Goal: Task Accomplishment & Management: Manage account settings

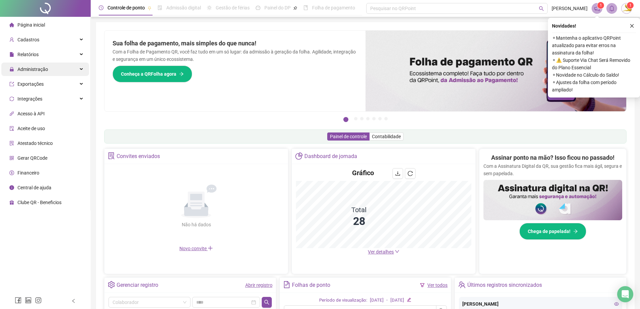
click at [41, 69] on span "Administração" at bounding box center [32, 69] width 31 height 5
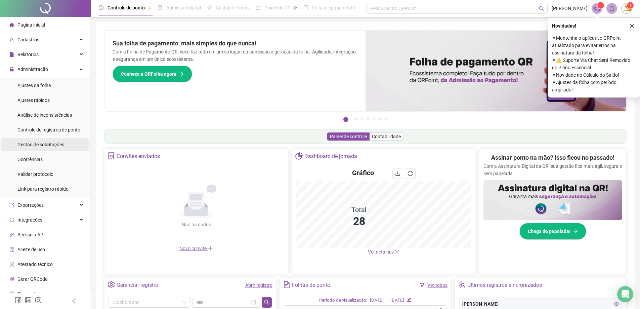
click at [37, 145] on span "Gestão de solicitações" at bounding box center [40, 144] width 47 height 5
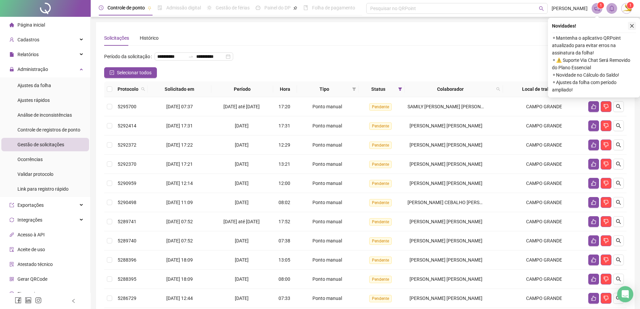
click at [630, 24] on icon "close" at bounding box center [632, 26] width 5 height 5
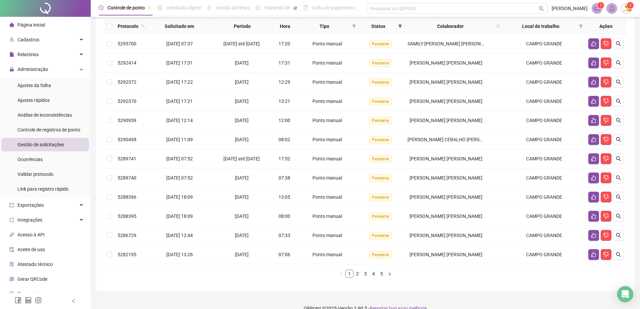
scroll to position [85, 0]
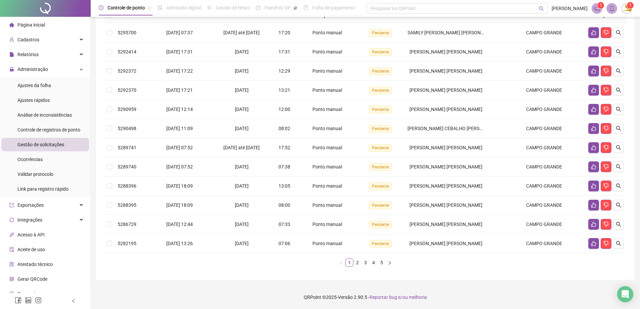
click at [239, 266] on ul "1 2 3 4 5" at bounding box center [365, 262] width 523 height 8
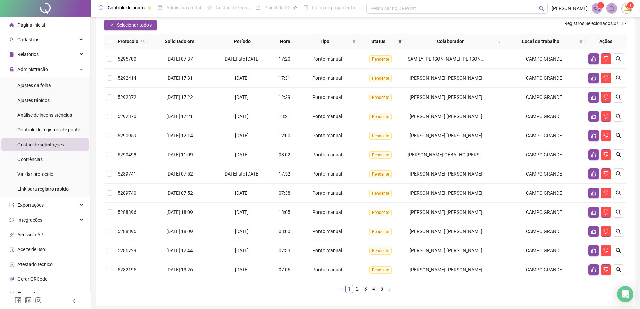
scroll to position [0, 0]
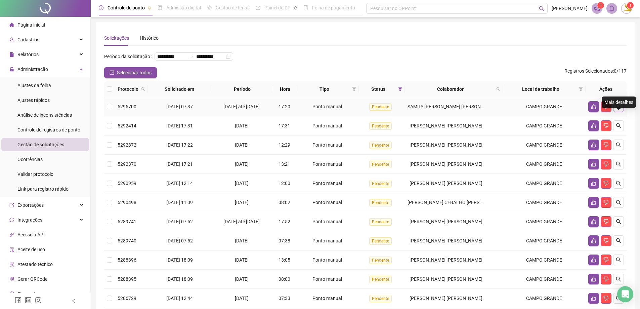
click at [624, 112] on button "button" at bounding box center [618, 106] width 11 height 11
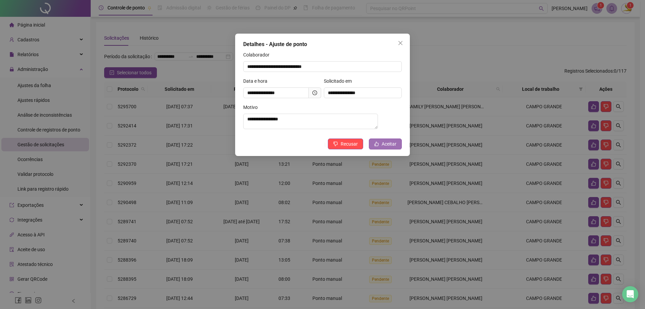
click at [393, 148] on span "Aceitar" at bounding box center [389, 143] width 15 height 7
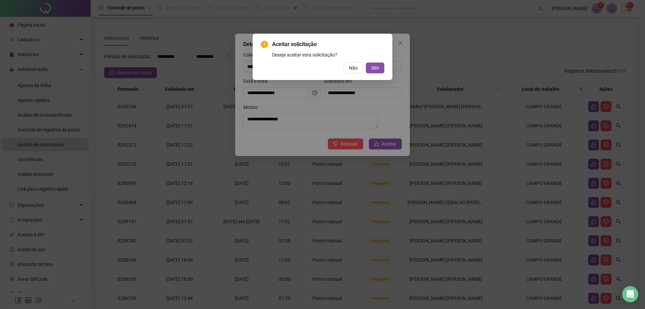
click at [364, 66] on div "Não Sim" at bounding box center [323, 68] width 124 height 11
click at [368, 67] on button "Sim" at bounding box center [375, 68] width 18 height 11
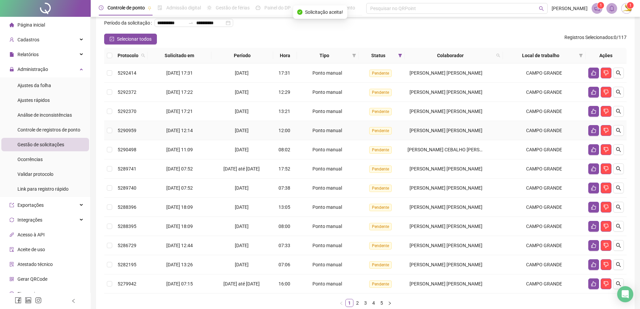
scroll to position [85, 0]
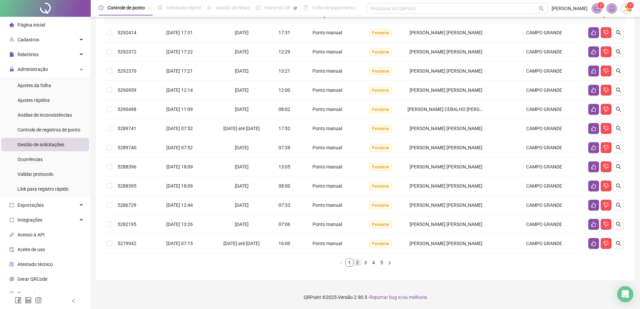
click at [358, 261] on link "2" at bounding box center [357, 262] width 7 height 7
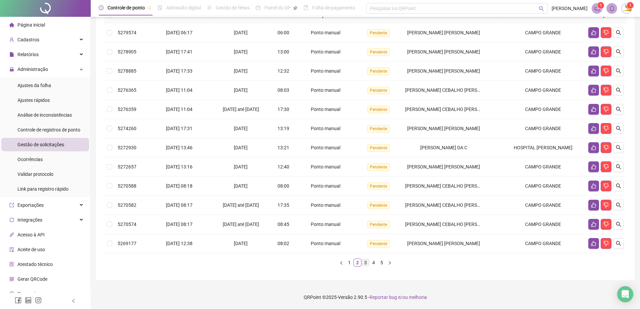
click at [365, 263] on link "3" at bounding box center [365, 262] width 7 height 7
click at [376, 260] on link "4" at bounding box center [373, 262] width 7 height 7
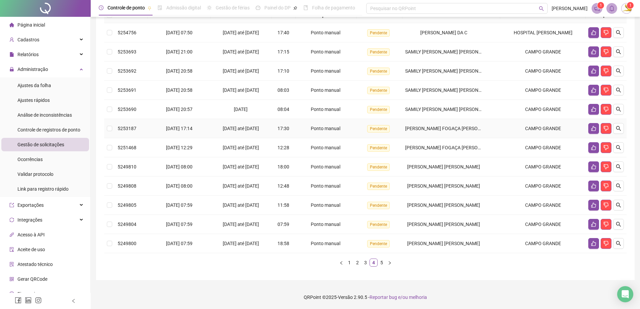
scroll to position [51, 0]
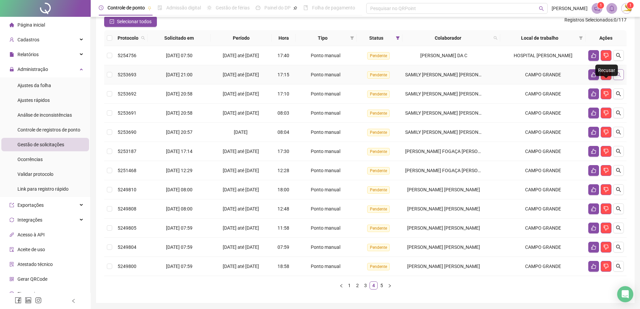
click at [618, 77] on icon "search" at bounding box center [618, 74] width 5 height 5
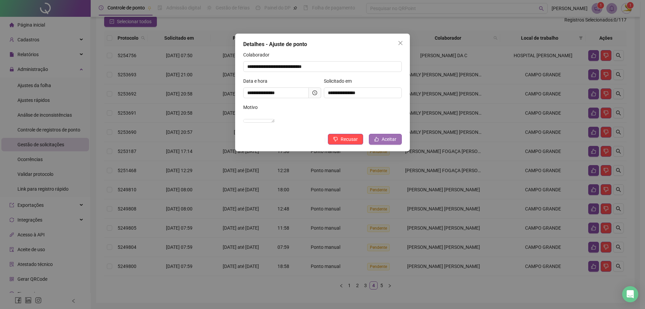
click at [389, 143] on span "Aceitar" at bounding box center [389, 138] width 15 height 7
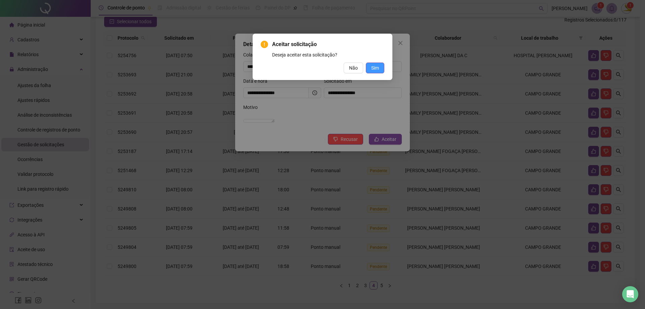
click at [377, 68] on span "Sim" at bounding box center [375, 67] width 8 height 7
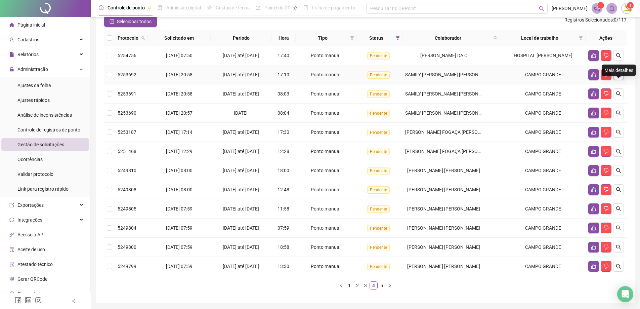
click at [622, 80] on button "button" at bounding box center [618, 74] width 11 height 11
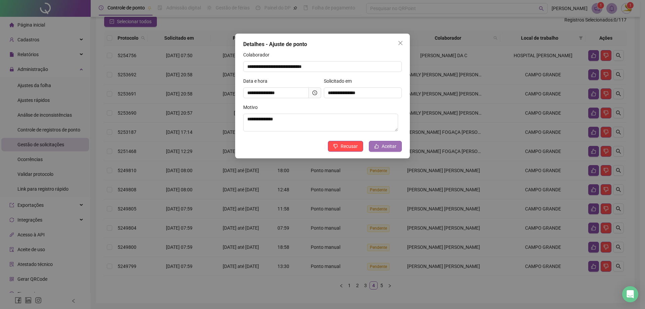
click at [377, 149] on button "Aceitar" at bounding box center [385, 146] width 33 height 11
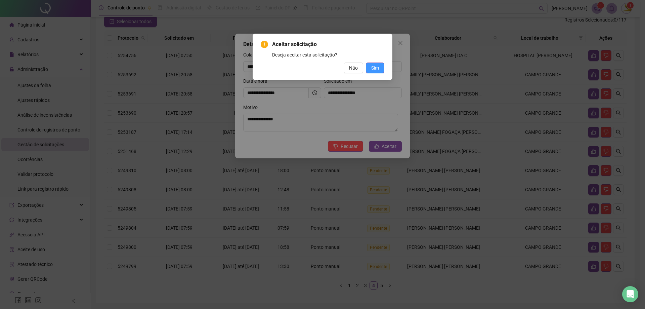
click at [378, 69] on span "Sim" at bounding box center [375, 67] width 8 height 7
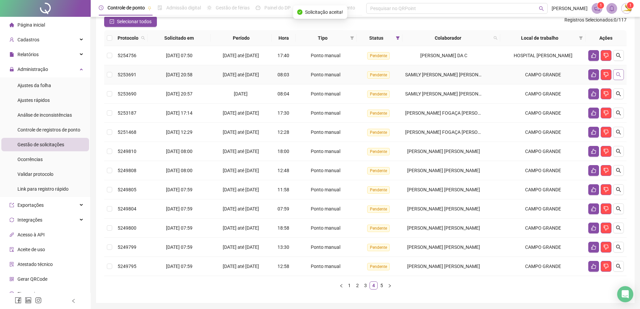
click at [620, 77] on icon "search" at bounding box center [618, 74] width 5 height 5
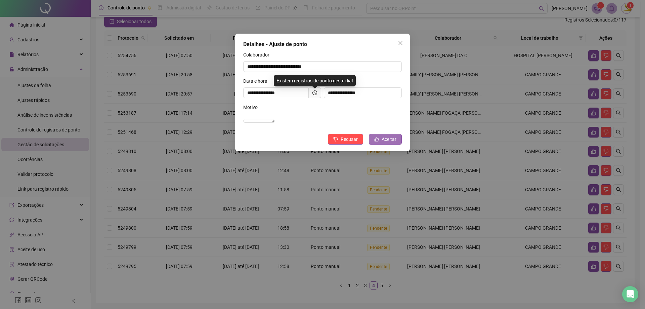
click at [378, 145] on button "Aceitar" at bounding box center [385, 139] width 33 height 11
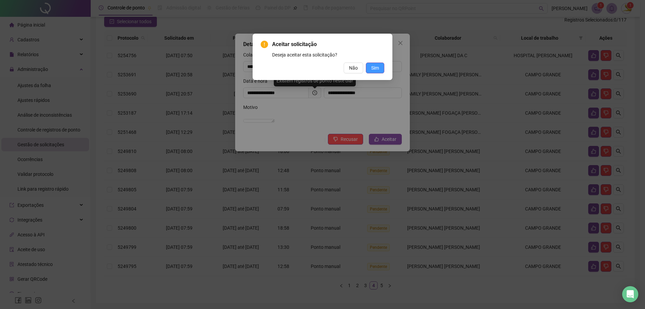
click at [381, 68] on button "Sim" at bounding box center [375, 68] width 18 height 11
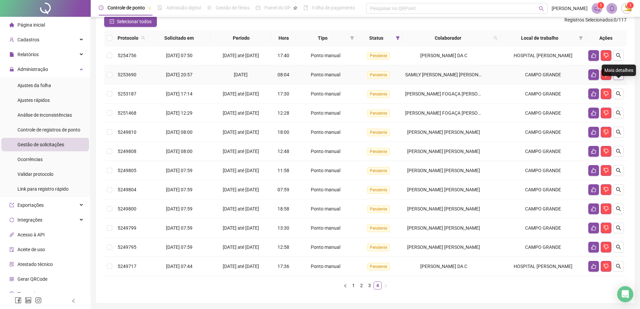
click at [615, 80] on button "button" at bounding box center [618, 74] width 11 height 11
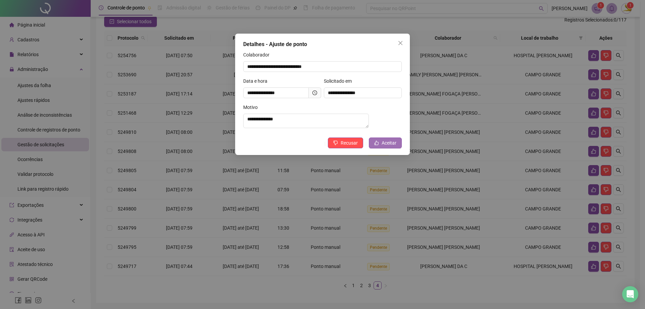
click at [380, 142] on button "Aceitar" at bounding box center [385, 142] width 33 height 11
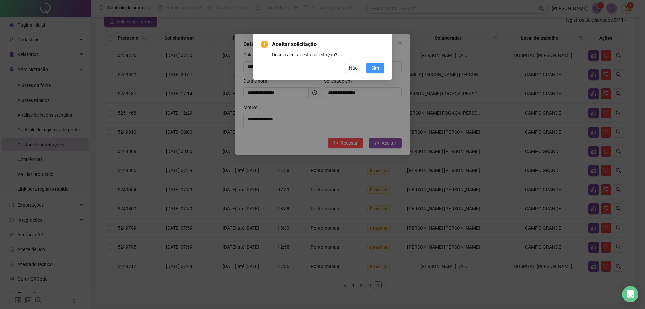
click at [377, 69] on span "Sim" at bounding box center [375, 67] width 8 height 7
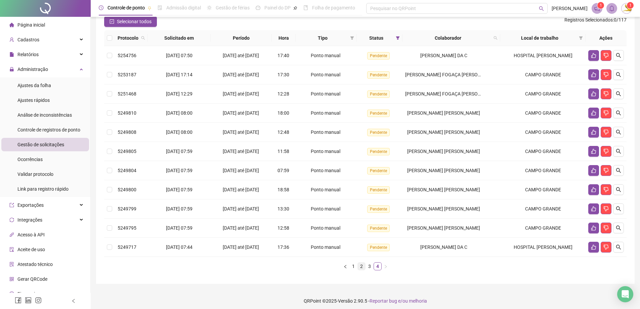
click at [364, 270] on link "2" at bounding box center [361, 266] width 7 height 7
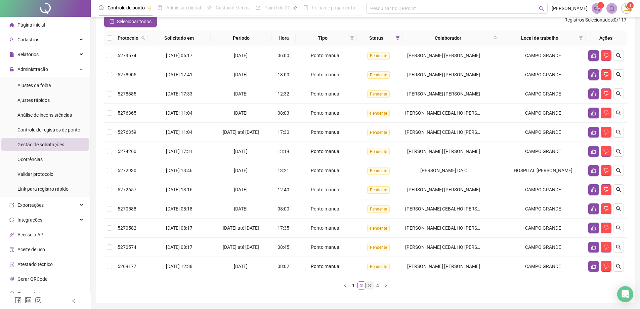
click at [368, 289] on link "3" at bounding box center [369, 285] width 7 height 7
click at [356, 289] on link "1" at bounding box center [353, 285] width 7 height 7
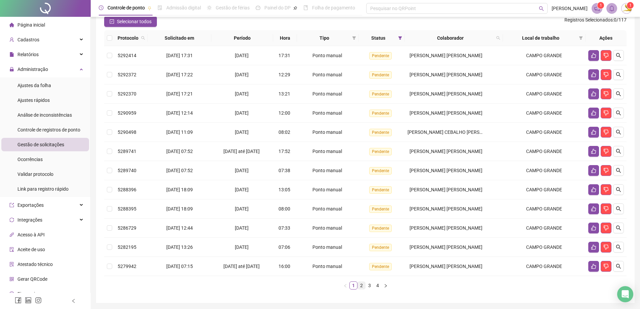
click at [360, 289] on link "2" at bounding box center [361, 285] width 7 height 7
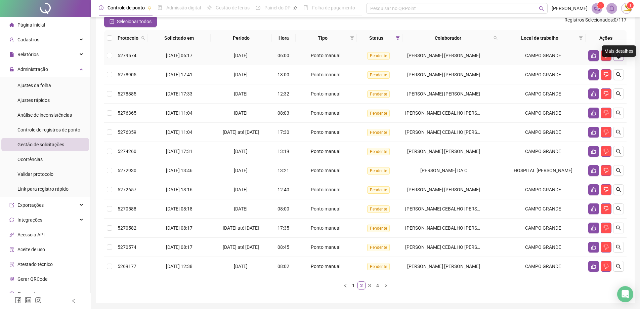
click at [616, 58] on icon "search" at bounding box center [618, 55] width 5 height 5
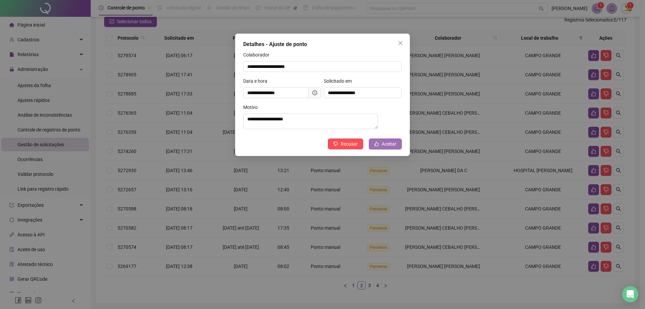
click at [388, 147] on span "Aceitar" at bounding box center [389, 143] width 15 height 7
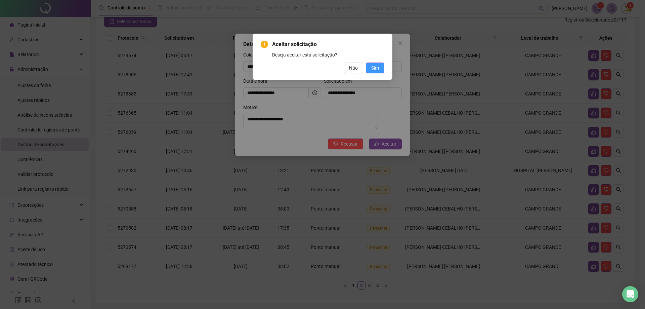
click at [375, 67] on span "Sim" at bounding box center [375, 67] width 8 height 7
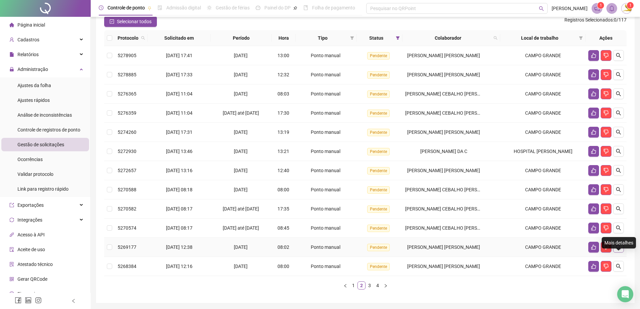
click at [618, 250] on icon "search" at bounding box center [618, 246] width 5 height 5
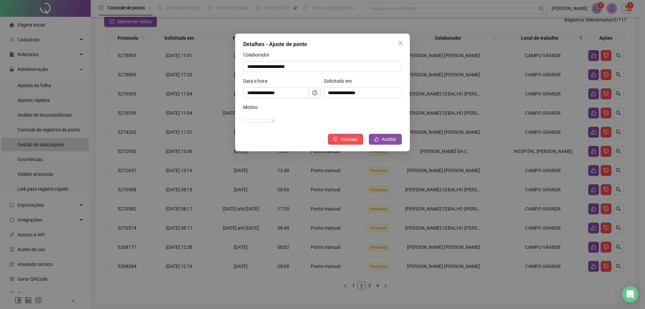
click at [388, 141] on div "**********" at bounding box center [322, 93] width 175 height 118
click at [384, 145] on button "Aceitar" at bounding box center [385, 139] width 33 height 11
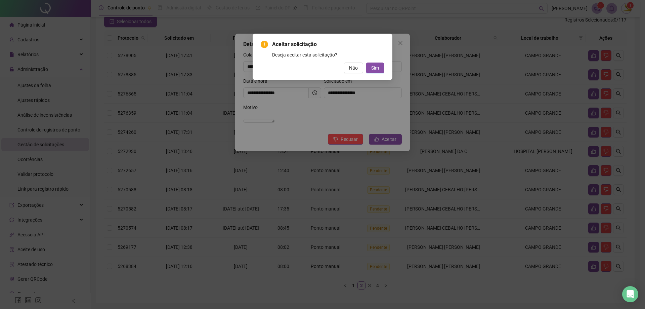
click at [370, 61] on div "Aceitar solicitação Deseja aceitar esta solicitação? Não Sim" at bounding box center [323, 56] width 124 height 33
click at [376, 70] on span "Sim" at bounding box center [375, 67] width 8 height 7
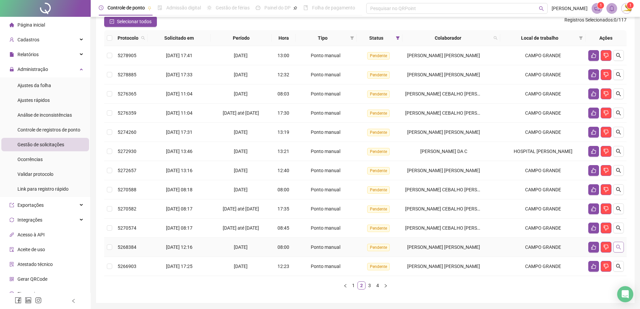
click at [619, 249] on icon "search" at bounding box center [618, 247] width 5 height 5
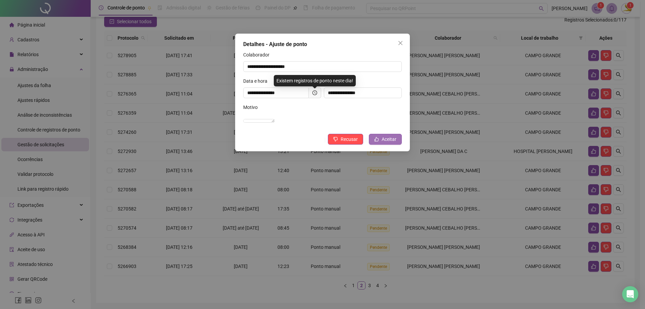
click at [384, 143] on span "Aceitar" at bounding box center [389, 138] width 15 height 7
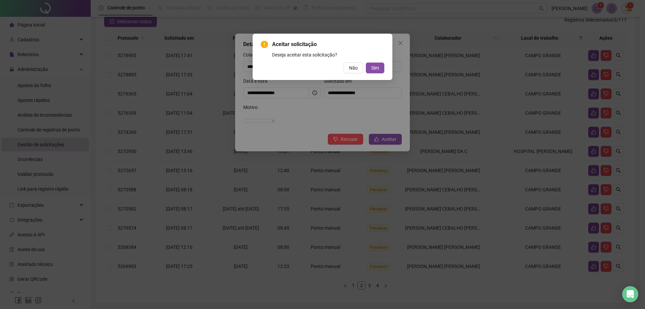
click at [374, 74] on div "Aceitar solicitação Deseja aceitar esta solicitação? Não Sim" at bounding box center [323, 57] width 140 height 46
click at [375, 70] on span "Sim" at bounding box center [375, 67] width 8 height 7
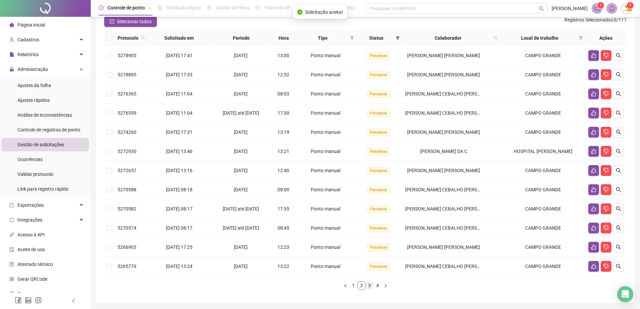
click at [371, 289] on link "3" at bounding box center [369, 285] width 7 height 7
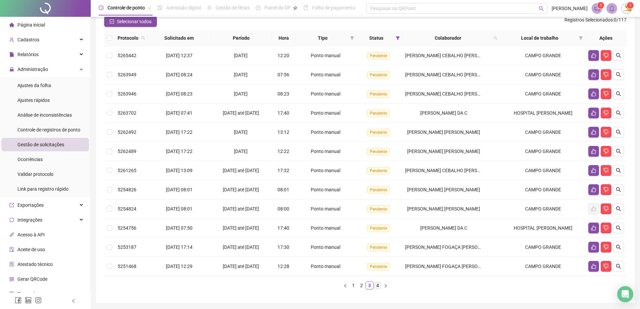
click at [378, 289] on link "4" at bounding box center [377, 285] width 7 height 7
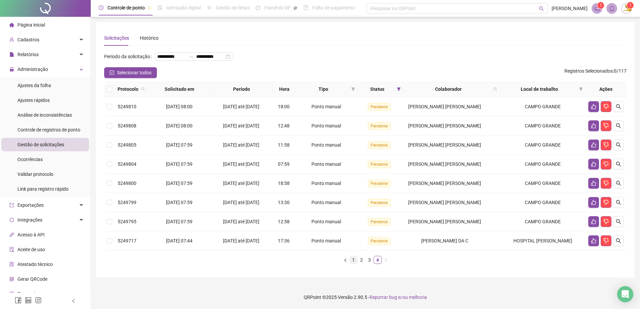
click at [354, 263] on link "1" at bounding box center [353, 259] width 7 height 7
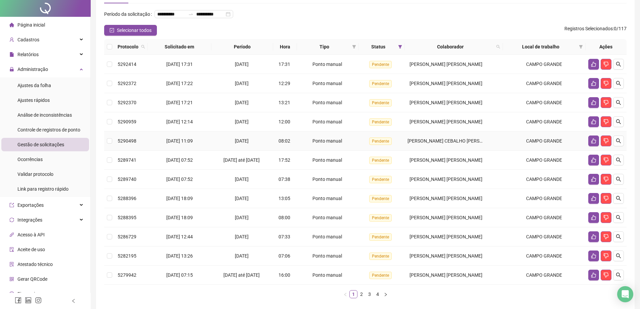
scroll to position [0, 0]
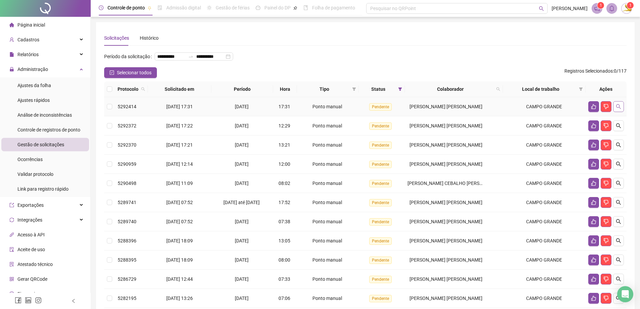
click at [615, 112] on button "button" at bounding box center [618, 106] width 11 height 11
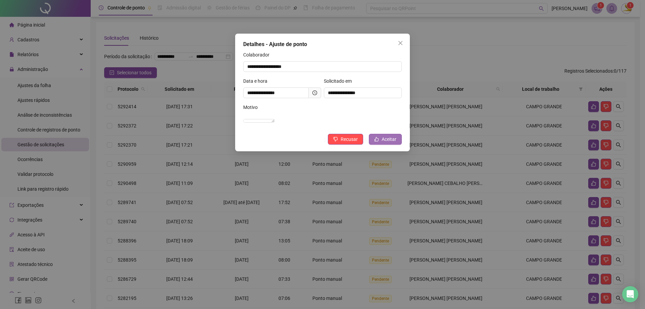
click at [392, 143] on span "Aceitar" at bounding box center [389, 138] width 15 height 7
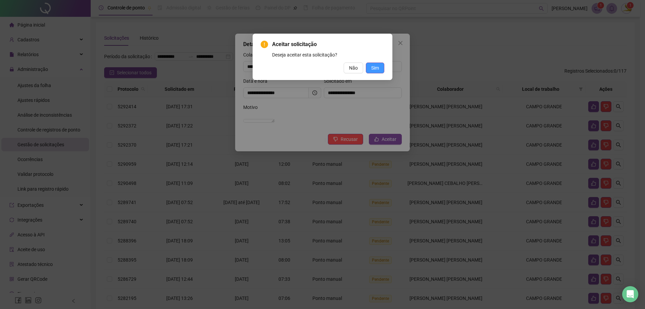
click at [379, 67] on button "Sim" at bounding box center [375, 68] width 18 height 11
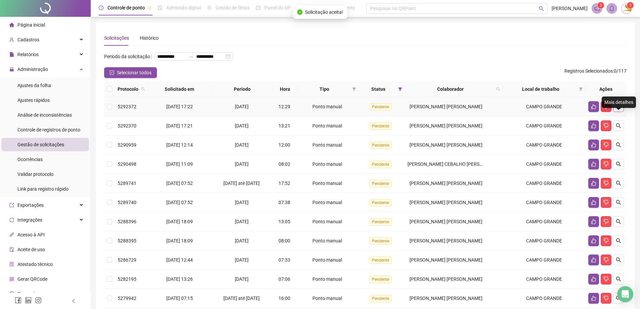
click at [616, 109] on icon "search" at bounding box center [618, 106] width 5 height 5
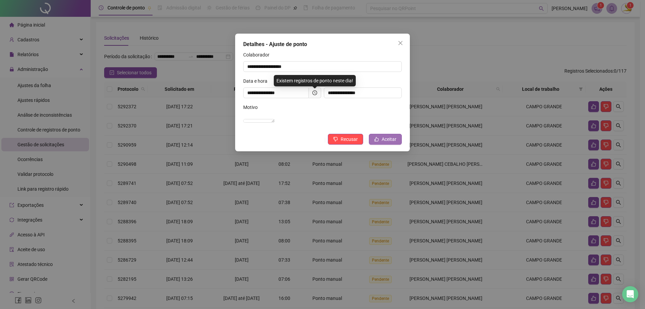
click at [387, 143] on span "Aceitar" at bounding box center [389, 138] width 15 height 7
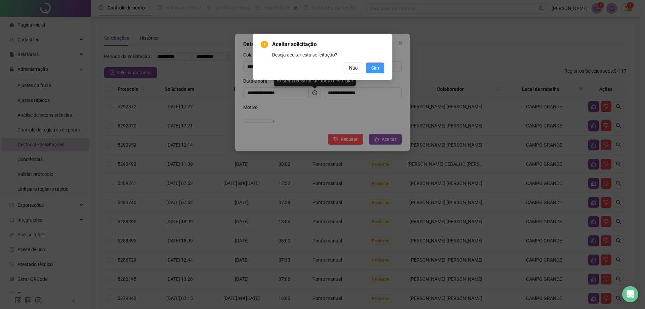
click at [373, 68] on span "Sim" at bounding box center [375, 67] width 8 height 7
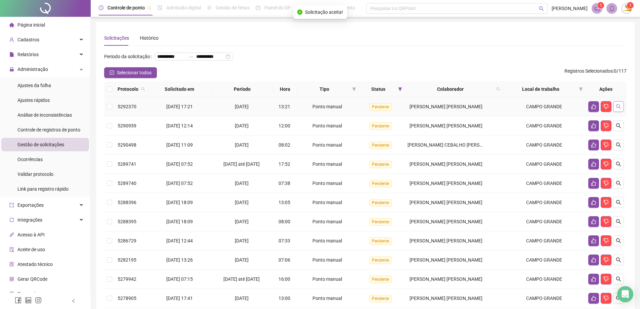
click at [617, 112] on button "button" at bounding box center [618, 106] width 11 height 11
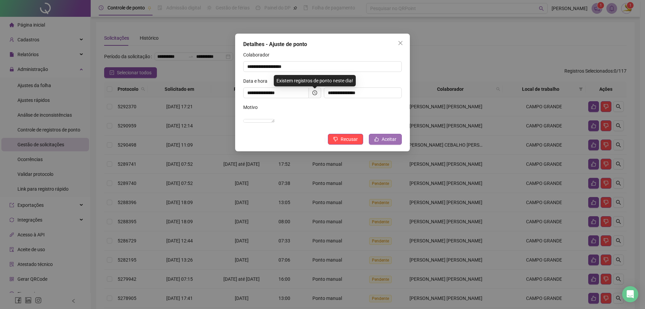
click at [375, 143] on button "Aceitar" at bounding box center [385, 139] width 33 height 11
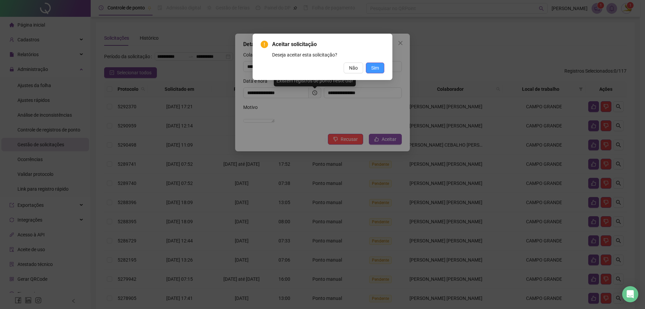
click at [371, 63] on button "Sim" at bounding box center [375, 68] width 18 height 11
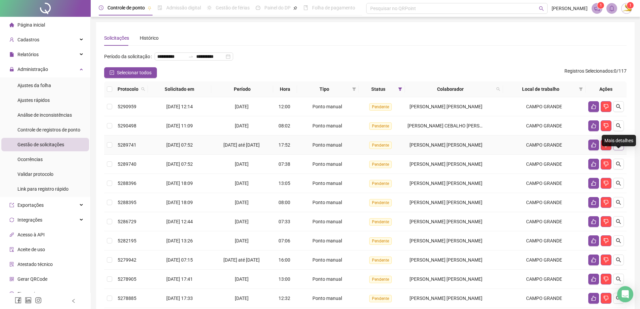
click at [617, 148] on icon "search" at bounding box center [618, 144] width 5 height 5
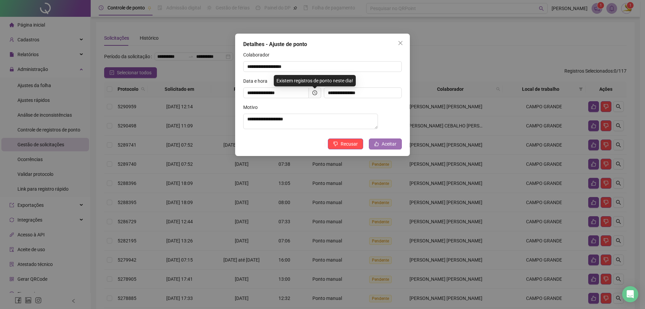
click at [374, 142] on button "Aceitar" at bounding box center [385, 143] width 33 height 11
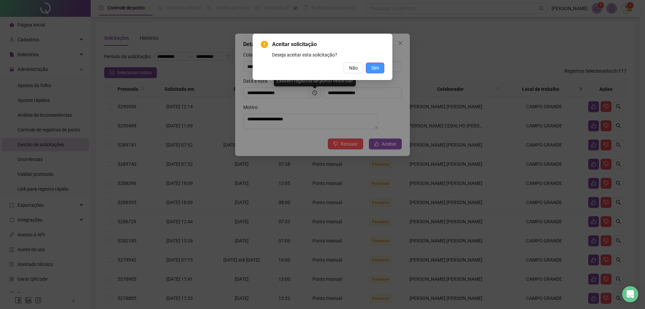
click at [376, 71] on span "Sim" at bounding box center [375, 67] width 8 height 7
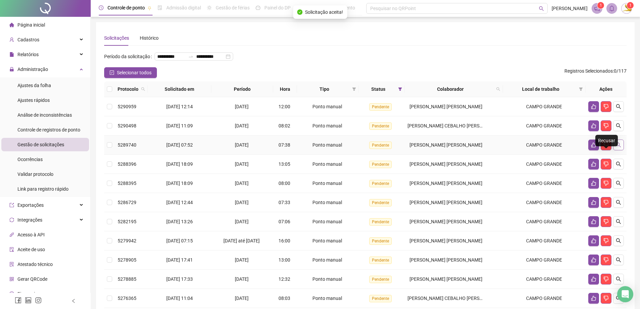
click at [617, 147] on icon "search" at bounding box center [618, 145] width 5 height 5
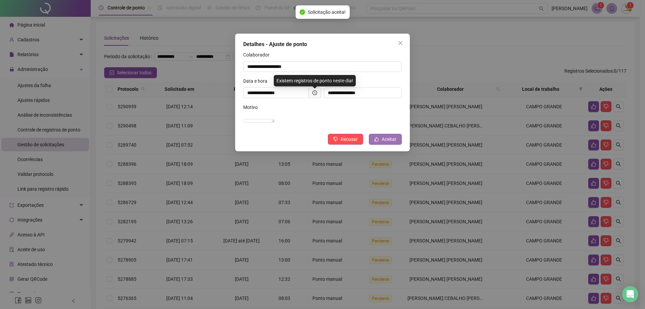
click at [396, 143] on span "Aceitar" at bounding box center [389, 138] width 15 height 7
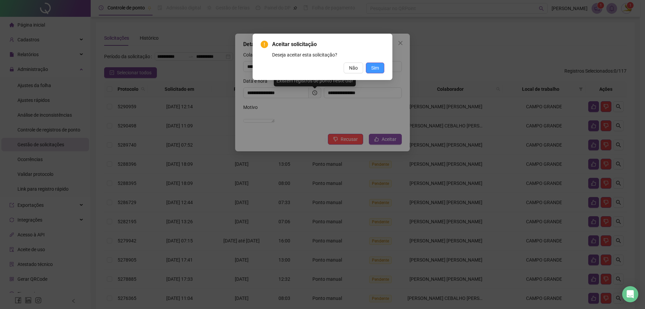
click at [377, 69] on span "Sim" at bounding box center [375, 67] width 8 height 7
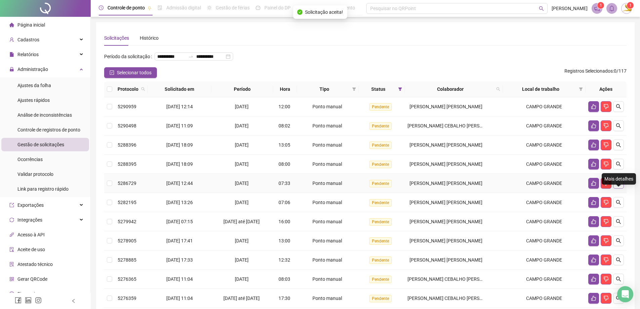
click at [615, 189] on button "button" at bounding box center [618, 183] width 11 height 11
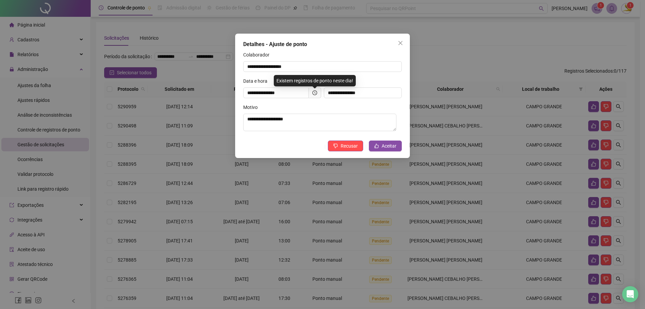
click at [379, 135] on div "**********" at bounding box center [322, 120] width 161 height 33
click at [380, 147] on button "Aceitar" at bounding box center [385, 145] width 33 height 11
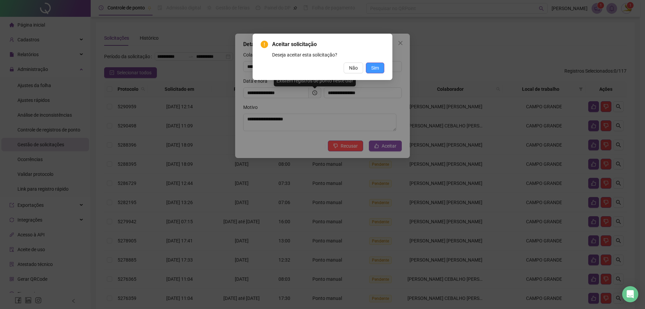
click at [376, 68] on span "Sim" at bounding box center [375, 67] width 8 height 7
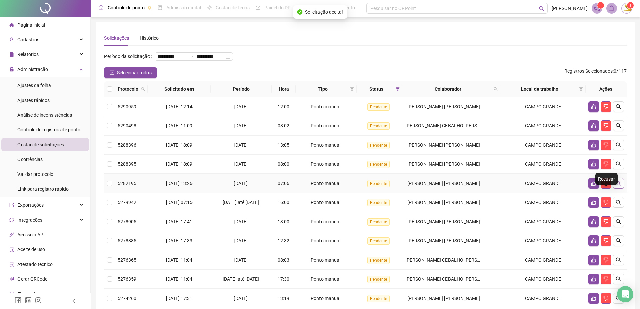
click at [616, 186] on icon "search" at bounding box center [618, 182] width 5 height 5
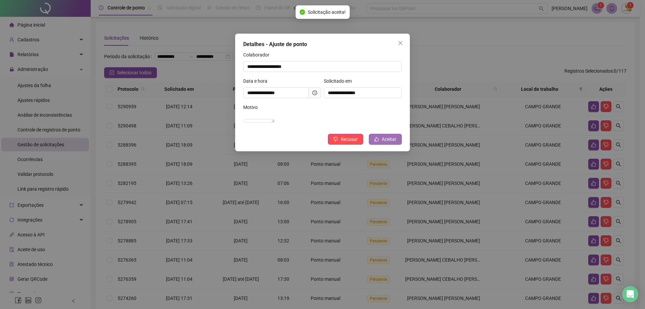
click at [392, 143] on span "Aceitar" at bounding box center [389, 138] width 15 height 7
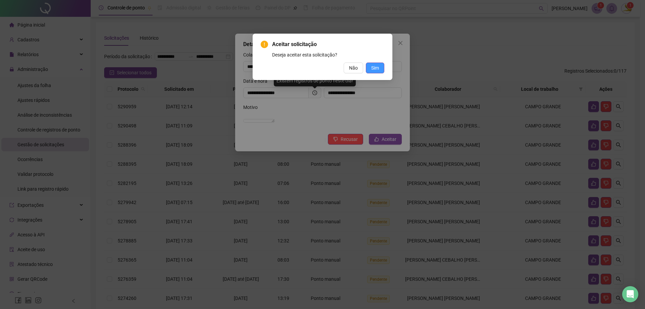
click at [376, 69] on span "Sim" at bounding box center [375, 67] width 8 height 7
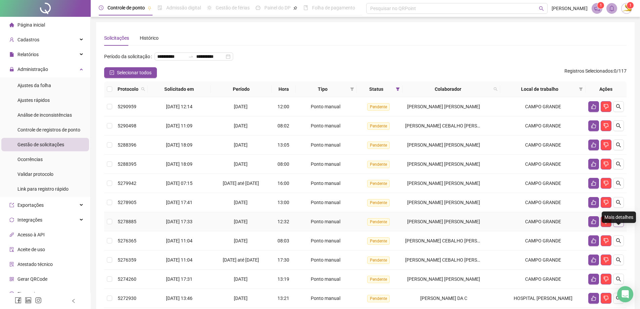
click at [617, 224] on icon "search" at bounding box center [618, 221] width 5 height 5
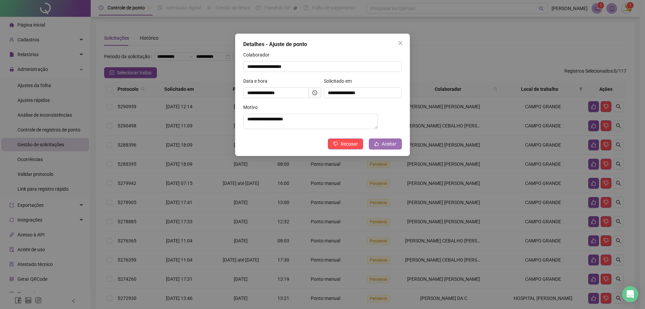
click at [397, 149] on button "Aceitar" at bounding box center [385, 143] width 33 height 11
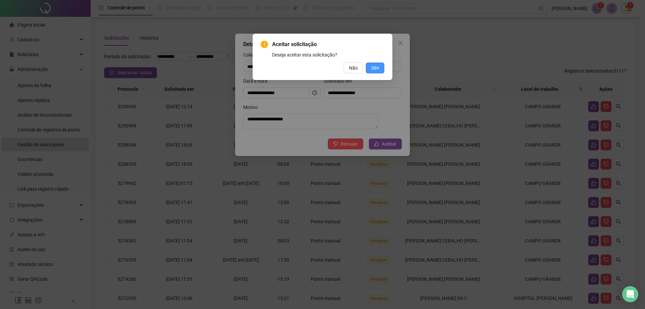
click at [375, 69] on span "Sim" at bounding box center [375, 67] width 8 height 7
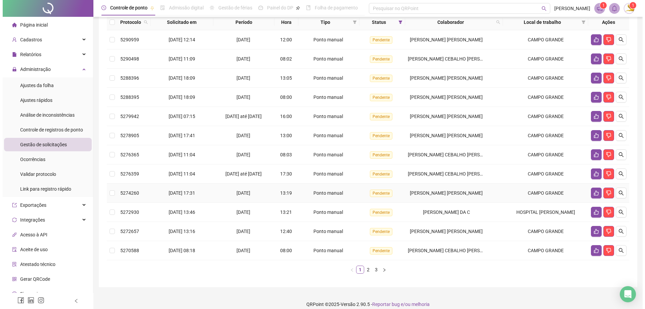
scroll to position [67, 0]
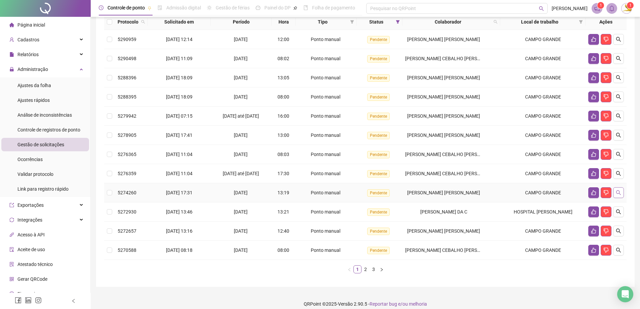
click at [615, 198] on button "button" at bounding box center [618, 192] width 11 height 11
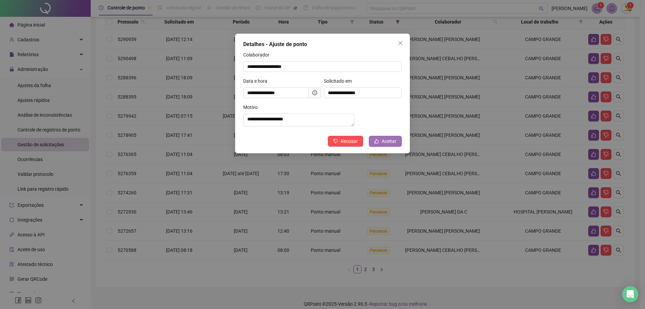
click at [388, 143] on button "Aceitar" at bounding box center [385, 141] width 33 height 11
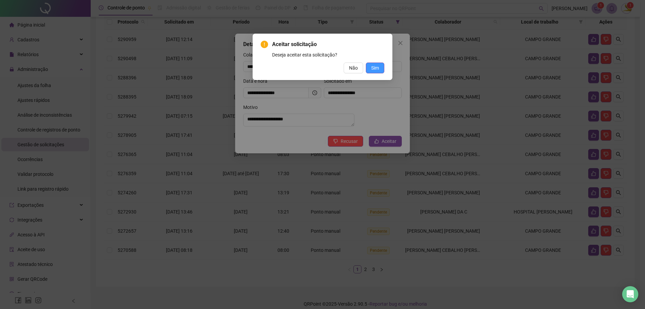
click at [377, 66] on span "Sim" at bounding box center [375, 67] width 8 height 7
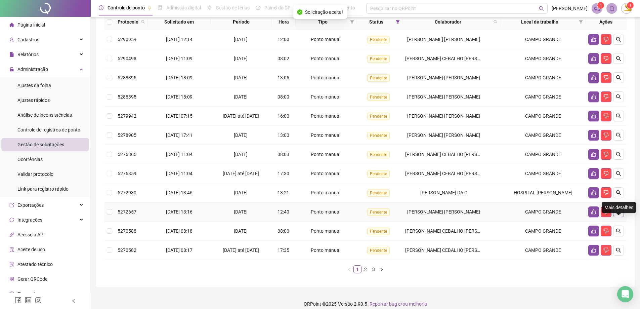
click at [619, 214] on icon "search" at bounding box center [618, 211] width 5 height 5
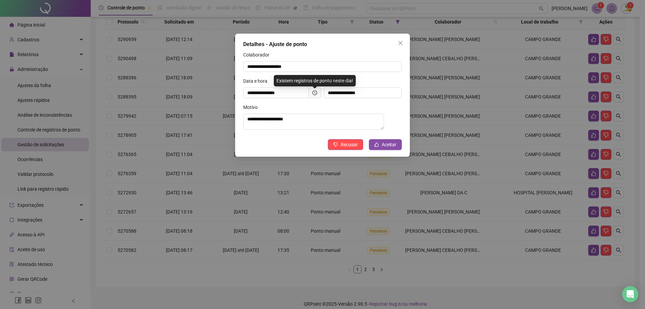
click at [385, 140] on div "**********" at bounding box center [322, 95] width 175 height 123
click at [385, 145] on span "Aceitar" at bounding box center [389, 144] width 15 height 7
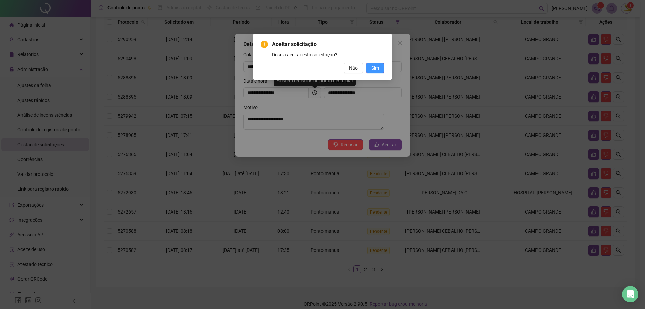
click at [374, 66] on span "Sim" at bounding box center [375, 67] width 8 height 7
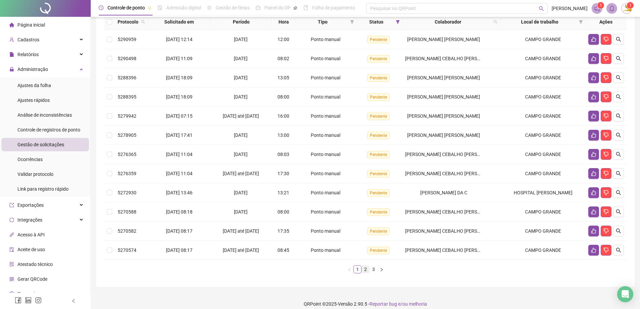
click at [364, 273] on link "2" at bounding box center [365, 269] width 7 height 7
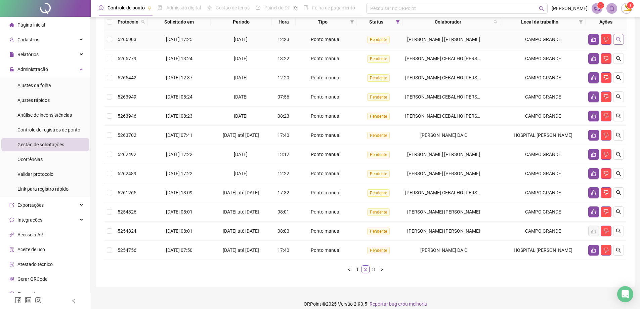
click at [618, 42] on icon "search" at bounding box center [618, 39] width 5 height 5
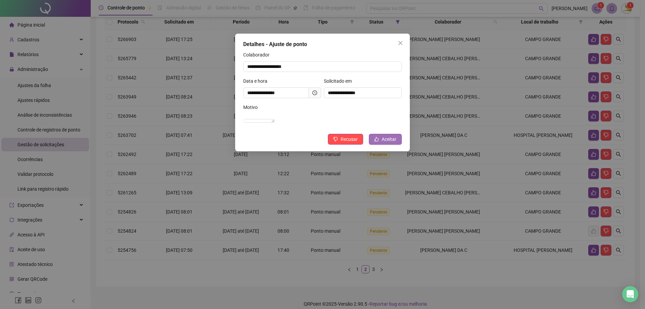
click at [394, 143] on span "Aceitar" at bounding box center [389, 138] width 15 height 7
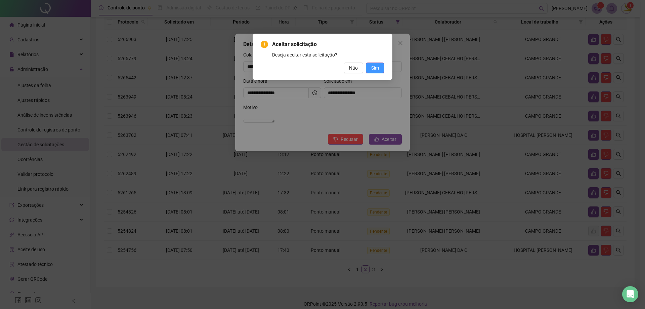
click at [374, 70] on span "Sim" at bounding box center [375, 67] width 8 height 7
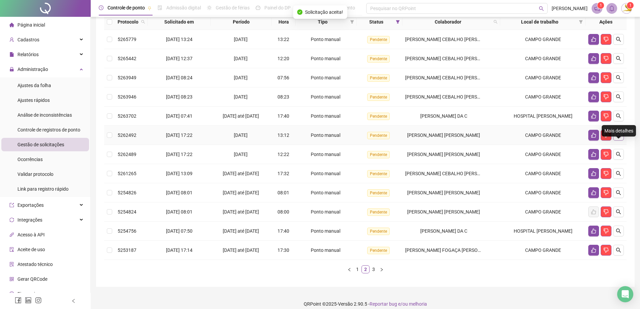
click at [616, 138] on icon "search" at bounding box center [618, 134] width 5 height 5
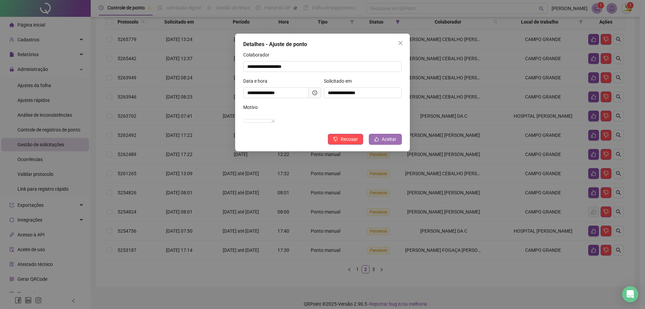
click at [395, 143] on span "Aceitar" at bounding box center [389, 138] width 15 height 7
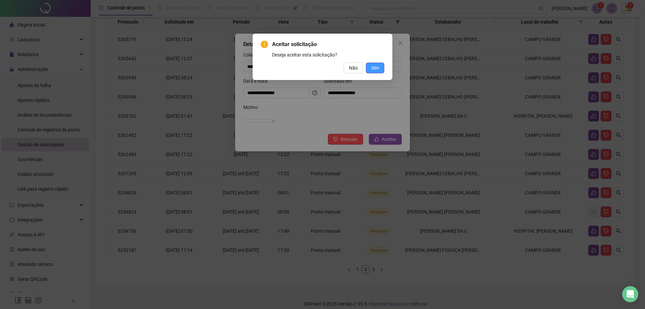
click at [381, 68] on button "Sim" at bounding box center [375, 68] width 18 height 11
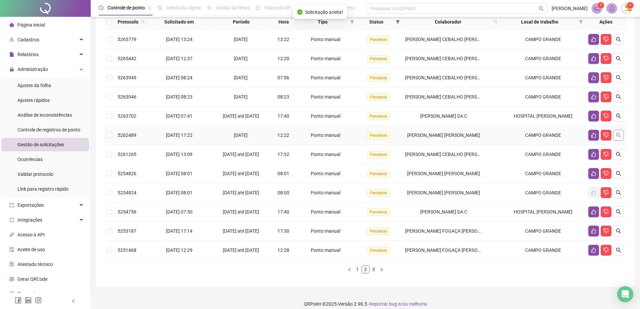
click at [617, 137] on icon "search" at bounding box center [618, 135] width 5 height 5
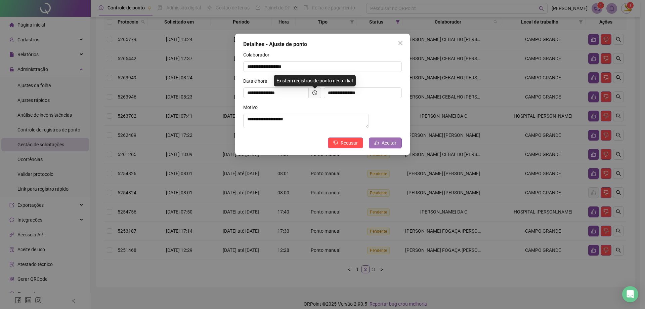
click at [397, 147] on button "Aceitar" at bounding box center [385, 142] width 33 height 11
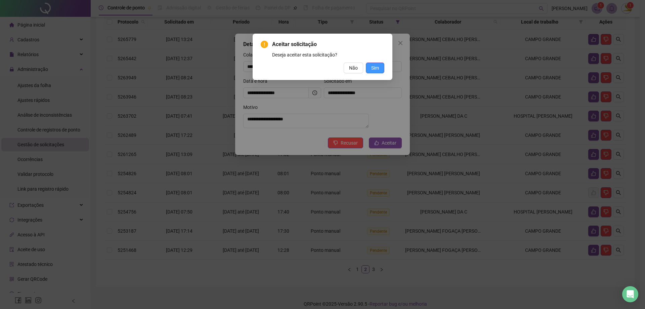
click at [371, 71] on button "Sim" at bounding box center [375, 68] width 18 height 11
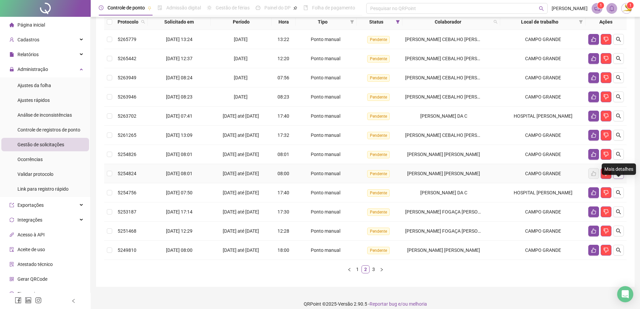
click at [620, 176] on icon "search" at bounding box center [618, 173] width 5 height 5
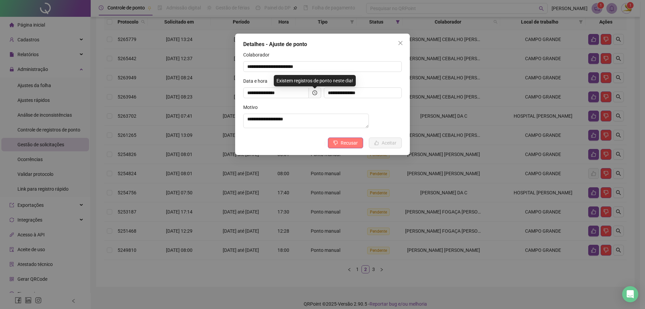
click at [340, 144] on button "Recusar" at bounding box center [345, 142] width 35 height 11
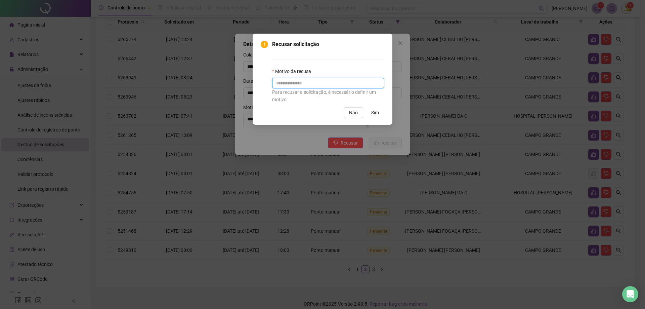
click at [288, 79] on input "text" at bounding box center [328, 83] width 112 height 11
type input "*"
type input "**********"
click at [382, 112] on button "Sim" at bounding box center [375, 112] width 18 height 11
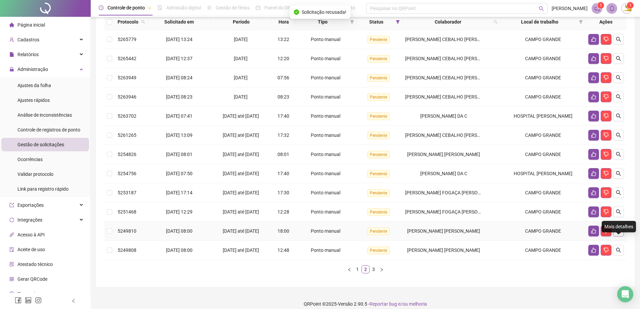
click at [622, 236] on button "button" at bounding box center [618, 231] width 11 height 11
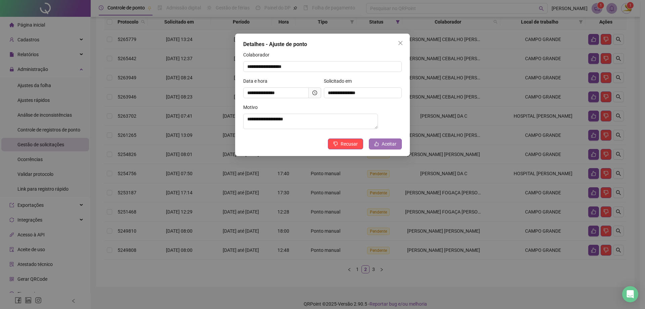
click at [382, 146] on button "Aceitar" at bounding box center [385, 143] width 33 height 11
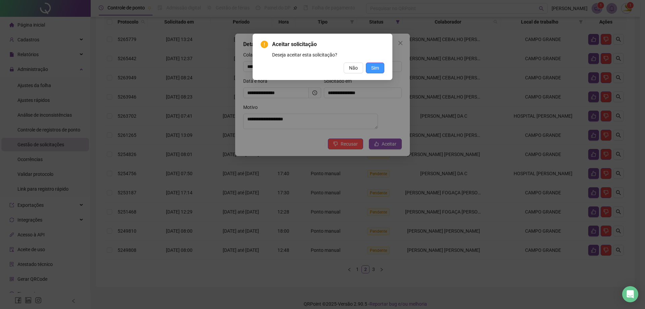
click at [374, 64] on button "Sim" at bounding box center [375, 68] width 18 height 11
click at [373, 68] on span "Sim" at bounding box center [375, 67] width 8 height 7
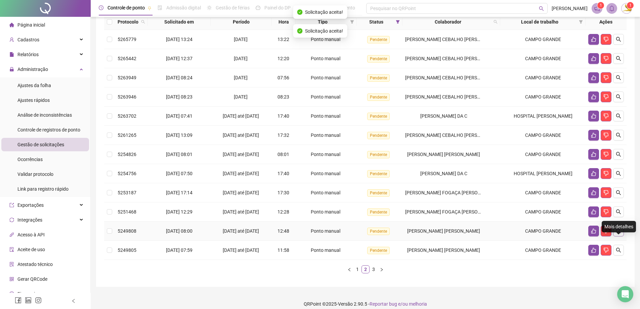
click at [616, 233] on icon "search" at bounding box center [618, 231] width 5 height 5
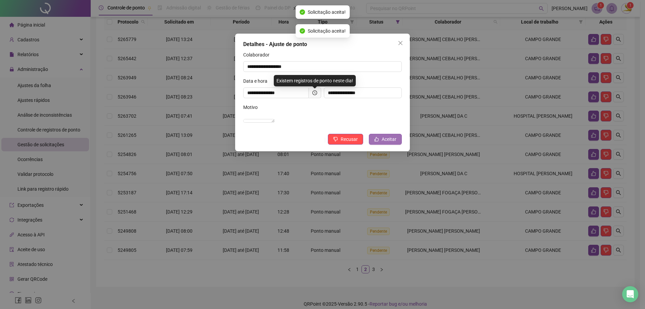
click at [388, 143] on span "Aceitar" at bounding box center [389, 138] width 15 height 7
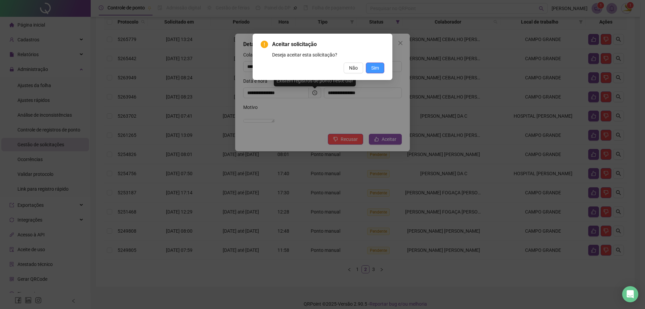
click at [374, 66] on span "Sim" at bounding box center [375, 67] width 8 height 7
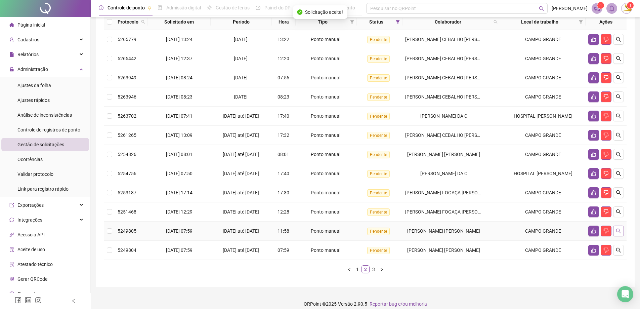
click at [617, 236] on button "button" at bounding box center [618, 231] width 11 height 11
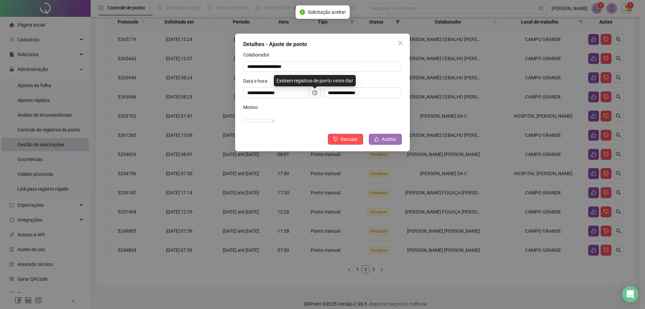
click at [376, 142] on icon "like" at bounding box center [377, 139] width 4 height 4
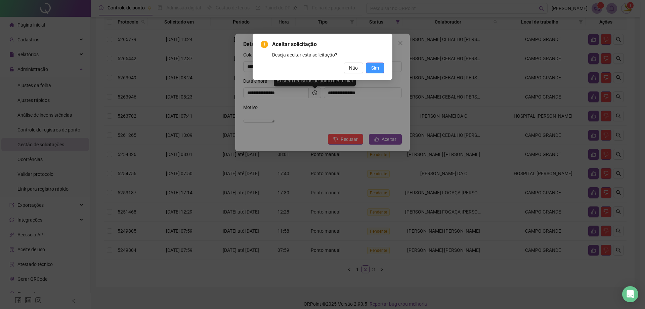
click at [370, 67] on button "Sim" at bounding box center [375, 68] width 18 height 11
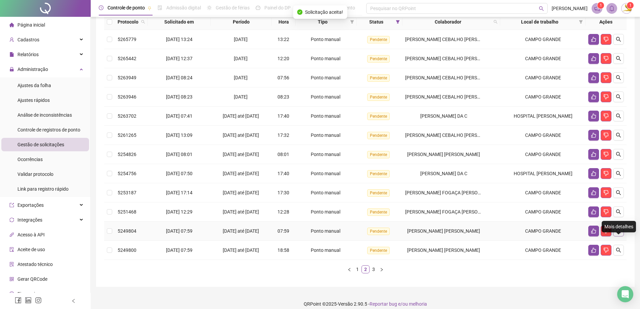
click at [614, 236] on button "button" at bounding box center [618, 231] width 11 height 11
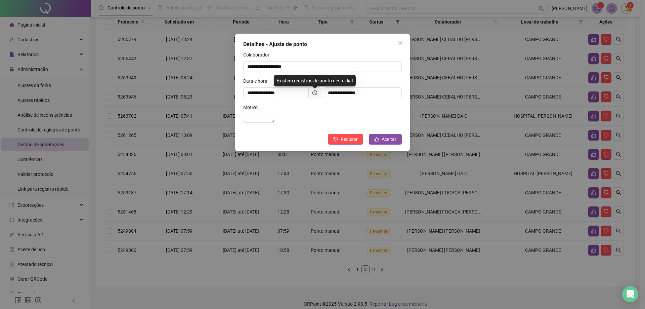
click at [381, 138] on div "**********" at bounding box center [322, 93] width 175 height 118
click at [384, 145] on button "Aceitar" at bounding box center [385, 139] width 33 height 11
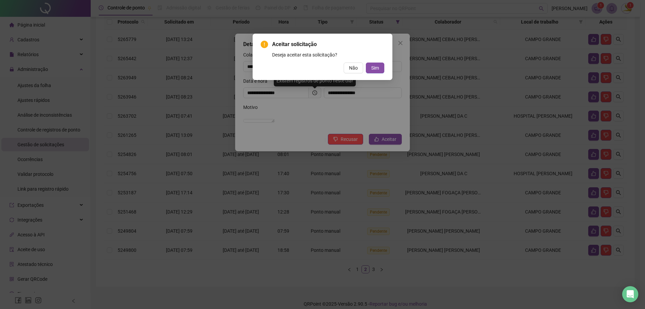
click at [368, 58] on div "Deseja aceitar esta solicitação?" at bounding box center [328, 54] width 112 height 7
click at [370, 66] on button "Sim" at bounding box center [375, 68] width 18 height 11
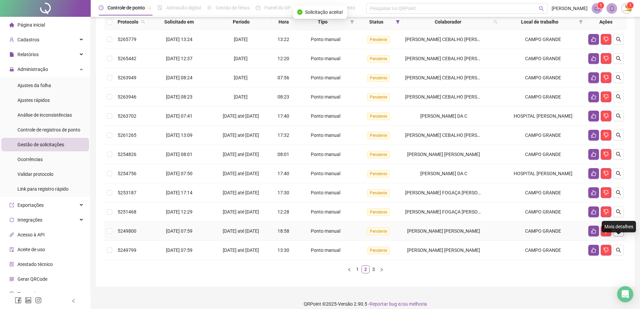
click at [621, 236] on button "button" at bounding box center [618, 231] width 11 height 11
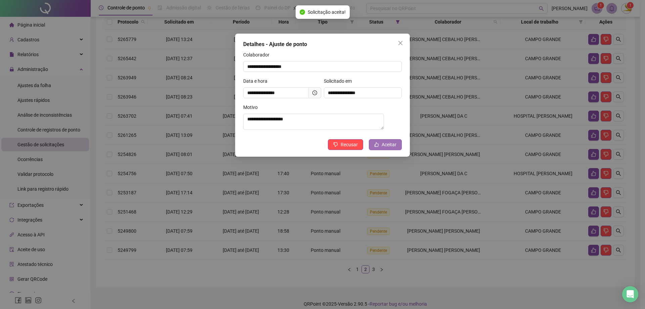
click at [396, 143] on button "Aceitar" at bounding box center [385, 144] width 33 height 11
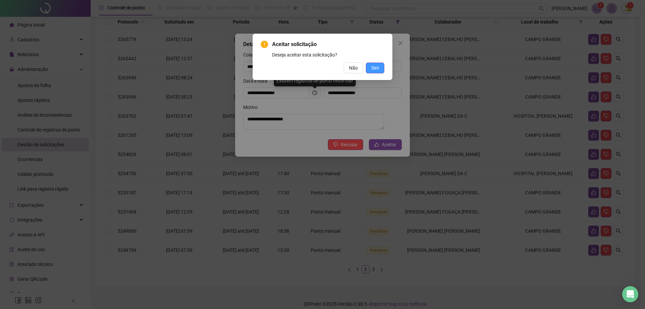
click at [371, 70] on button "Sim" at bounding box center [375, 68] width 18 height 11
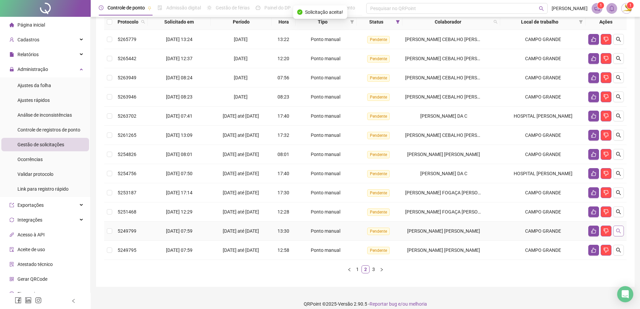
click at [616, 236] on button "button" at bounding box center [618, 231] width 11 height 11
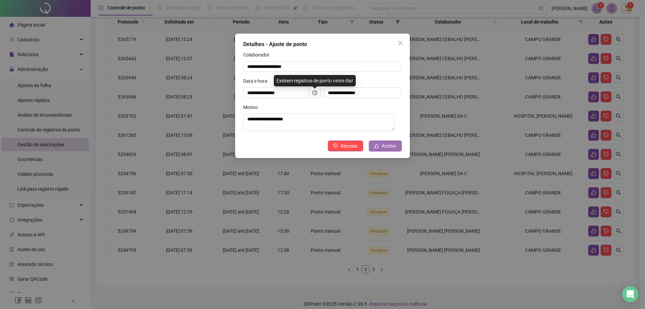
click at [379, 148] on icon "like" at bounding box center [377, 146] width 4 height 4
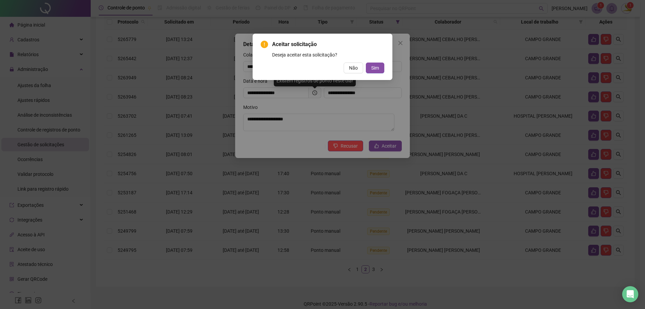
click at [371, 73] on div "Aceitar solicitação Deseja aceitar esta solicitação? Não Sim" at bounding box center [323, 57] width 140 height 46
click at [373, 65] on span "Sim" at bounding box center [375, 67] width 8 height 7
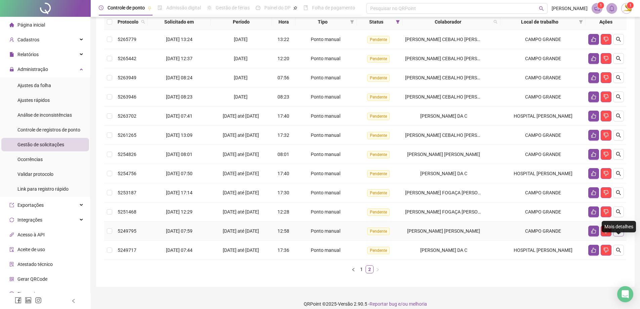
click at [619, 236] on button "button" at bounding box center [618, 231] width 11 height 11
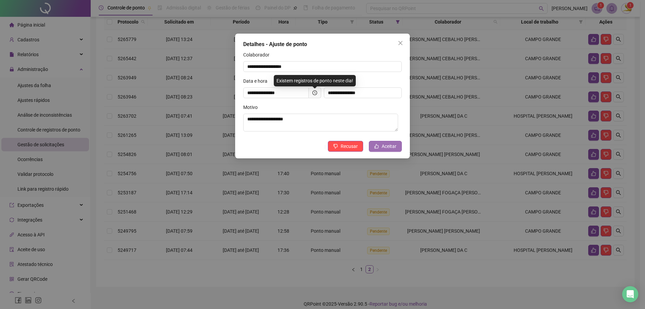
click at [388, 145] on span "Aceitar" at bounding box center [389, 146] width 15 height 7
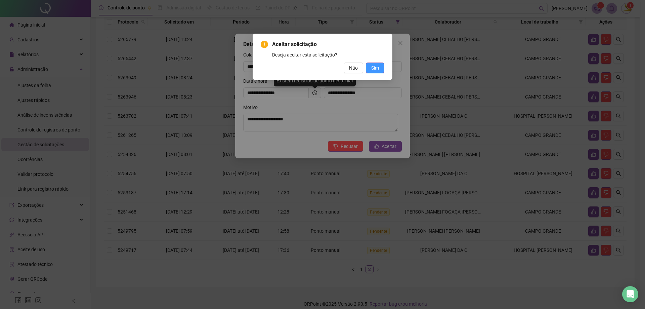
click at [378, 65] on span "Sim" at bounding box center [375, 67] width 8 height 7
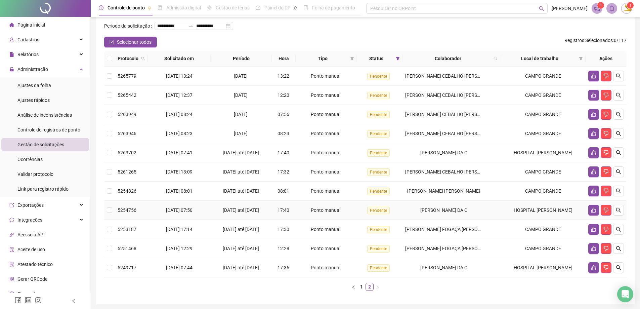
scroll to position [66, 0]
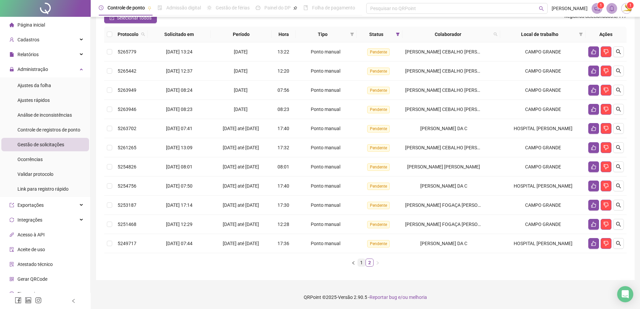
click at [361, 263] on link "1" at bounding box center [361, 262] width 7 height 7
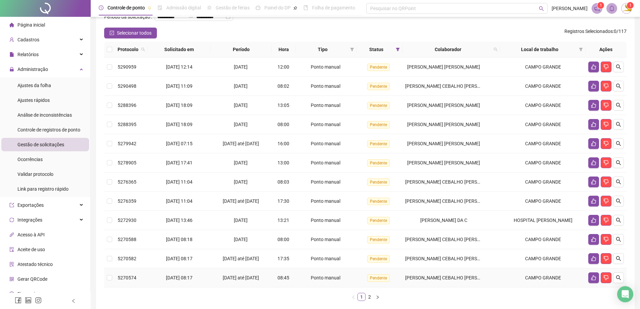
scroll to position [0, 0]
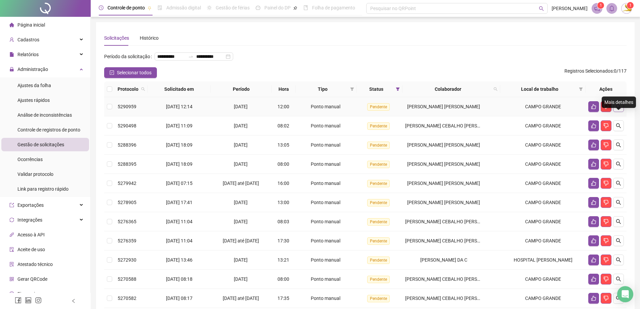
click at [623, 112] on button "button" at bounding box center [618, 106] width 11 height 11
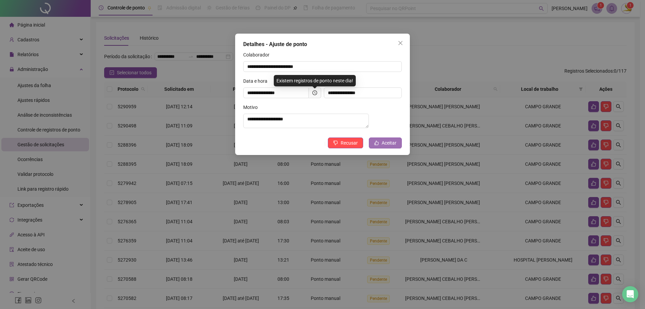
click at [388, 147] on span "Aceitar" at bounding box center [389, 142] width 15 height 7
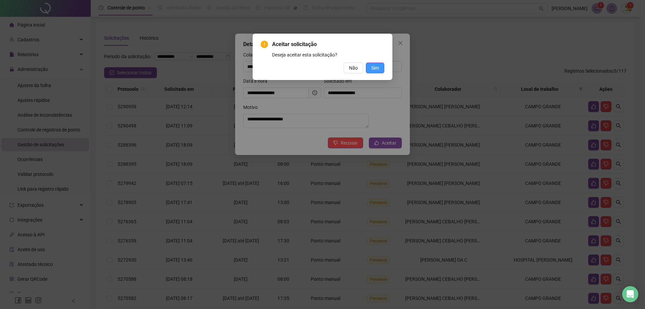
click at [378, 66] on span "Sim" at bounding box center [375, 67] width 8 height 7
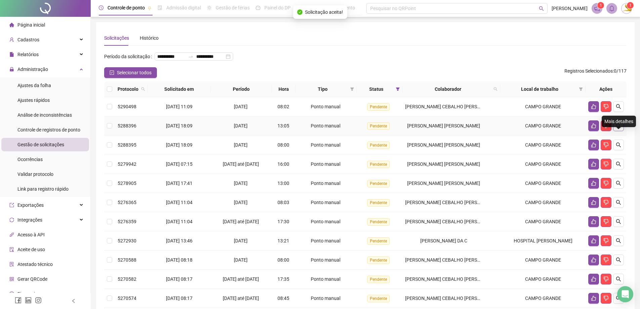
click at [621, 131] on button "button" at bounding box center [618, 125] width 11 height 11
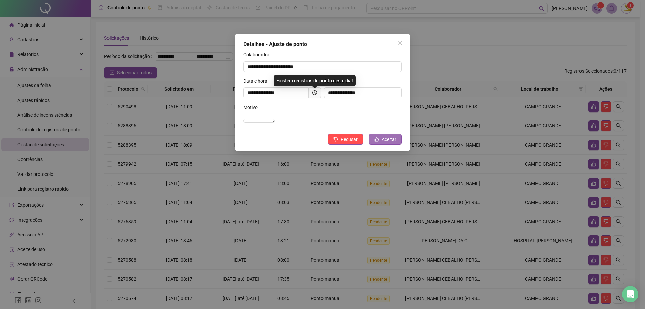
click at [399, 145] on button "Aceitar" at bounding box center [385, 139] width 33 height 11
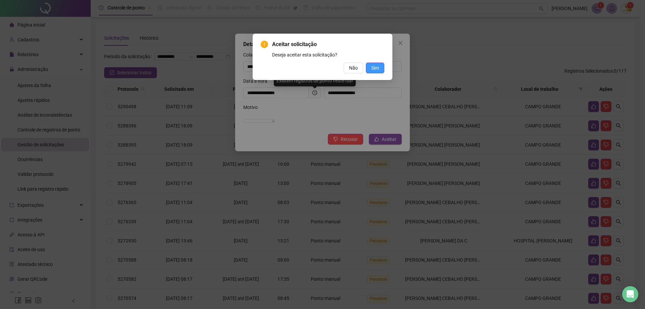
click at [375, 72] on button "Sim" at bounding box center [375, 68] width 18 height 11
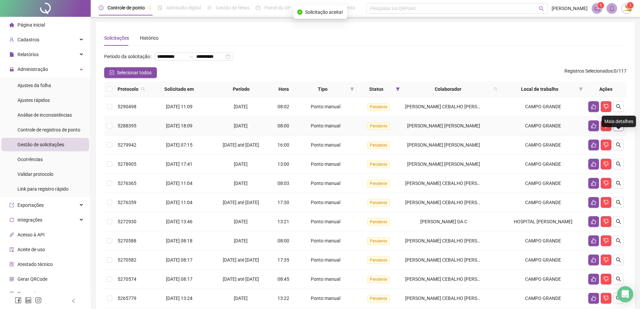
click at [620, 128] on icon "search" at bounding box center [618, 125] width 5 height 5
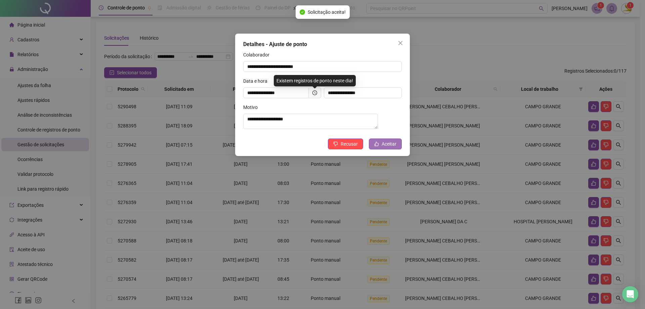
click at [390, 148] on span "Aceitar" at bounding box center [389, 143] width 15 height 7
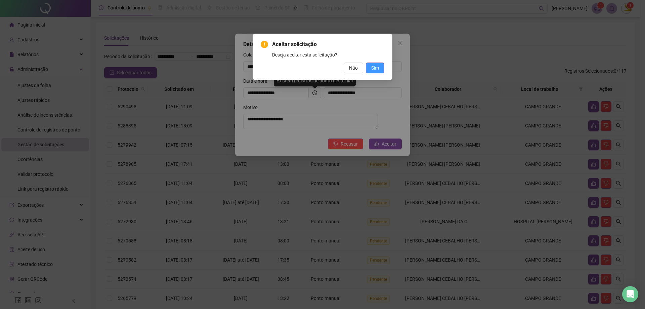
click at [374, 72] on button "Sim" at bounding box center [375, 68] width 18 height 11
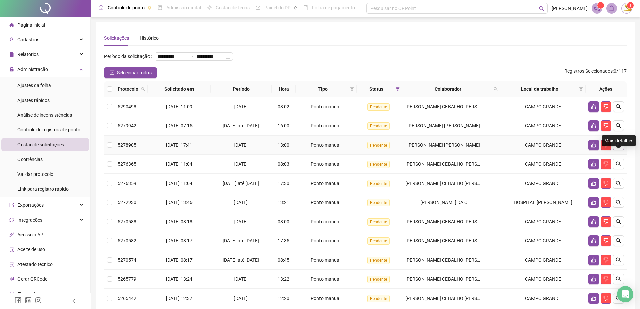
click at [619, 150] on button "button" at bounding box center [618, 144] width 11 height 11
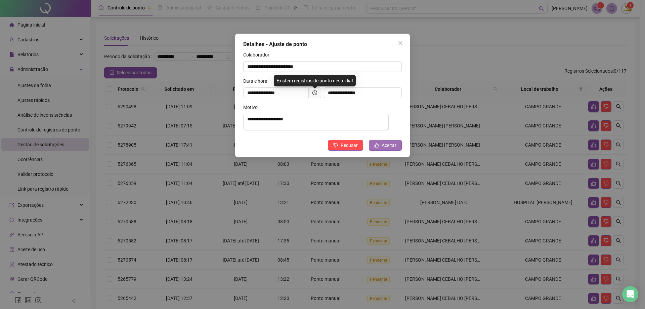
click at [392, 147] on span "Aceitar" at bounding box center [389, 145] width 15 height 7
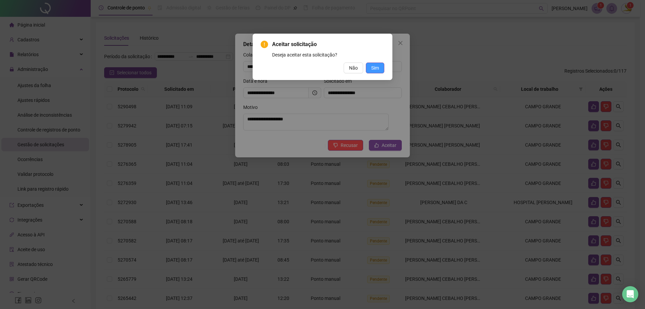
click at [369, 66] on button "Sim" at bounding box center [375, 68] width 18 height 11
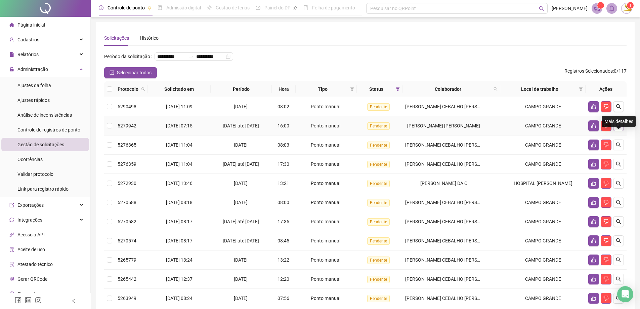
click at [620, 128] on icon "search" at bounding box center [618, 125] width 5 height 5
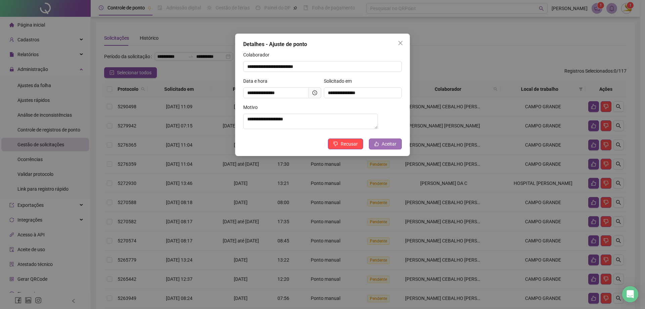
click at [385, 147] on span "Aceitar" at bounding box center [389, 143] width 15 height 7
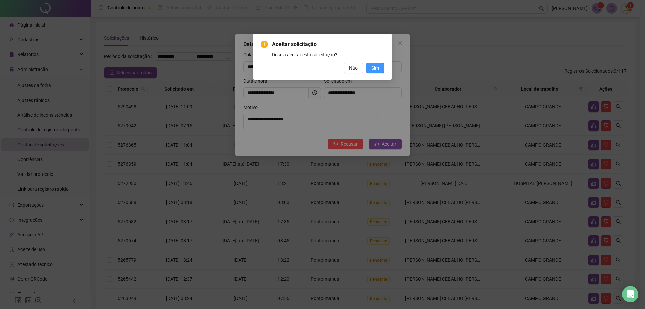
drag, startPoint x: 375, startPoint y: 59, endPoint x: 375, endPoint y: 67, distance: 7.7
click at [375, 61] on div "Aceitar solicitação Deseja aceitar esta solicitação? Não Sim" at bounding box center [323, 56] width 124 height 33
click at [375, 67] on span "Sim" at bounding box center [375, 67] width 8 height 7
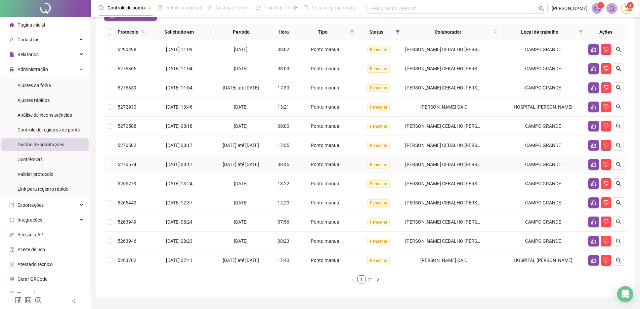
scroll to position [85, 0]
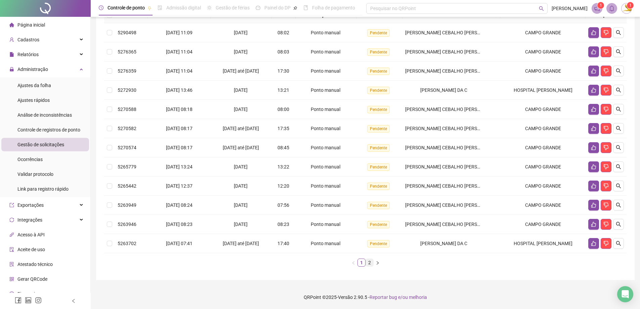
click at [371, 262] on link "2" at bounding box center [369, 262] width 7 height 7
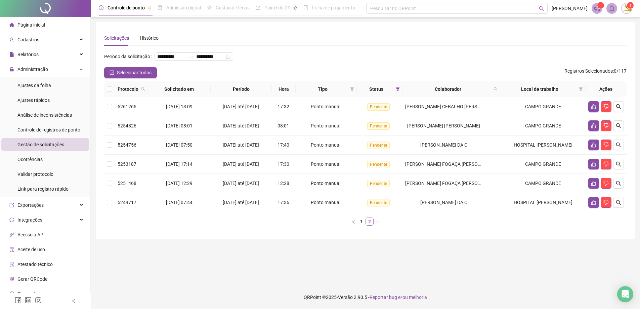
scroll to position [0, 0]
click at [620, 131] on button "button" at bounding box center [623, 125] width 11 height 11
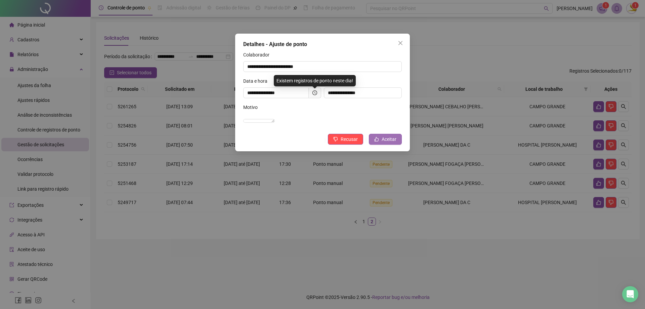
click at [396, 143] on span "Aceitar" at bounding box center [389, 138] width 15 height 7
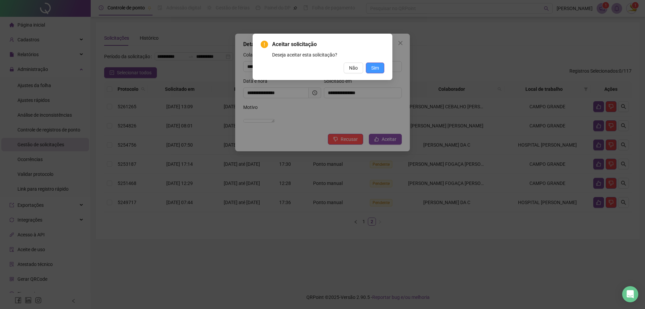
click at [380, 70] on button "Sim" at bounding box center [375, 68] width 18 height 11
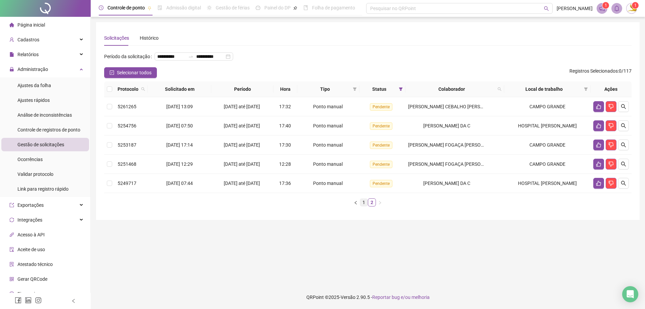
click at [362, 206] on link "1" at bounding box center [363, 202] width 7 height 7
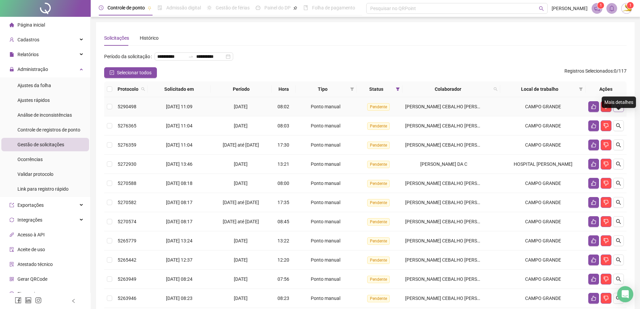
click at [621, 109] on icon "search" at bounding box center [618, 106] width 5 height 5
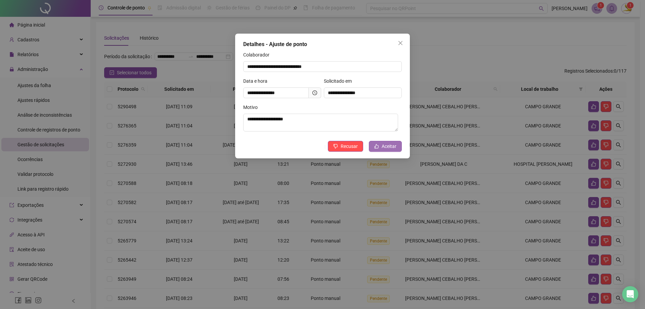
click at [382, 148] on button "Aceitar" at bounding box center [385, 146] width 33 height 11
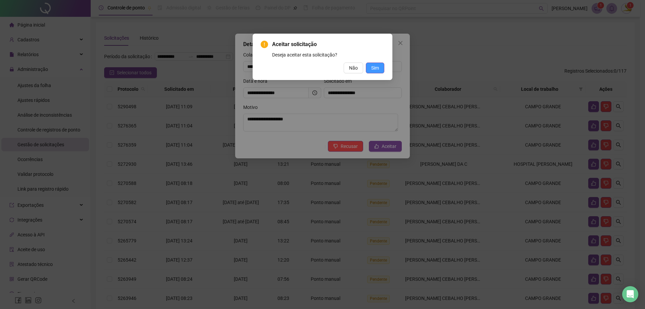
click at [379, 66] on button "Sim" at bounding box center [375, 68] width 18 height 11
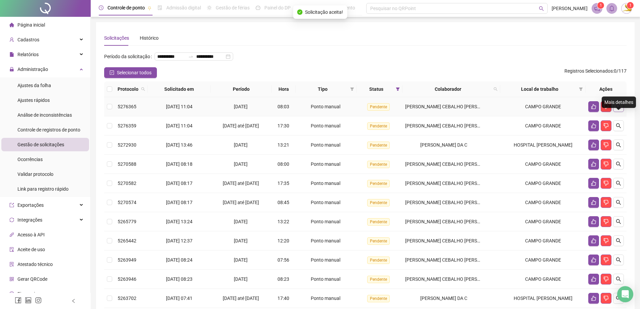
click at [620, 109] on icon "search" at bounding box center [618, 106] width 5 height 5
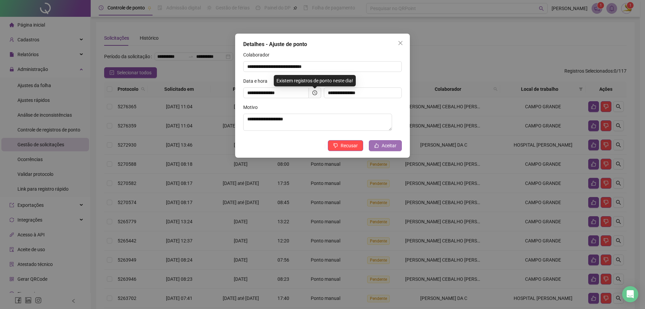
click at [385, 146] on span "Aceitar" at bounding box center [389, 145] width 15 height 7
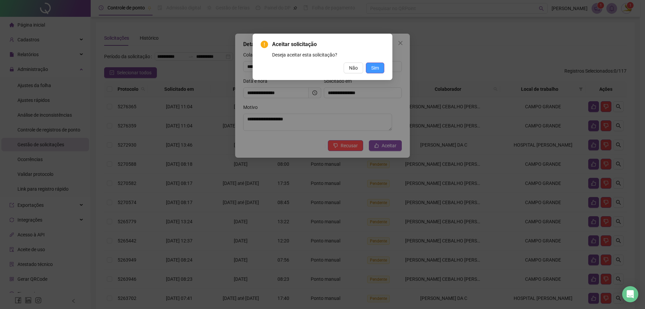
click at [379, 68] on button "Sim" at bounding box center [375, 68] width 18 height 11
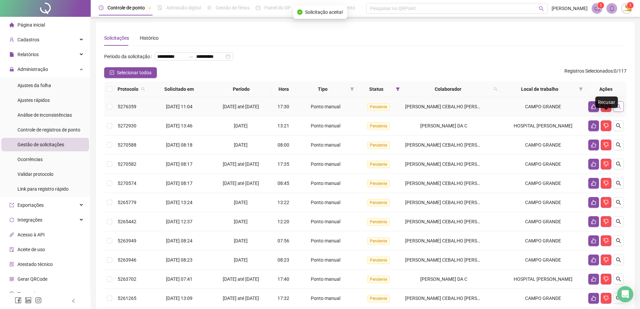
click at [623, 112] on button "button" at bounding box center [618, 106] width 11 height 11
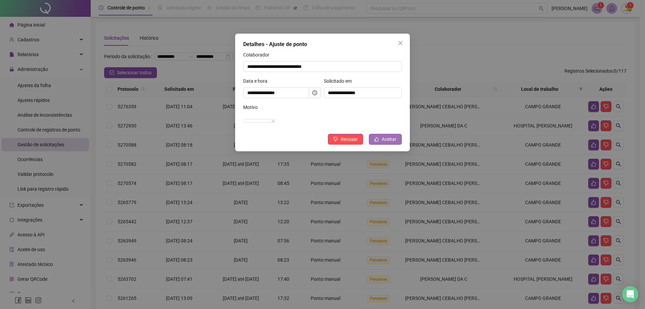
click at [389, 143] on span "Aceitar" at bounding box center [389, 138] width 15 height 7
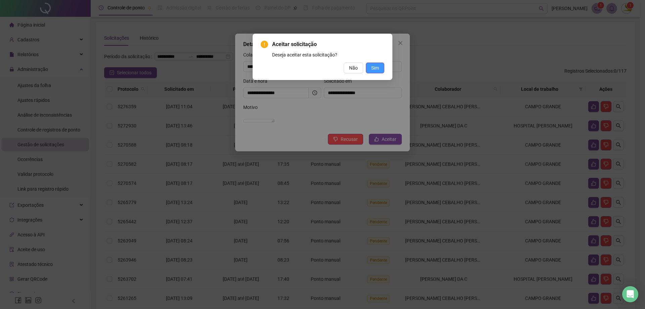
click at [380, 67] on button "Sim" at bounding box center [375, 68] width 18 height 11
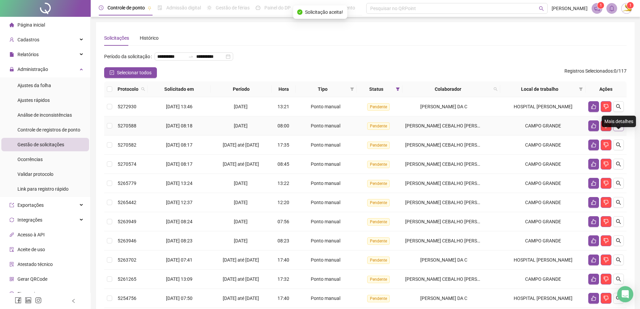
click at [617, 128] on icon "search" at bounding box center [618, 125] width 5 height 5
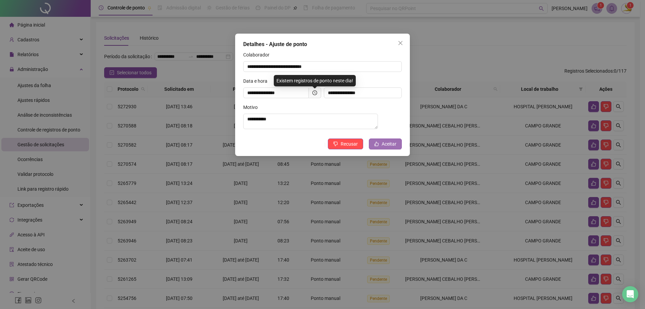
click at [393, 147] on span "Aceitar" at bounding box center [389, 143] width 15 height 7
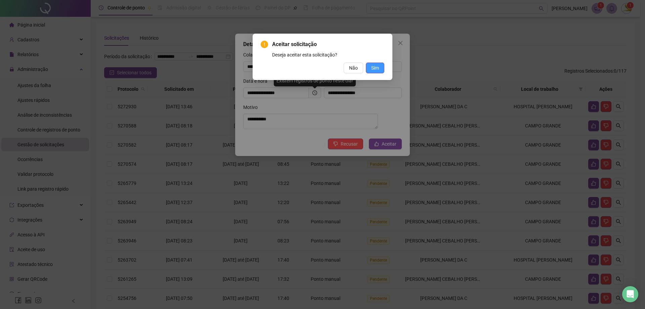
click at [378, 71] on span "Sim" at bounding box center [375, 67] width 8 height 7
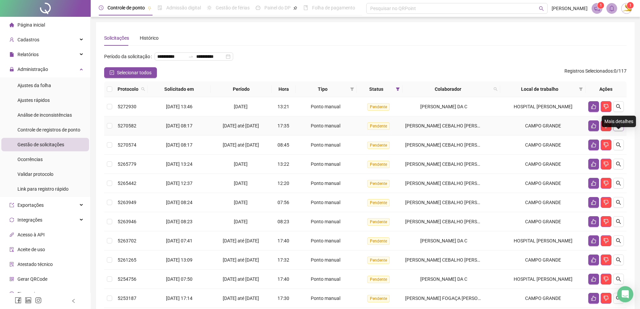
click at [617, 128] on icon "search" at bounding box center [618, 125] width 5 height 5
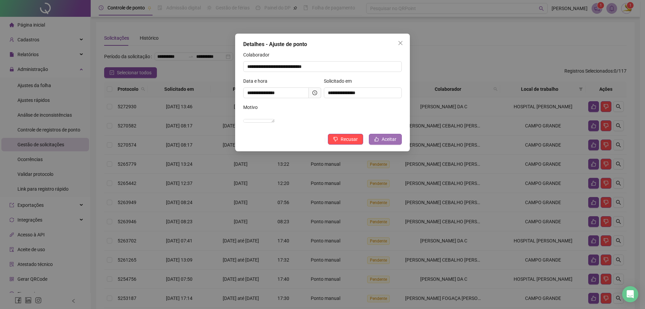
click at [386, 145] on button "Aceitar" at bounding box center [385, 139] width 33 height 11
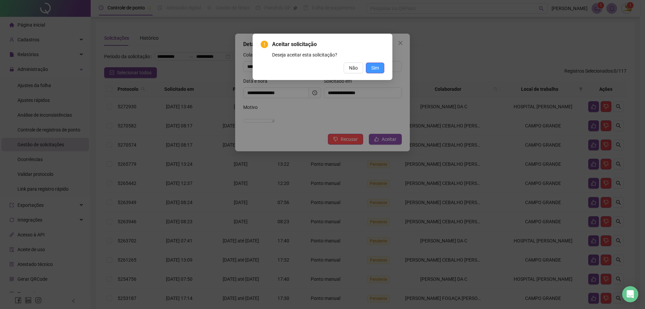
click at [382, 68] on button "Sim" at bounding box center [375, 68] width 18 height 11
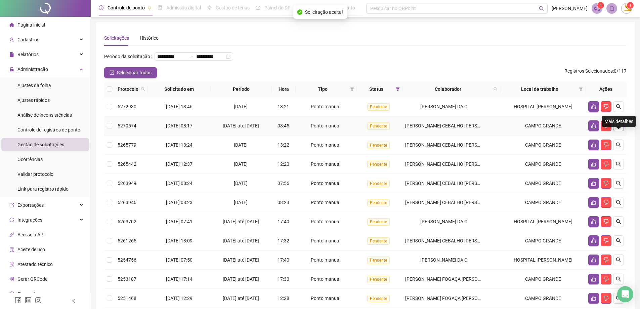
click at [619, 131] on button "button" at bounding box center [618, 125] width 11 height 11
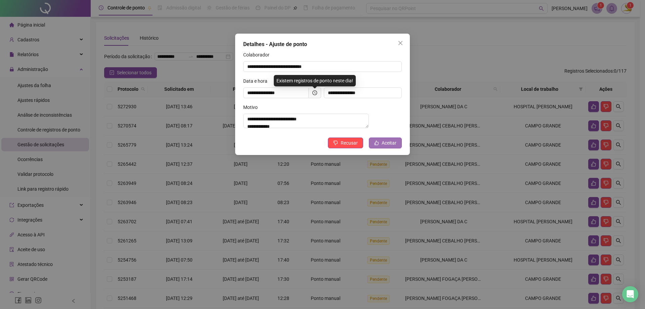
click at [393, 144] on span "Aceitar" at bounding box center [389, 142] width 15 height 7
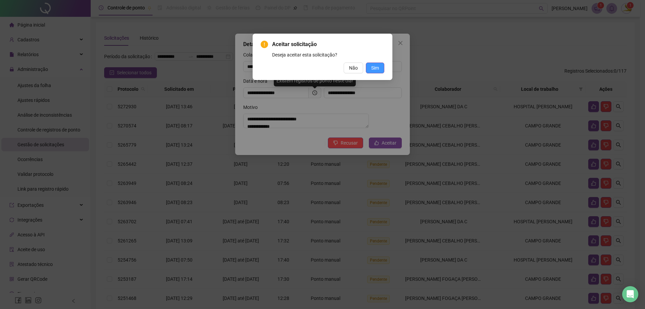
click at [372, 72] on button "Sim" at bounding box center [375, 68] width 18 height 11
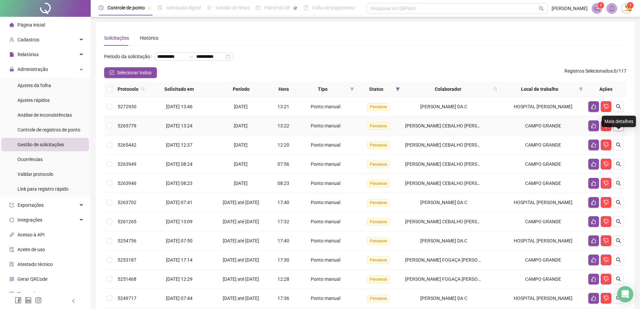
click at [618, 128] on icon "search" at bounding box center [618, 125] width 5 height 5
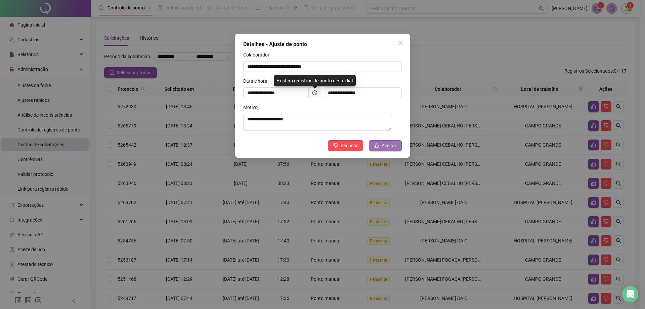
click at [373, 144] on button "Aceitar" at bounding box center [385, 145] width 33 height 11
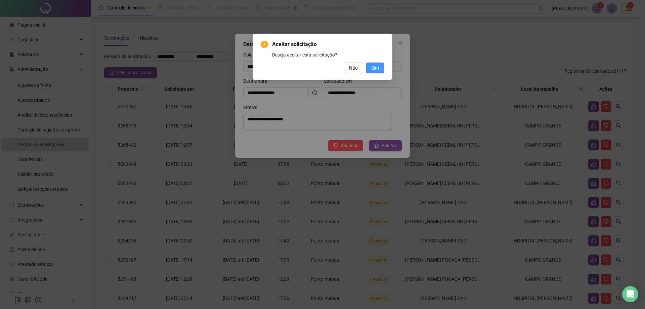
click at [378, 63] on button "Sim" at bounding box center [375, 68] width 18 height 11
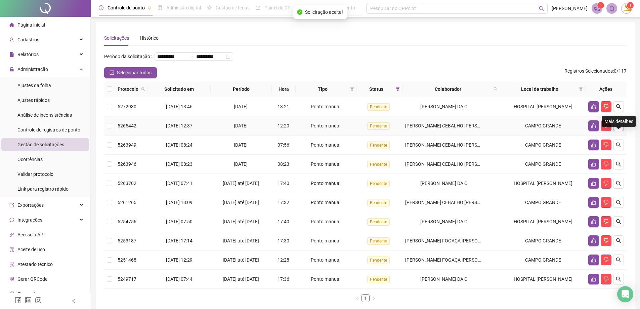
click at [618, 131] on button "button" at bounding box center [618, 125] width 11 height 11
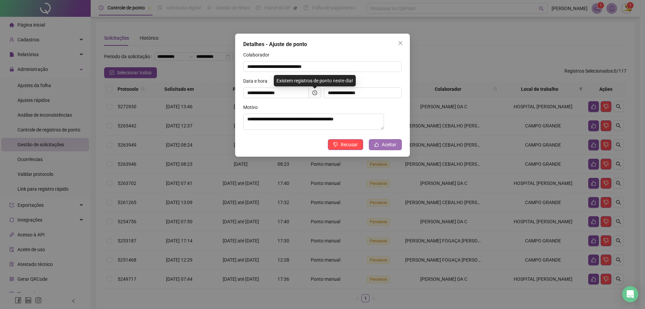
click at [394, 148] on span "Aceitar" at bounding box center [389, 144] width 15 height 7
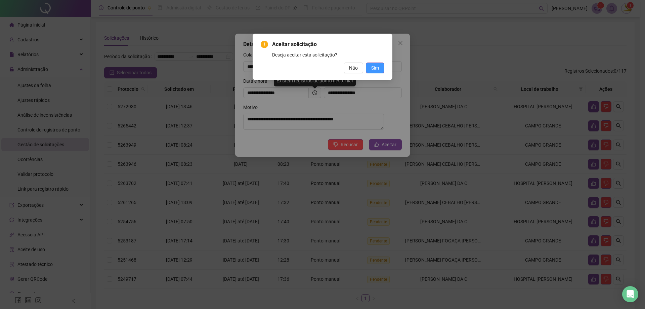
click at [377, 68] on span "Sim" at bounding box center [375, 67] width 8 height 7
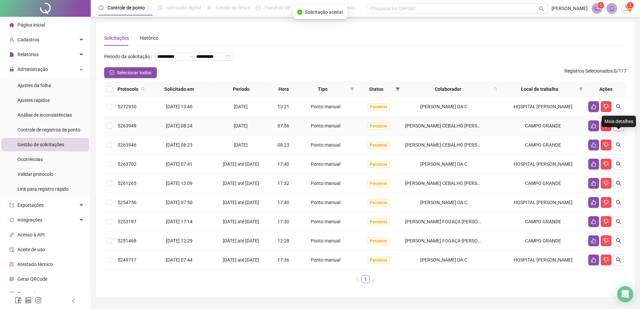
click at [621, 128] on icon "search" at bounding box center [618, 125] width 5 height 5
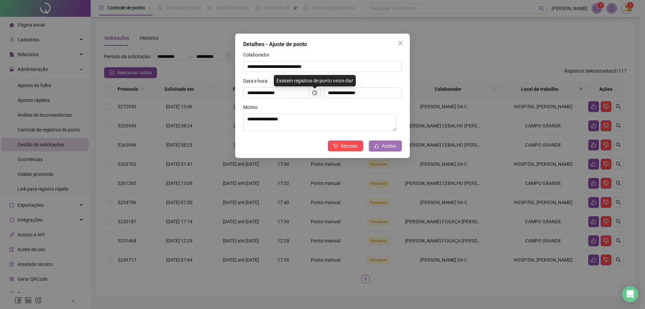
click at [395, 149] on span "Aceitar" at bounding box center [389, 145] width 15 height 7
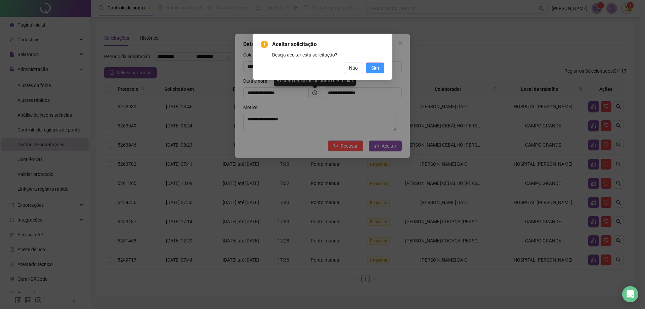
click at [377, 66] on span "Sim" at bounding box center [375, 67] width 8 height 7
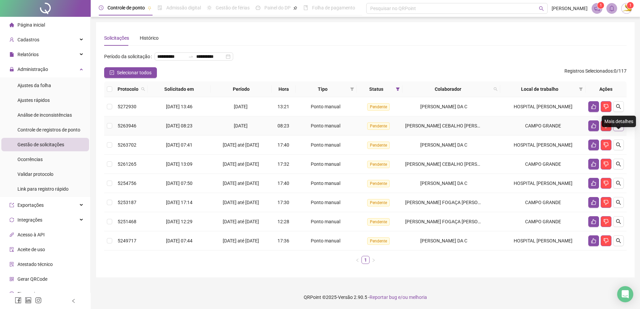
click at [618, 128] on icon "search" at bounding box center [618, 125] width 5 height 5
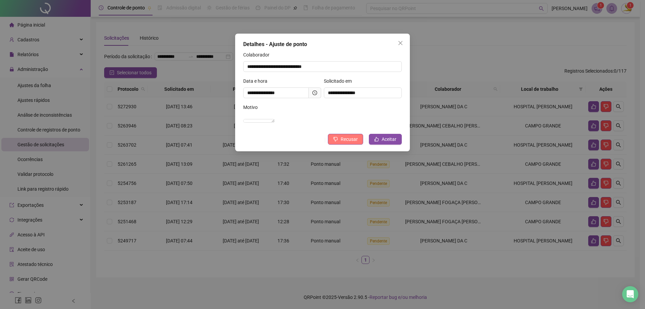
click at [350, 143] on span "Recusar" at bounding box center [349, 138] width 17 height 7
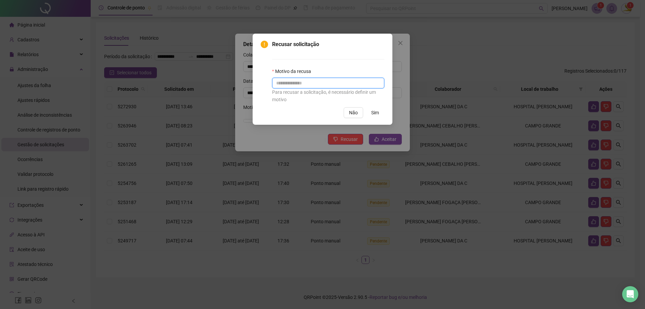
click at [308, 84] on input "text" at bounding box center [328, 83] width 112 height 11
type input "**********"
click at [379, 114] on button "Sim" at bounding box center [375, 112] width 18 height 11
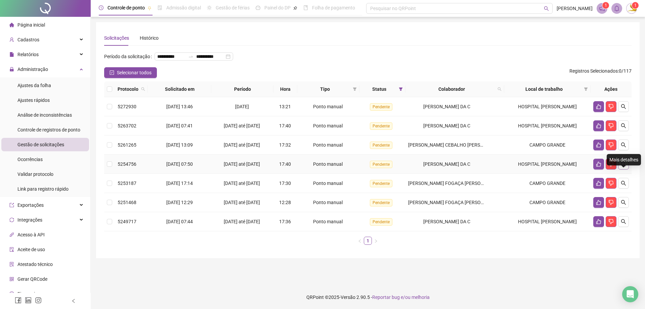
click at [625, 167] on icon "search" at bounding box center [623, 163] width 5 height 5
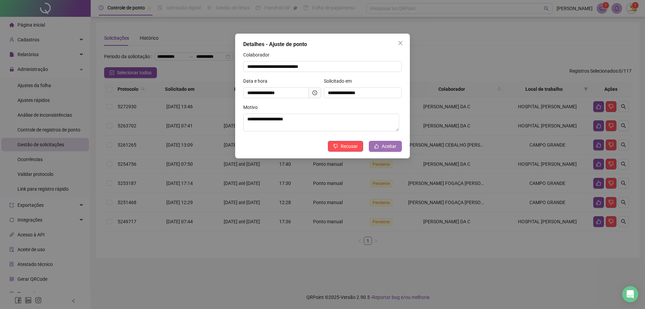
click at [380, 148] on button "Aceitar" at bounding box center [385, 146] width 33 height 11
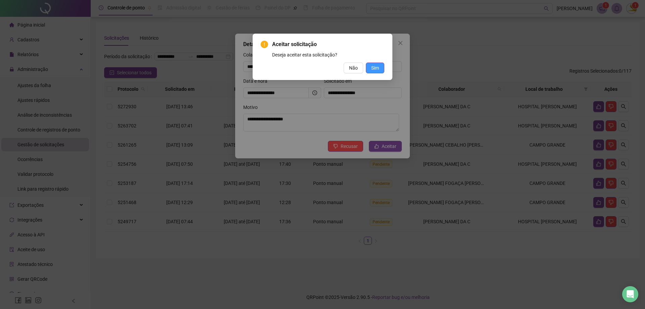
click at [371, 68] on button "Sim" at bounding box center [375, 68] width 18 height 11
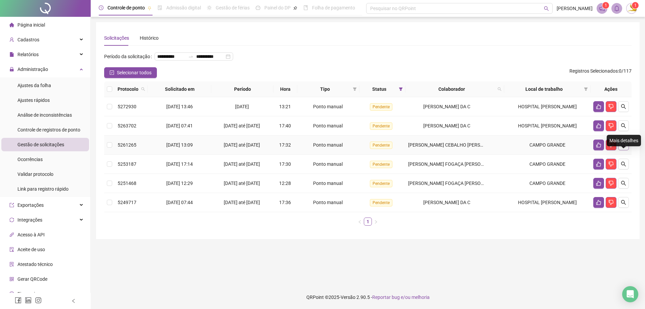
click at [627, 150] on button "button" at bounding box center [623, 144] width 11 height 11
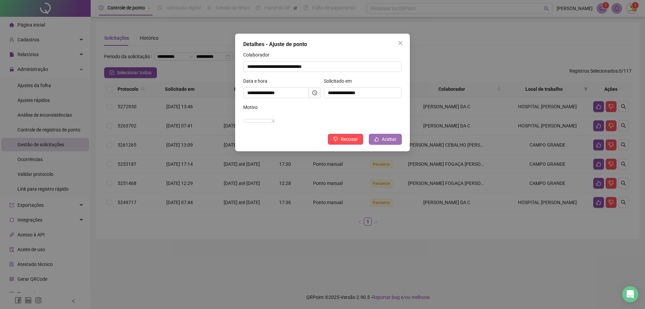
click at [375, 142] on button "Aceitar" at bounding box center [385, 139] width 33 height 11
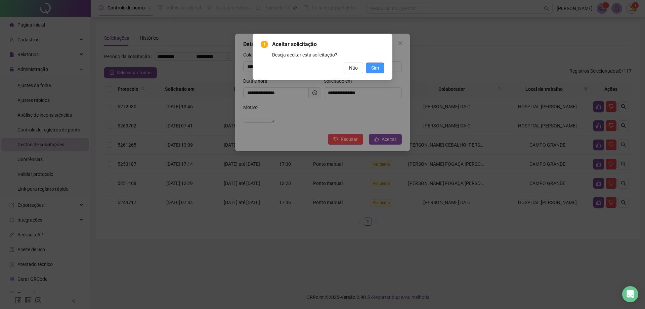
click at [372, 63] on button "Sim" at bounding box center [375, 68] width 18 height 11
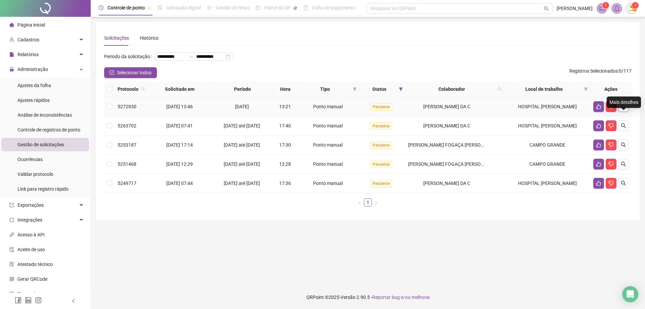
click at [621, 109] on icon "search" at bounding box center [623, 106] width 5 height 5
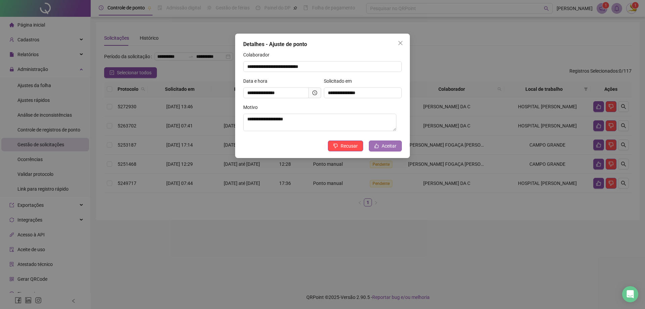
click at [383, 146] on span "Aceitar" at bounding box center [389, 145] width 15 height 7
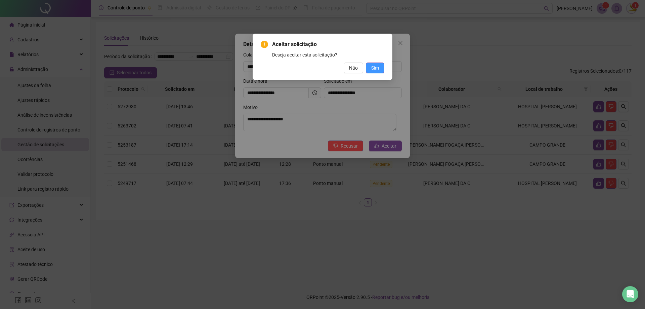
click at [375, 68] on span "Sim" at bounding box center [375, 67] width 8 height 7
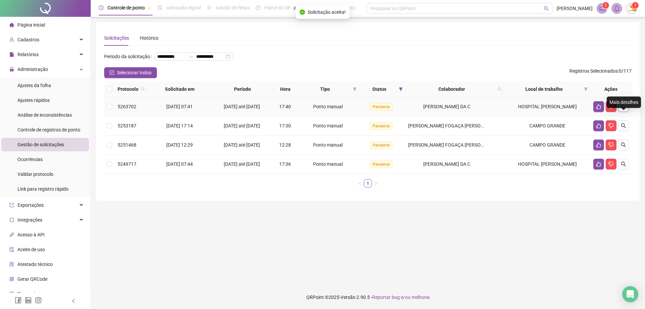
click at [623, 109] on icon "search" at bounding box center [623, 106] width 5 height 5
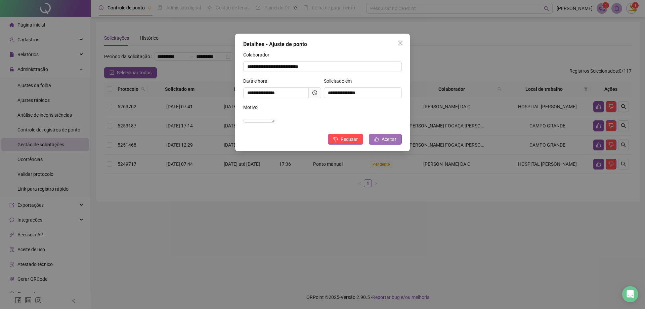
click at [373, 143] on button "Aceitar" at bounding box center [385, 139] width 33 height 11
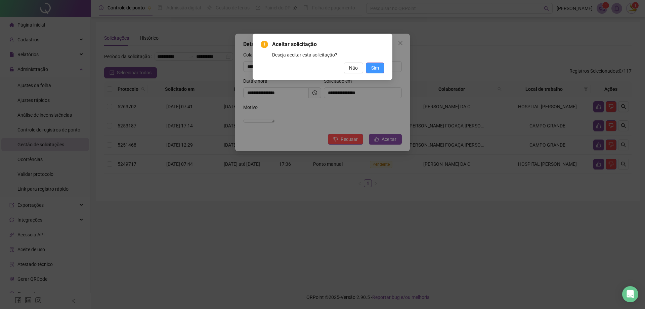
click at [380, 68] on button "Sim" at bounding box center [375, 68] width 18 height 11
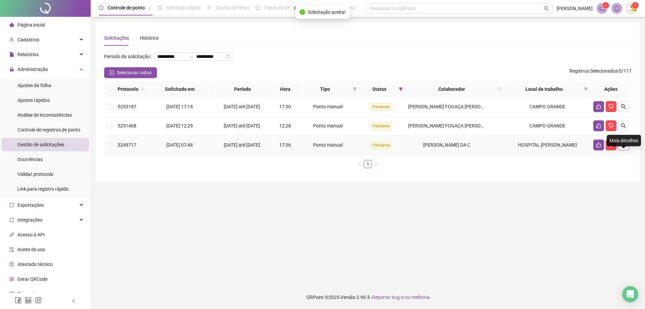
click at [626, 148] on icon "search" at bounding box center [623, 144] width 5 height 5
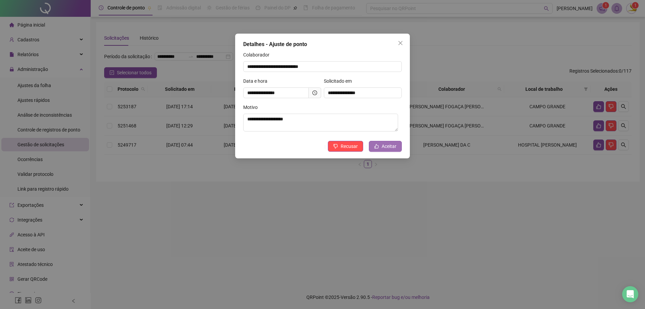
click at [373, 144] on button "Aceitar" at bounding box center [385, 146] width 33 height 11
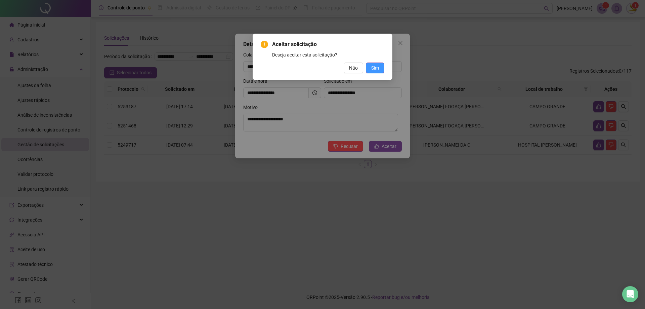
click at [375, 66] on span "Sim" at bounding box center [375, 67] width 8 height 7
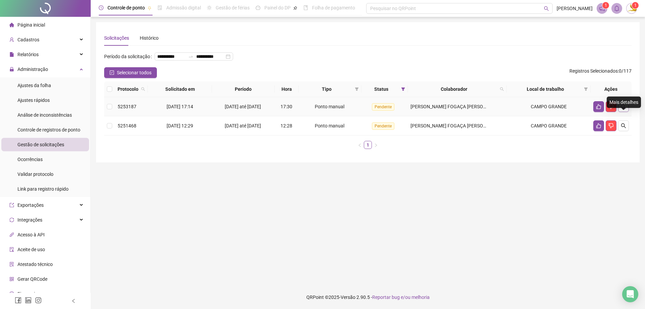
click at [624, 112] on button "button" at bounding box center [623, 106] width 11 height 11
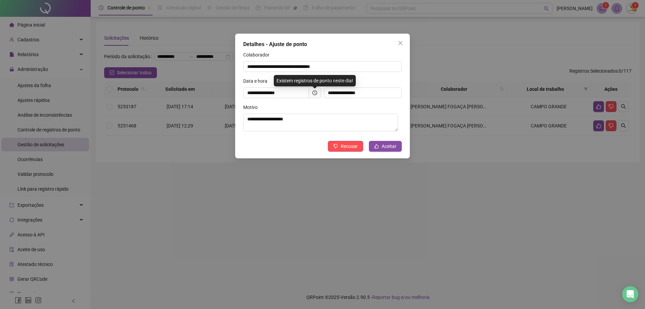
click at [382, 153] on div "**********" at bounding box center [322, 96] width 175 height 125
click at [386, 145] on span "Aceitar" at bounding box center [389, 146] width 15 height 7
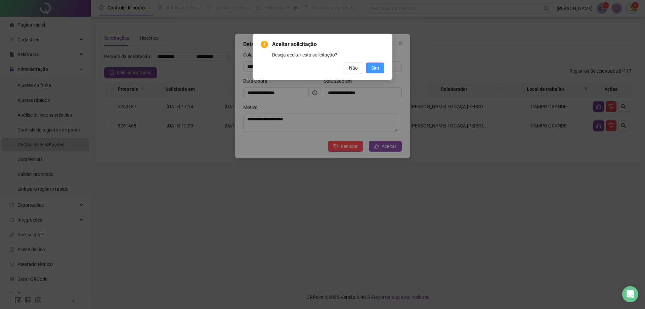
click at [377, 71] on span "Sim" at bounding box center [375, 67] width 8 height 7
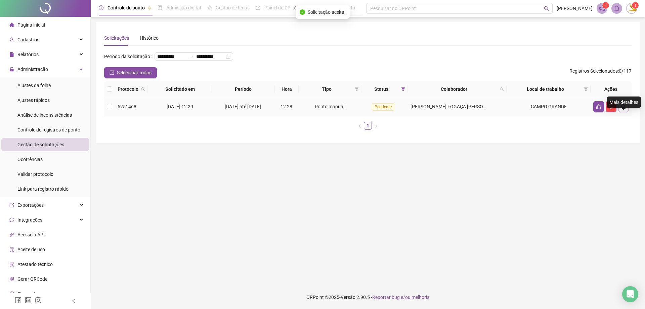
click at [624, 109] on icon "search" at bounding box center [623, 106] width 5 height 5
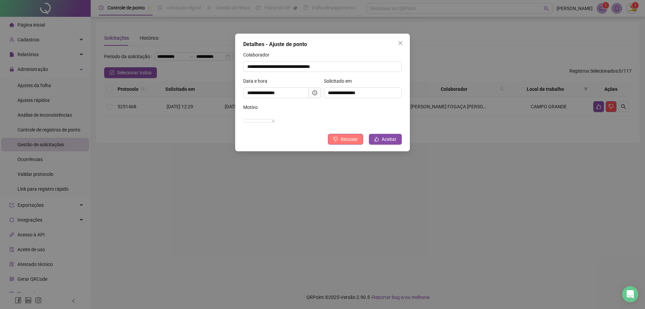
click at [336, 144] on button "Recusar" at bounding box center [345, 139] width 35 height 11
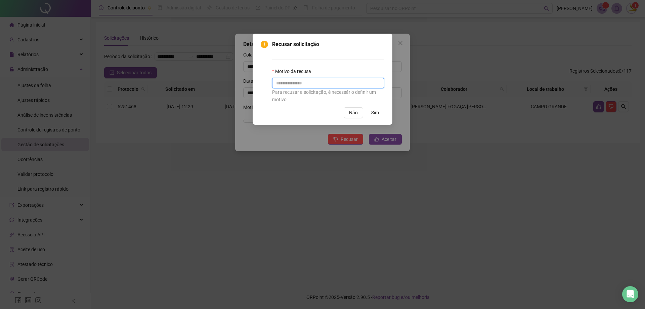
click at [293, 80] on input "text" at bounding box center [328, 83] width 112 height 11
type input "**********"
click at [371, 107] on div "**********" at bounding box center [323, 79] width 124 height 78
click at [371, 117] on button "Sim" at bounding box center [375, 112] width 18 height 11
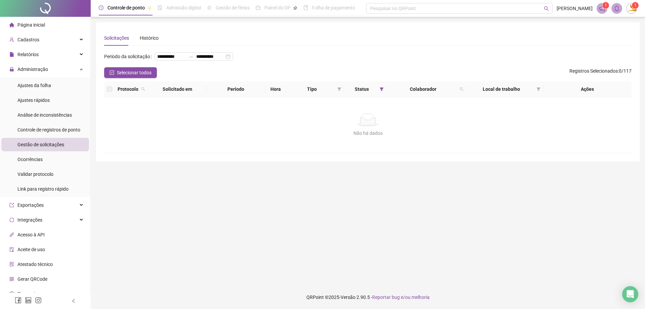
click at [30, 25] on span "Página inicial" at bounding box center [31, 24] width 28 height 5
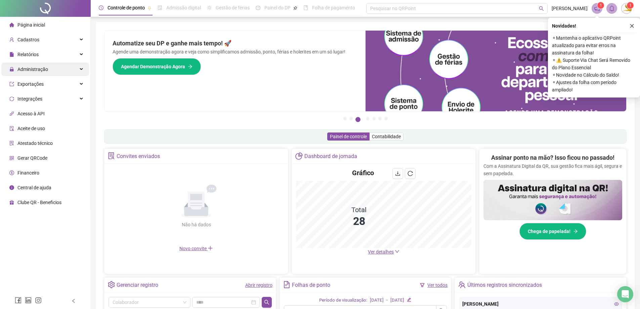
click at [40, 70] on span "Administração" at bounding box center [32, 69] width 31 height 5
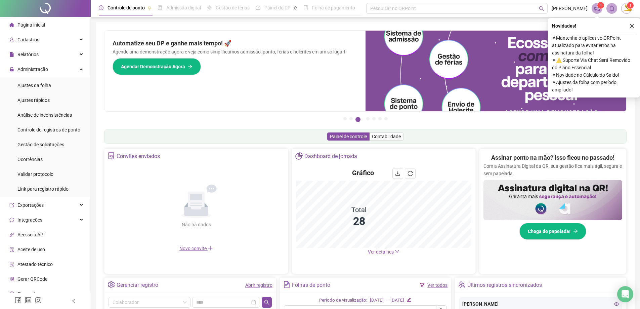
click at [43, 83] on span "Ajustes da folha" at bounding box center [34, 85] width 34 height 5
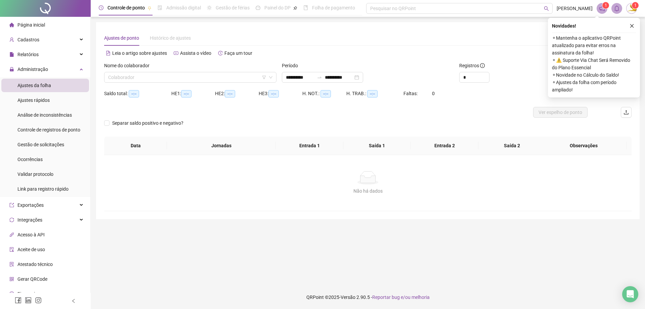
type input "**********"
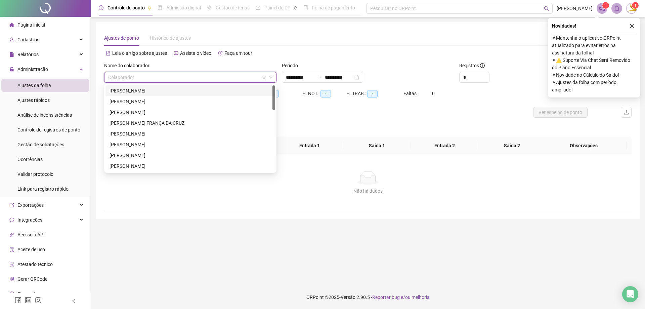
drag, startPoint x: 172, startPoint y: 80, endPoint x: 169, endPoint y: 98, distance: 18.0
click at [171, 80] on input "search" at bounding box center [187, 77] width 158 height 10
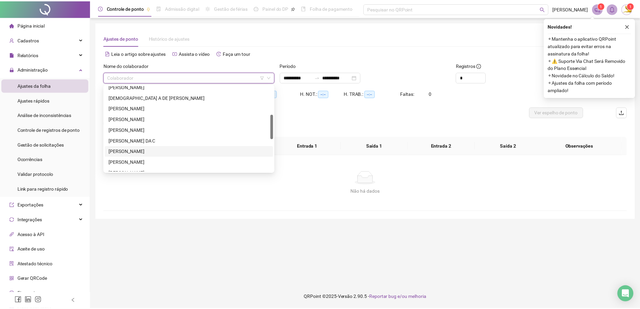
scroll to position [168, 0]
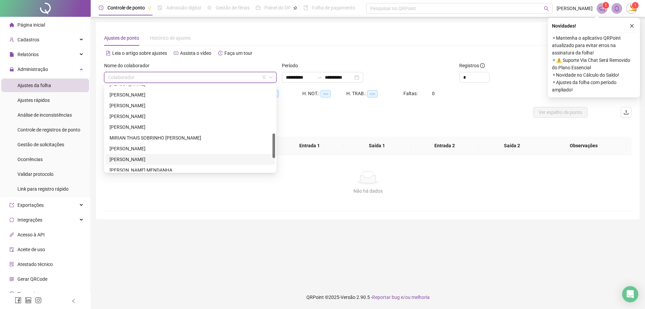
click at [133, 161] on div "[PERSON_NAME]" at bounding box center [191, 159] width 162 height 7
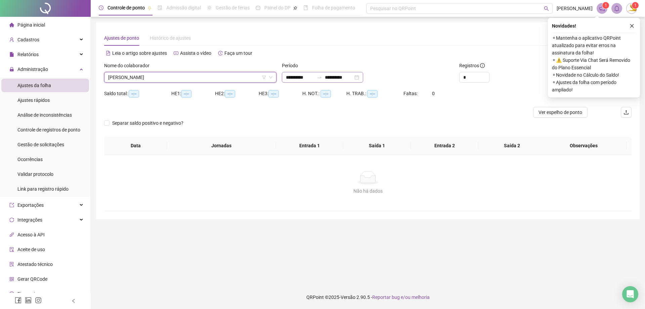
click at [363, 80] on div "**********" at bounding box center [322, 77] width 81 height 11
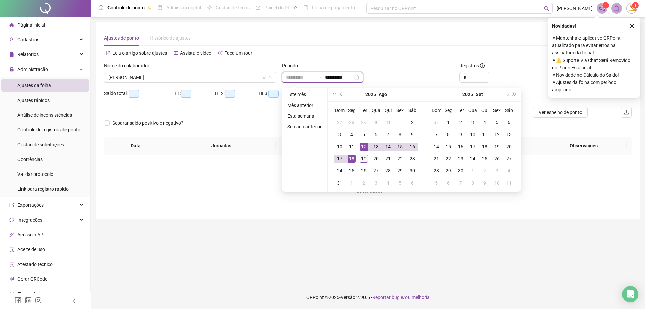
type input "**********"
click at [362, 159] on div "19" at bounding box center [364, 159] width 8 height 8
type input "**********"
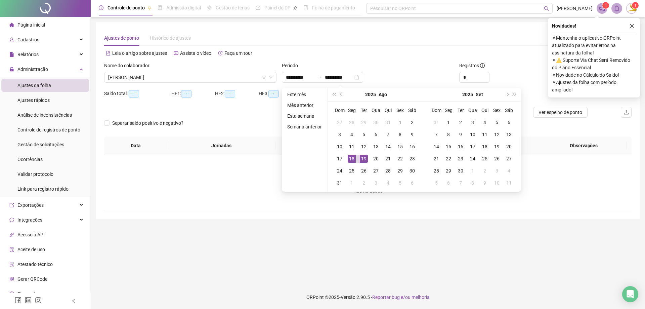
click at [436, 56] on div "Alternar para versão lite" at bounding box center [500, 53] width 264 height 11
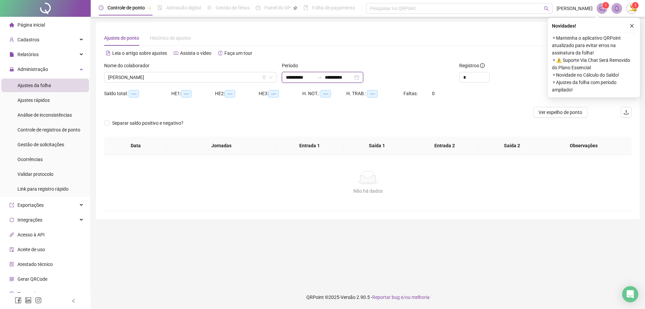
click at [299, 80] on input "**********" at bounding box center [300, 77] width 28 height 7
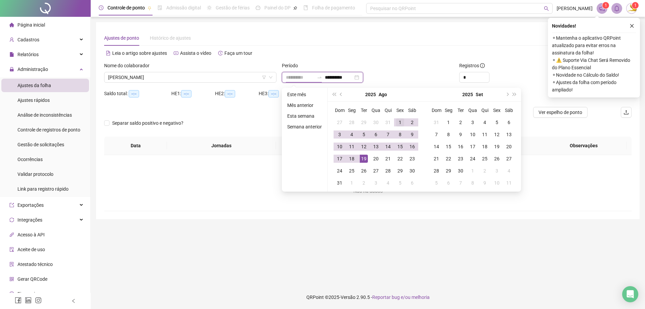
type input "**********"
click at [399, 121] on div "1" at bounding box center [400, 122] width 8 height 8
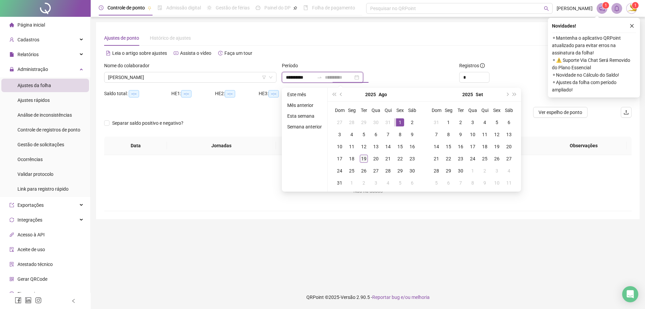
type input "**********"
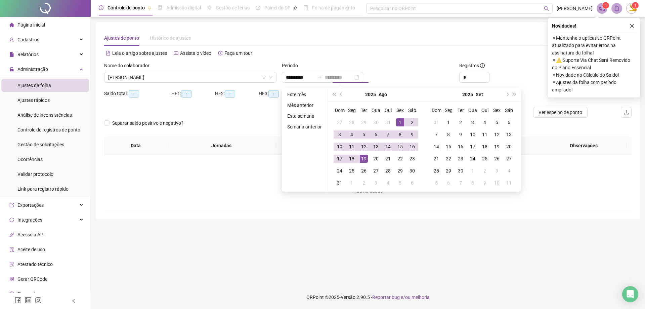
click at [363, 159] on div "19" at bounding box center [364, 159] width 8 height 8
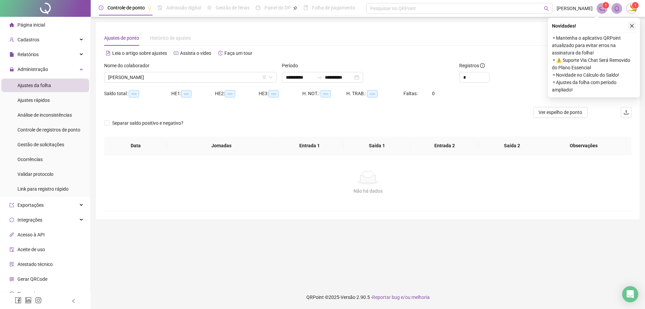
click at [632, 28] on button "button" at bounding box center [632, 26] width 8 height 8
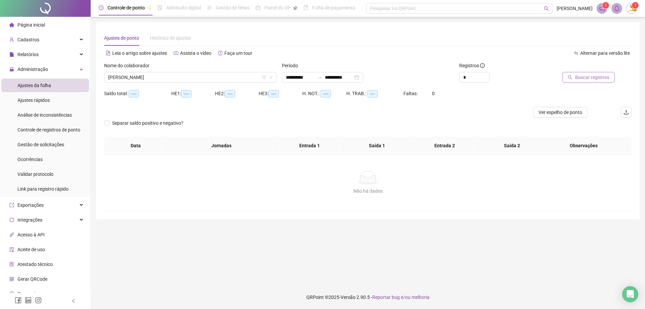
drag, startPoint x: 593, startPoint y: 68, endPoint x: 585, endPoint y: 82, distance: 16.1
click at [592, 68] on div at bounding box center [582, 67] width 67 height 10
click at [585, 82] on button "Buscar registros" at bounding box center [589, 77] width 52 height 11
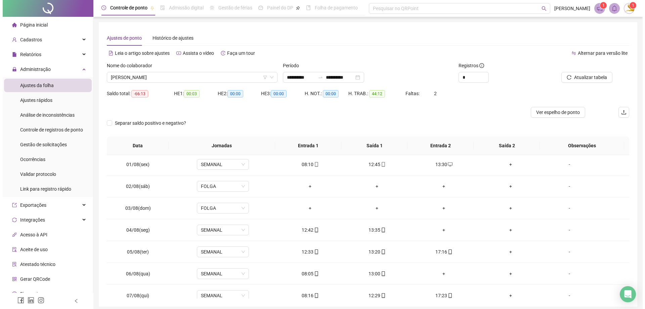
scroll to position [0, 0]
click at [574, 78] on span "Atualizar tabela" at bounding box center [588, 77] width 33 height 7
click at [563, 166] on div "-" at bounding box center [567, 165] width 40 height 7
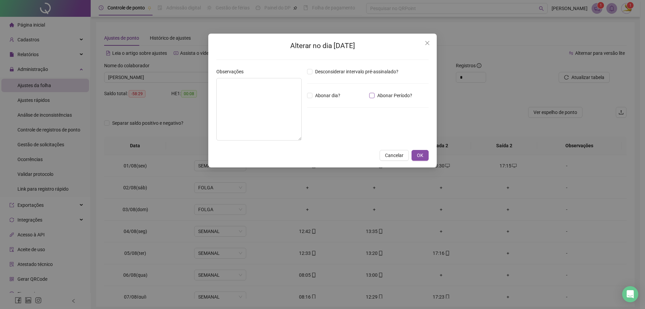
click at [376, 98] on span "Abonar Período?" at bounding box center [395, 95] width 40 height 7
click at [335, 132] on input "*****" at bounding box center [324, 132] width 27 height 8
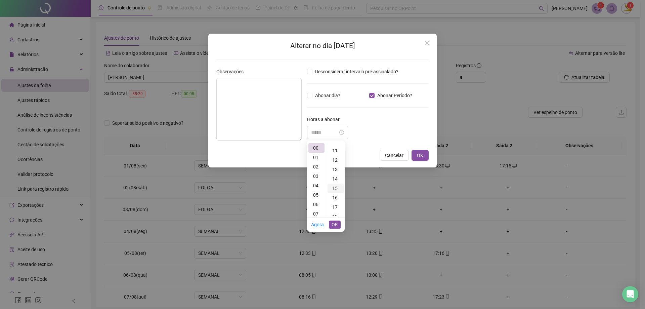
click at [335, 188] on div "15" at bounding box center [336, 188] width 16 height 9
type input "*****"
click at [337, 228] on span "OK" at bounding box center [335, 224] width 6 height 7
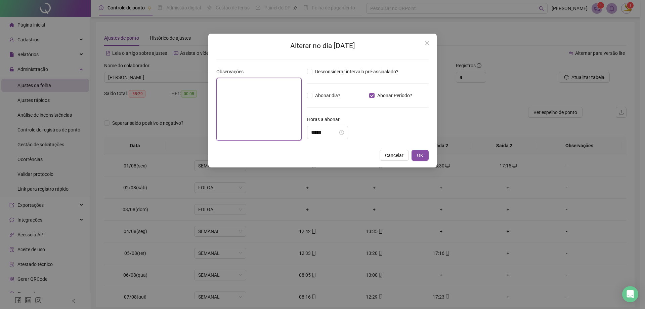
click at [283, 120] on textarea at bounding box center [258, 109] width 85 height 63
drag, startPoint x: 270, startPoint y: 90, endPoint x: 201, endPoint y: 86, distance: 69.4
click at [201, 86] on div "**********" at bounding box center [322, 154] width 645 height 309
type textarea "**********"
click at [419, 157] on span "OK" at bounding box center [420, 155] width 6 height 7
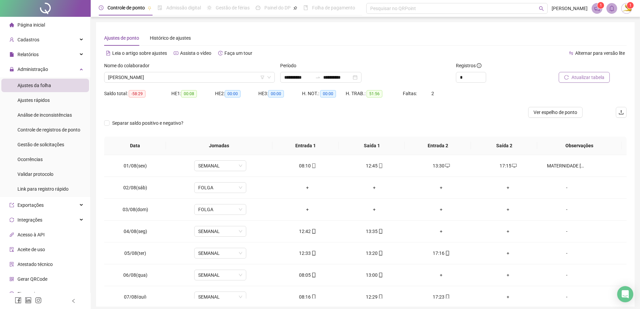
click at [594, 78] on span "Atualizar tabela" at bounding box center [588, 77] width 33 height 7
click at [585, 74] on span "Atualizar tabela" at bounding box center [588, 77] width 33 height 7
click at [564, 230] on div "-" at bounding box center [567, 231] width 40 height 7
type input "*****"
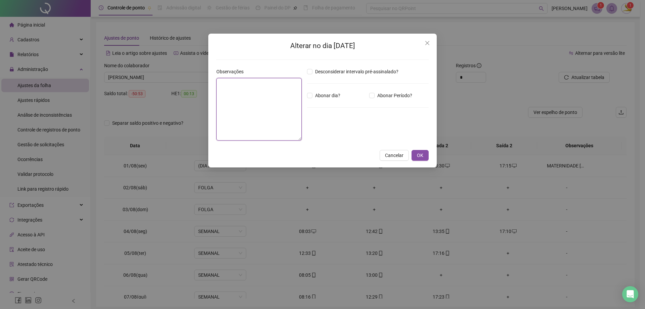
click at [294, 106] on textarea at bounding box center [258, 109] width 85 height 63
paste textarea "**********"
type textarea "**********"
click at [398, 97] on span "Abonar Período?" at bounding box center [395, 95] width 40 height 7
click at [328, 133] on input "*****" at bounding box center [324, 132] width 27 height 8
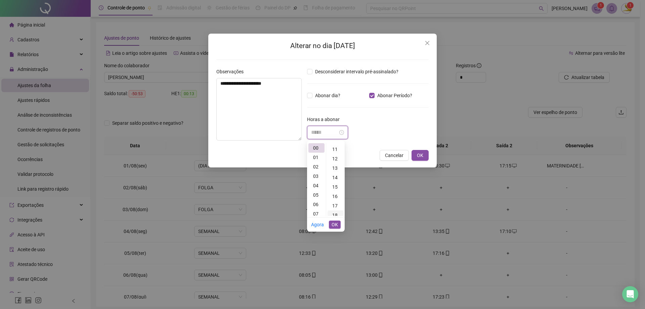
scroll to position [134, 0]
click at [336, 204] on div "20" at bounding box center [336, 201] width 16 height 9
type input "*****"
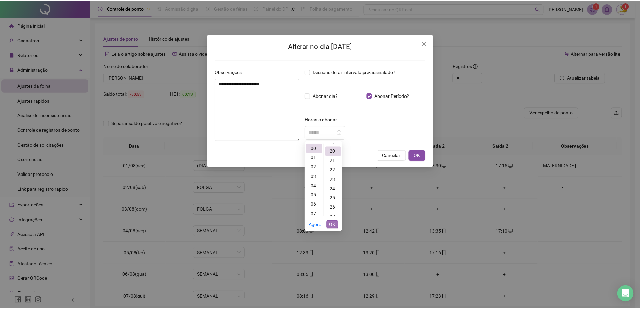
scroll to position [188, 0]
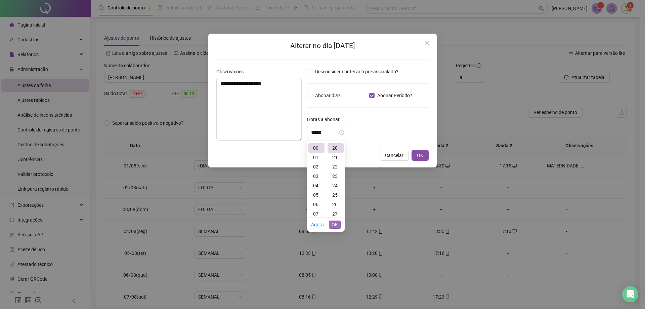
click at [339, 227] on button "OK" at bounding box center [335, 224] width 12 height 8
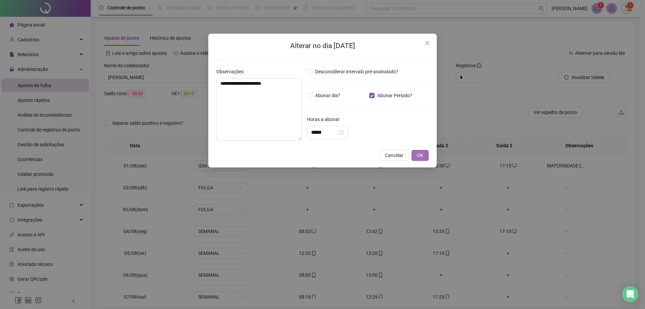
click at [424, 153] on button "OK" at bounding box center [420, 155] width 17 height 11
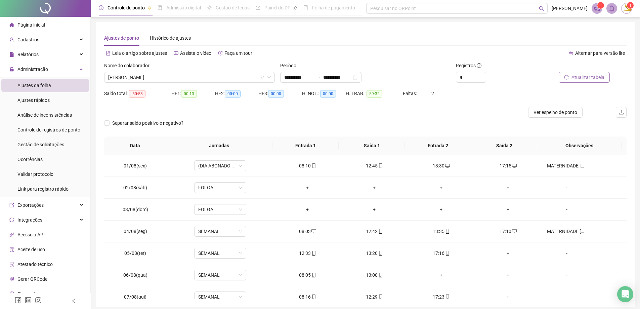
click at [577, 74] on span "Atualizar tabela" at bounding box center [588, 77] width 33 height 7
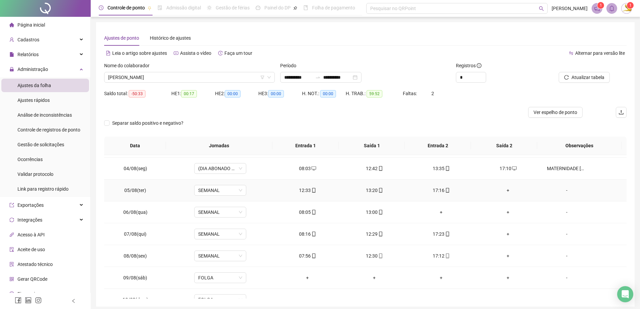
scroll to position [67, 0]
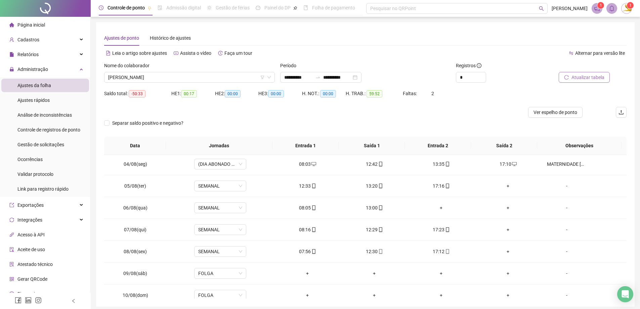
click at [596, 80] on span "Atualizar tabela" at bounding box center [588, 77] width 33 height 7
click at [561, 189] on div "-" at bounding box center [567, 185] width 40 height 7
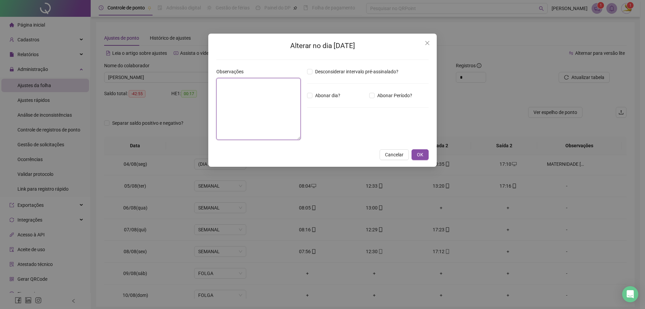
click at [285, 117] on textarea at bounding box center [258, 109] width 84 height 62
paste textarea "**********"
type textarea "**********"
click at [328, 129] on input "*****" at bounding box center [324, 132] width 27 height 8
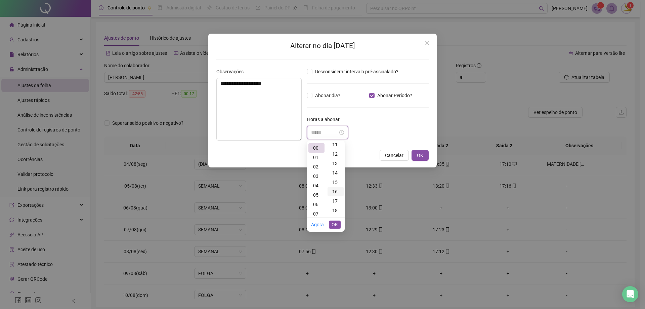
scroll to position [101, 0]
click at [336, 180] on div "14" at bounding box center [336, 178] width 16 height 9
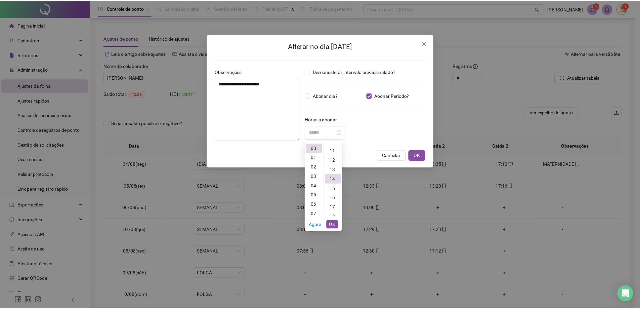
scroll to position [132, 0]
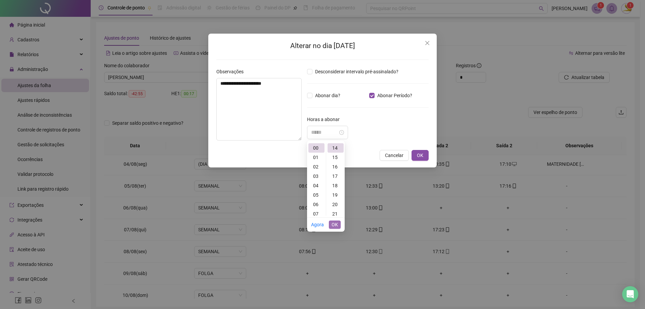
type input "*****"
click at [333, 221] on span "OK" at bounding box center [335, 224] width 6 height 7
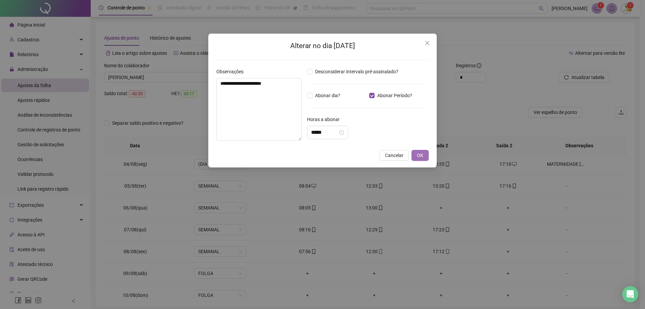
click at [417, 157] on span "OK" at bounding box center [420, 155] width 6 height 7
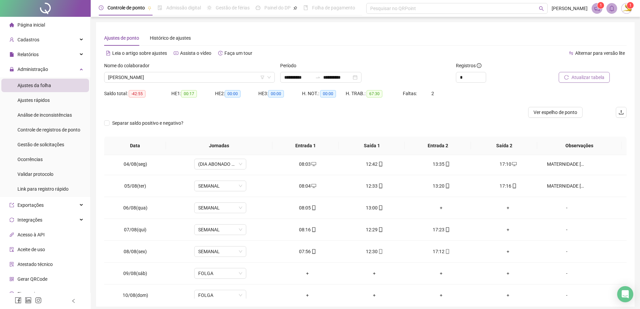
click at [576, 75] on span "Atualizar tabela" at bounding box center [588, 77] width 33 height 7
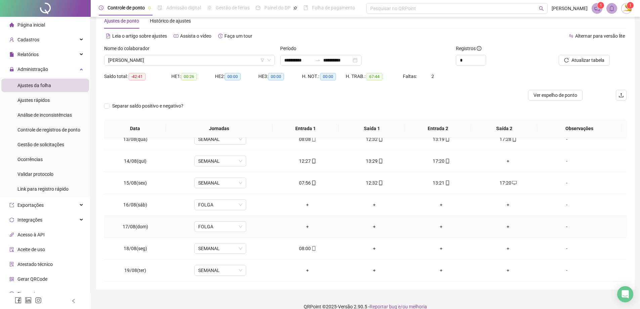
scroll to position [27, 0]
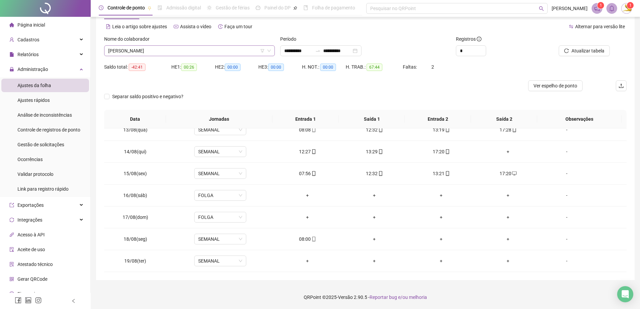
drag, startPoint x: 182, startPoint y: 58, endPoint x: 185, endPoint y: 53, distance: 6.1
click at [182, 57] on div "Nome do colaborador [PERSON_NAME]" at bounding box center [190, 48] width 176 height 26
click at [185, 53] on span "[PERSON_NAME]" at bounding box center [189, 51] width 163 height 10
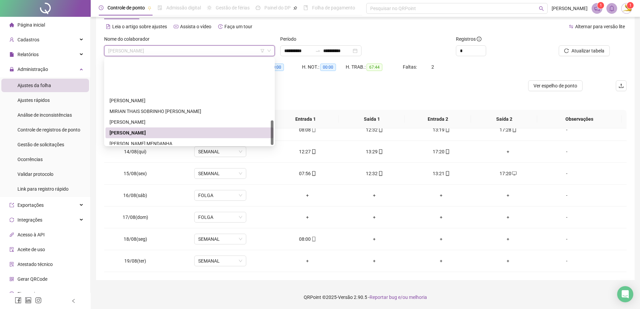
scroll to position [215, 0]
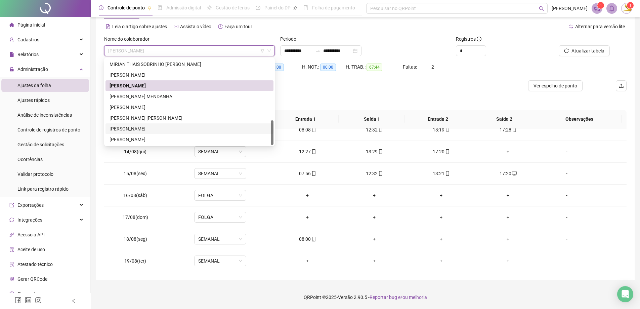
click at [157, 130] on div "[PERSON_NAME]" at bounding box center [190, 128] width 160 height 7
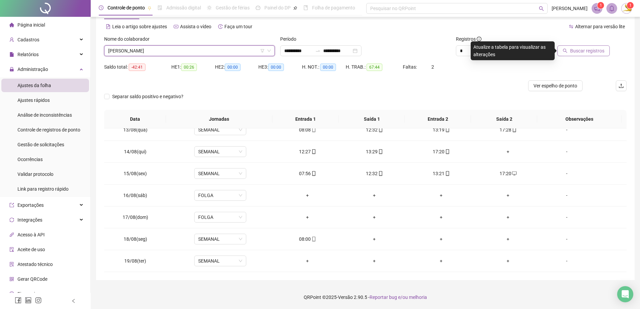
click at [572, 51] on span "Buscar registros" at bounding box center [587, 50] width 34 height 7
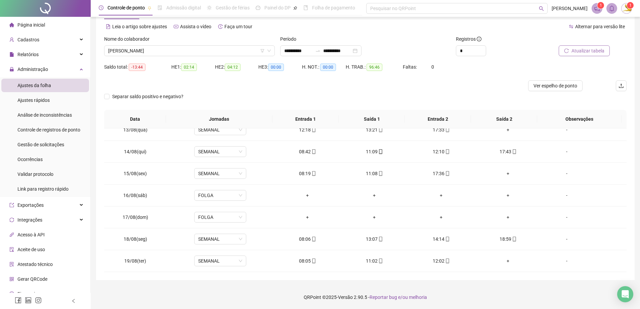
click at [573, 51] on span "Atualizar tabela" at bounding box center [588, 50] width 33 height 7
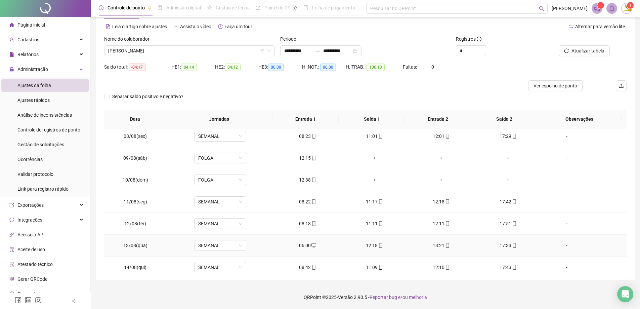
scroll to position [137, 0]
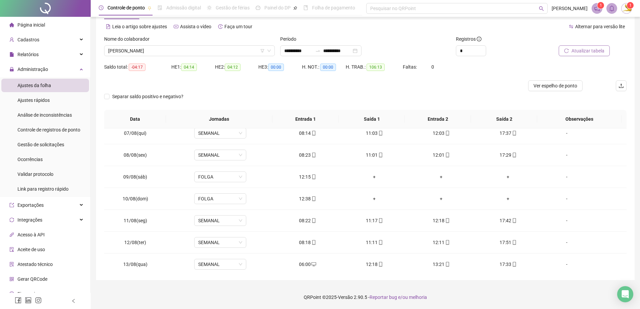
click at [580, 46] on button "Atualizar tabela" at bounding box center [584, 50] width 51 height 11
click at [576, 52] on span "Atualizar tabela" at bounding box center [588, 50] width 33 height 7
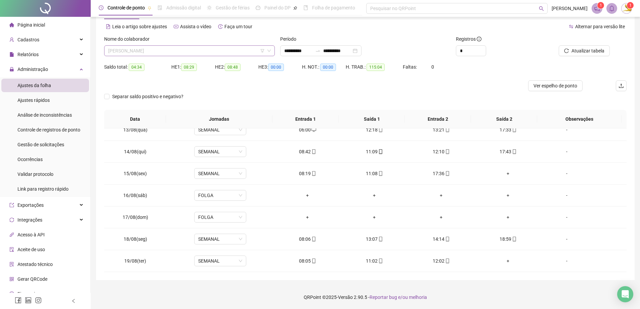
click at [222, 47] on span "[PERSON_NAME]" at bounding box center [189, 51] width 163 height 10
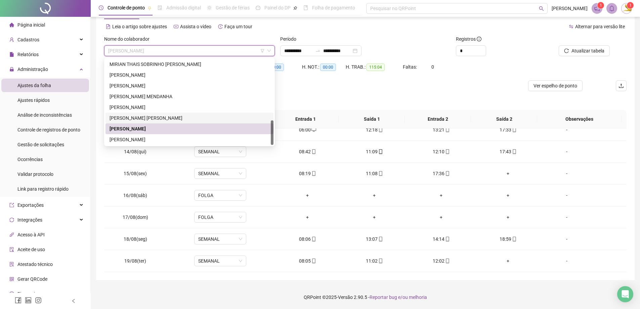
scroll to position [114, 0]
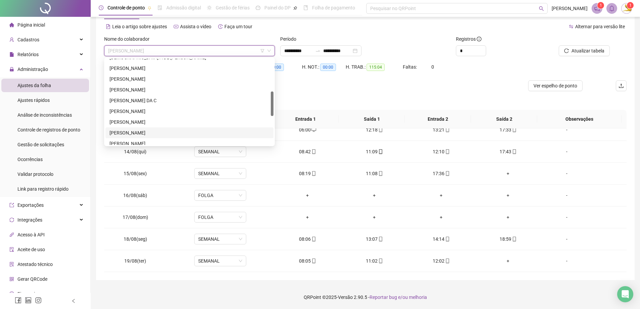
click at [166, 135] on div "[PERSON_NAME]" at bounding box center [190, 132] width 160 height 7
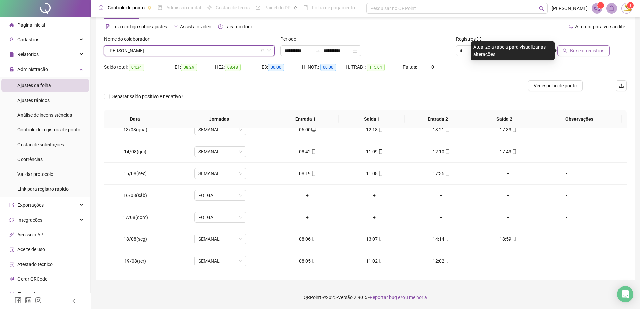
click at [589, 48] on span "Buscar registros" at bounding box center [587, 50] width 34 height 7
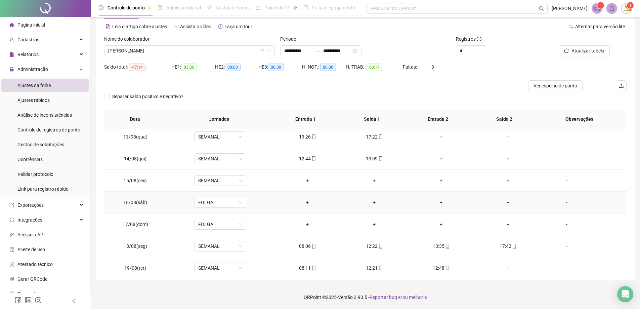
scroll to position [272, 0]
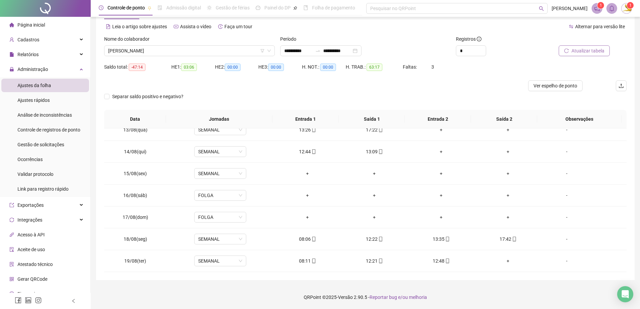
click at [578, 52] on span "Atualizar tabela" at bounding box center [588, 50] width 33 height 7
click at [603, 46] on button "Atualizar tabela" at bounding box center [584, 50] width 51 height 11
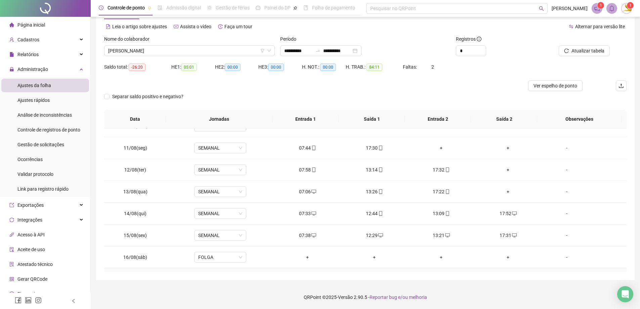
scroll to position [204, 0]
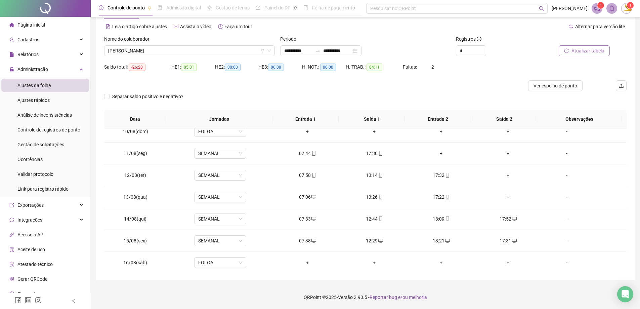
click at [574, 49] on span "Atualizar tabela" at bounding box center [588, 50] width 33 height 7
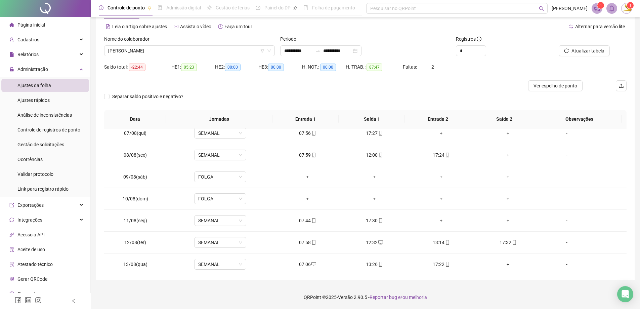
click at [598, 57] on div "Atualizar tabela" at bounding box center [585, 48] width 88 height 26
click at [595, 52] on span "Atualizar tabela" at bounding box center [588, 50] width 33 height 7
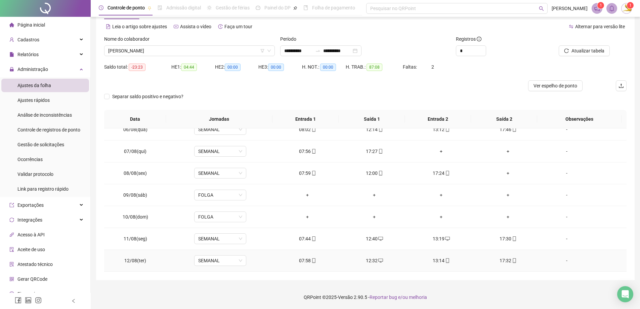
scroll to position [104, 0]
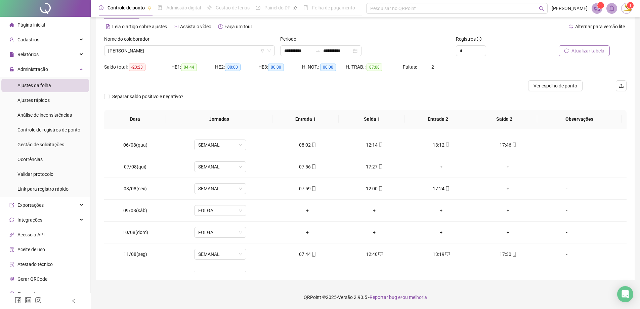
click at [575, 54] on button "Atualizar tabela" at bounding box center [584, 50] width 51 height 11
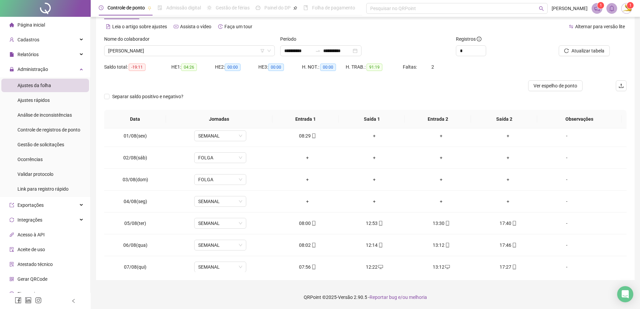
scroll to position [3, 0]
click at [596, 48] on span "Atualizar tabela" at bounding box center [588, 50] width 33 height 7
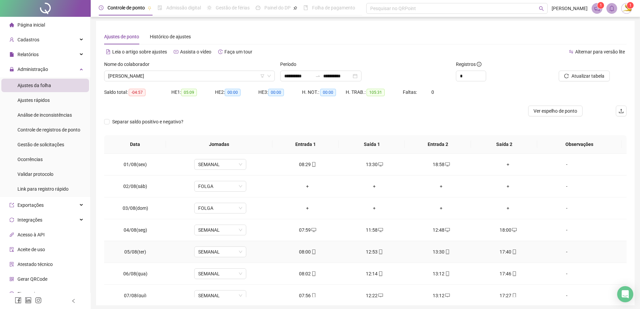
scroll to position [0, 0]
click at [438, 165] on div "18:58" at bounding box center [441, 165] width 56 height 7
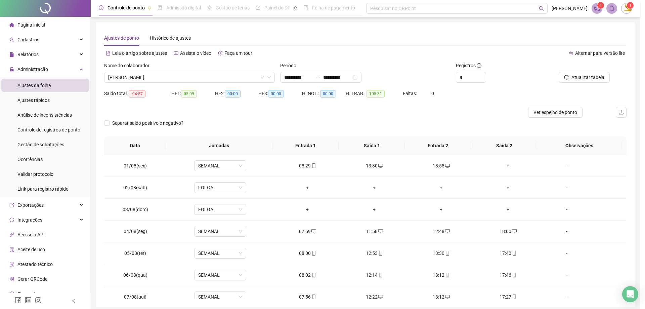
type input "**********"
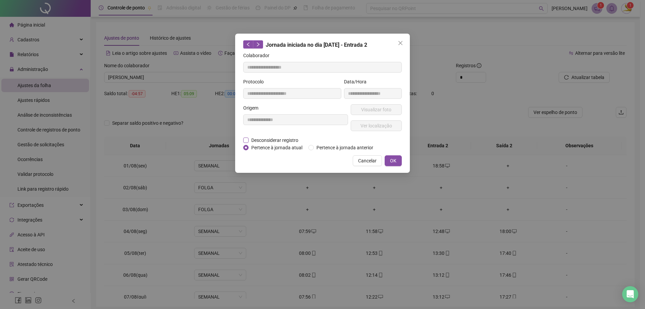
click at [289, 139] on span "Desconsiderar registro" at bounding box center [275, 139] width 52 height 7
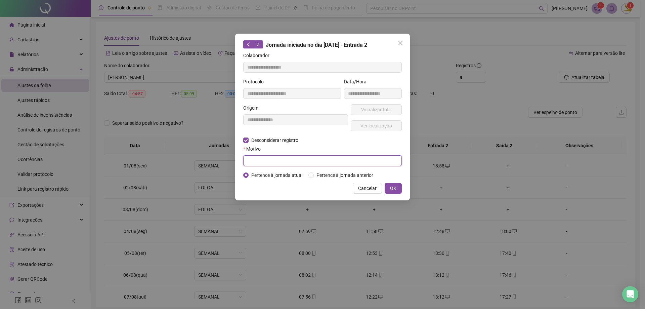
click at [279, 160] on input "text" at bounding box center [322, 160] width 159 height 11
type input "*"
click at [395, 189] on span "OK" at bounding box center [393, 188] width 6 height 7
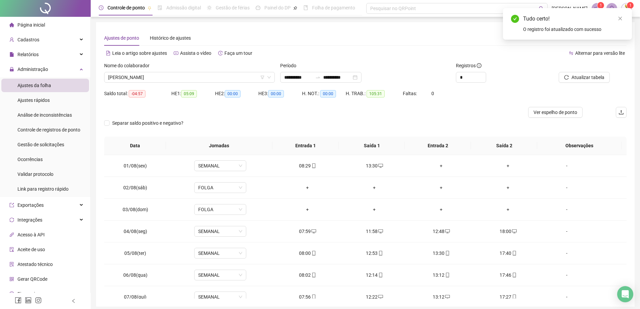
click at [578, 88] on div "Saldo total: -04:57 HE 1: 05:09 HE 2: 00:00 HE 3: 00:00 H. NOT.: 00:00 H. TRAB.…" at bounding box center [365, 97] width 523 height 19
click at [576, 72] on button "Atualizar tabela" at bounding box center [584, 77] width 51 height 11
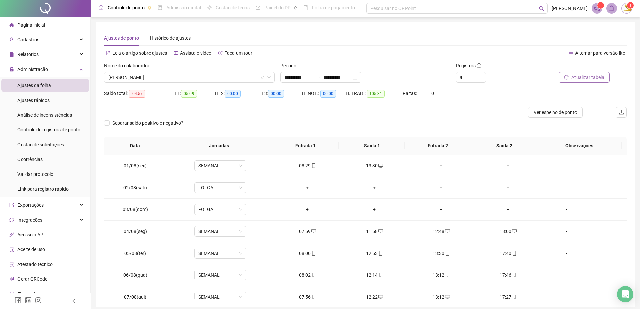
click at [580, 73] on button "Atualizar tabela" at bounding box center [584, 77] width 51 height 11
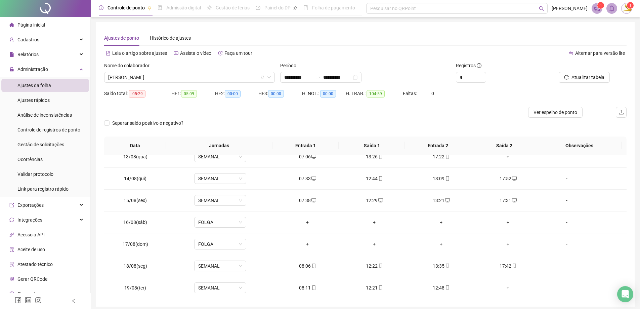
scroll to position [272, 0]
click at [190, 78] on span "[PERSON_NAME]" at bounding box center [189, 77] width 163 height 10
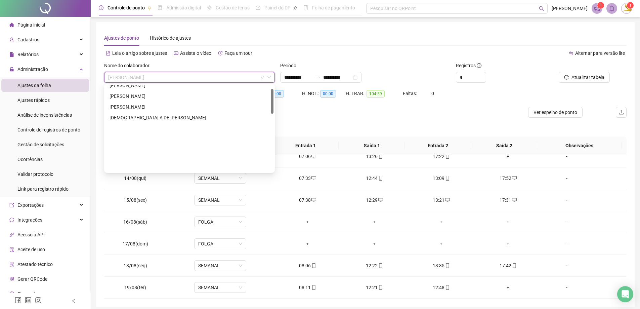
scroll to position [13, 0]
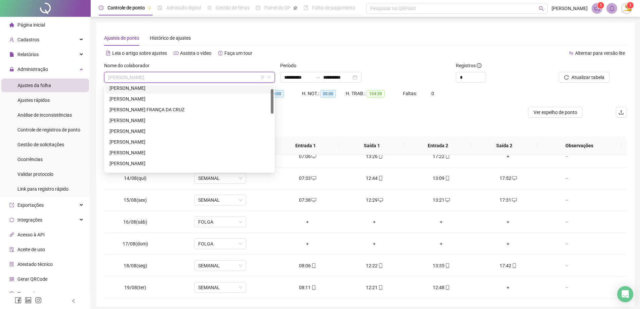
click at [146, 91] on div "[PERSON_NAME]" at bounding box center [190, 87] width 160 height 7
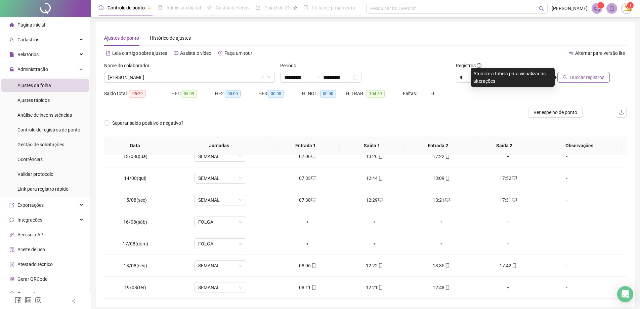
click at [581, 81] on span "Buscar registros" at bounding box center [587, 77] width 34 height 7
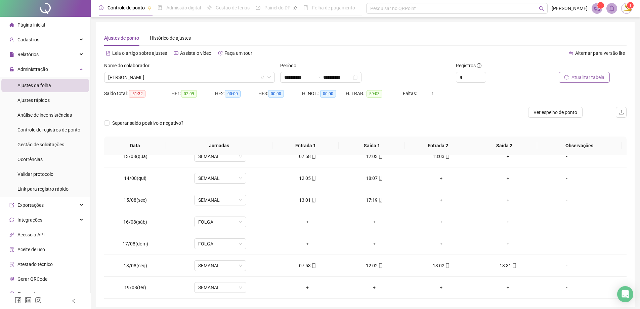
click at [603, 73] on button "Atualizar tabela" at bounding box center [584, 77] width 51 height 11
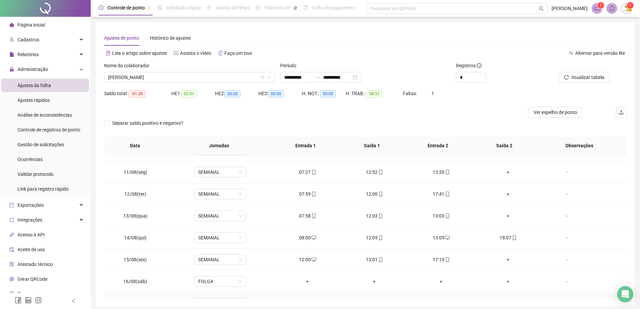
scroll to position [204, 0]
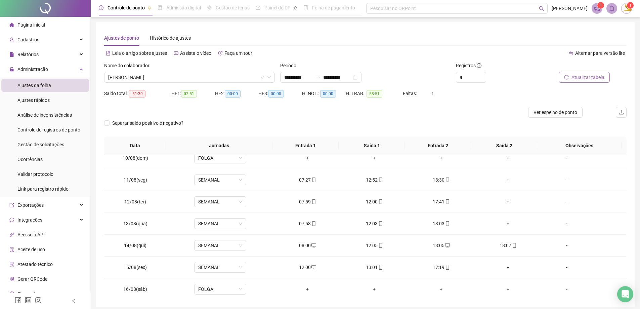
click at [582, 72] on button "Atualizar tabela" at bounding box center [584, 77] width 51 height 11
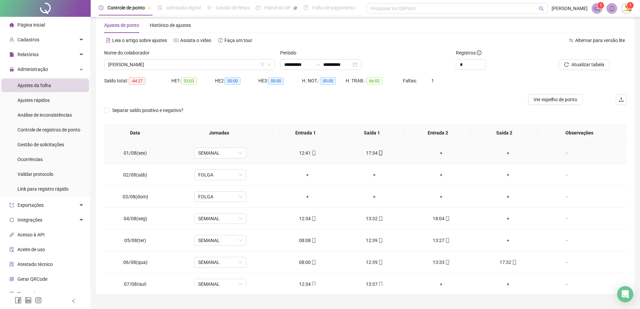
scroll to position [0, 0]
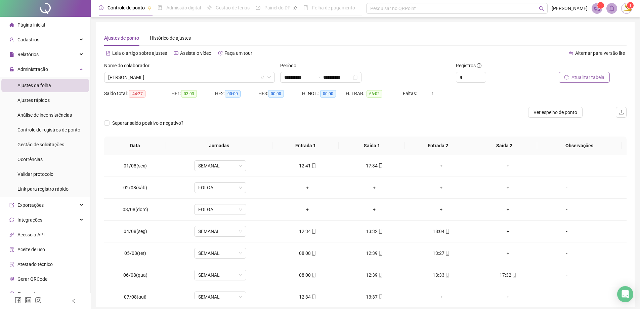
click at [589, 75] on span "Atualizar tabela" at bounding box center [588, 77] width 33 height 7
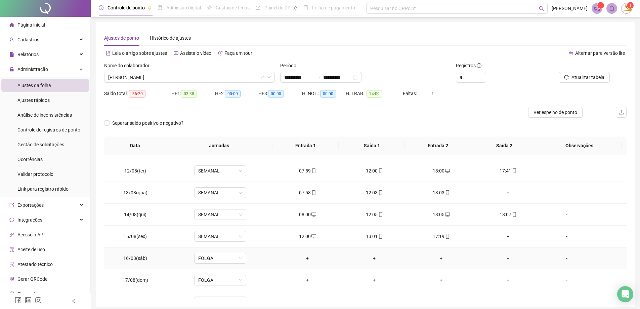
scroll to position [272, 0]
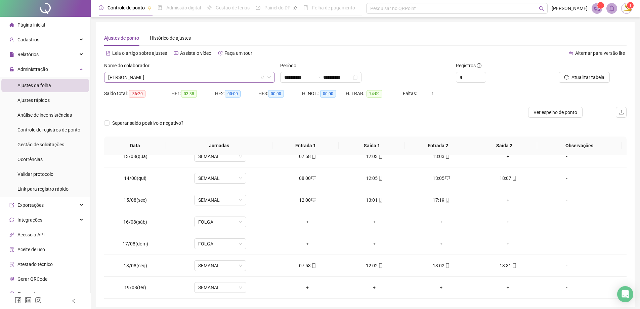
click at [188, 77] on span "[PERSON_NAME]" at bounding box center [189, 77] width 163 height 10
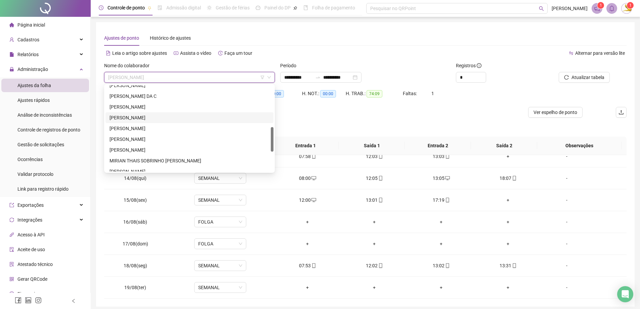
scroll to position [179, 0]
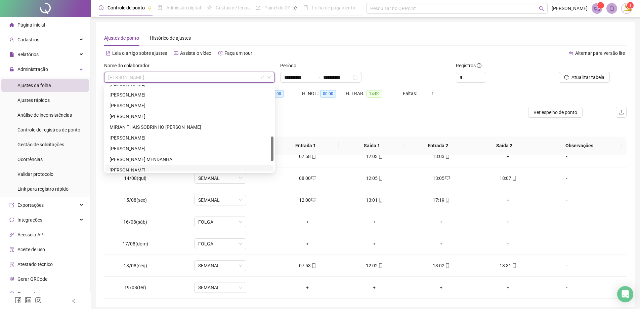
click at [135, 168] on div "[PERSON_NAME]" at bounding box center [190, 169] width 160 height 7
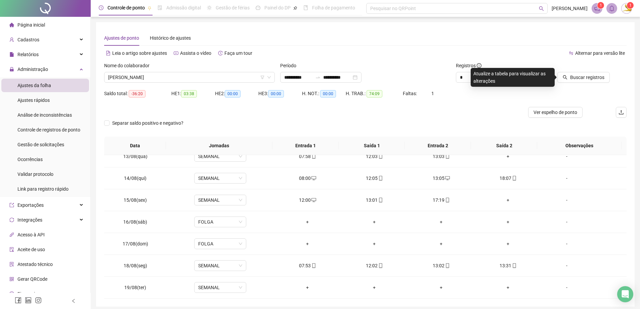
click at [576, 71] on div at bounding box center [577, 67] width 66 height 10
click at [576, 75] on span "Buscar registros" at bounding box center [587, 77] width 34 height 7
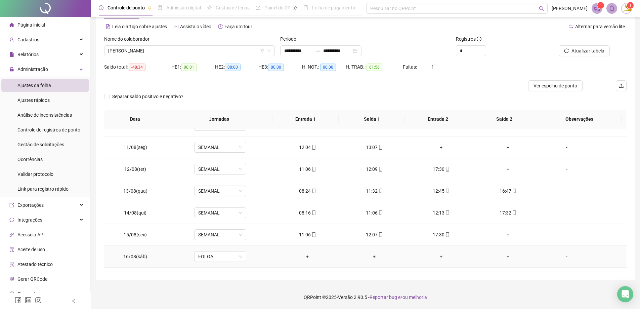
scroll to position [204, 0]
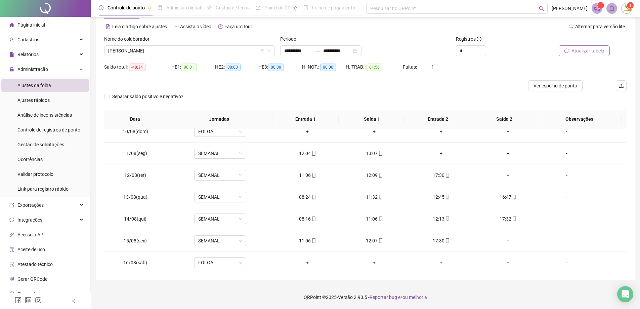
click at [584, 54] on span "Atualizar tabela" at bounding box center [588, 50] width 33 height 7
click at [571, 50] on button "Atualizar tabela" at bounding box center [584, 50] width 51 height 11
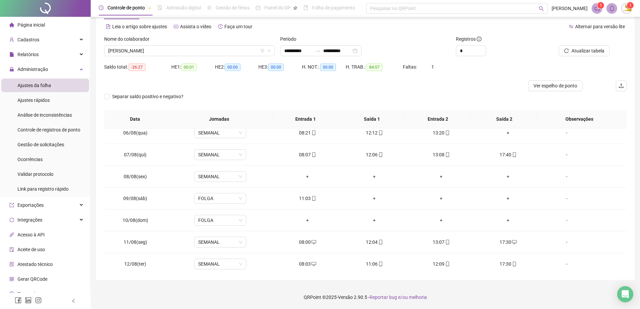
scroll to position [104, 0]
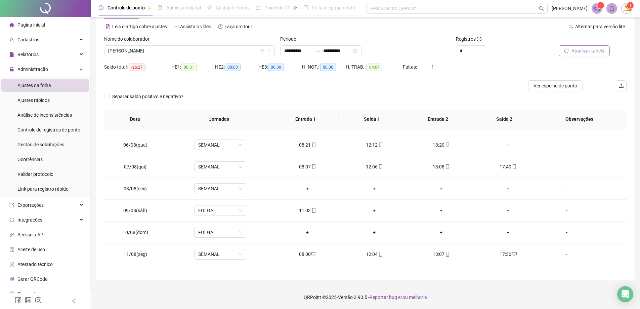
click at [574, 50] on span "Atualizar tabela" at bounding box center [588, 50] width 33 height 7
click at [583, 53] on span "Atualizar tabela" at bounding box center [588, 50] width 33 height 7
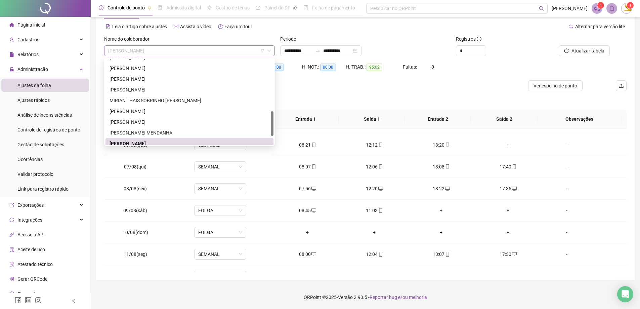
click at [160, 47] on span "[PERSON_NAME]" at bounding box center [189, 51] width 163 height 10
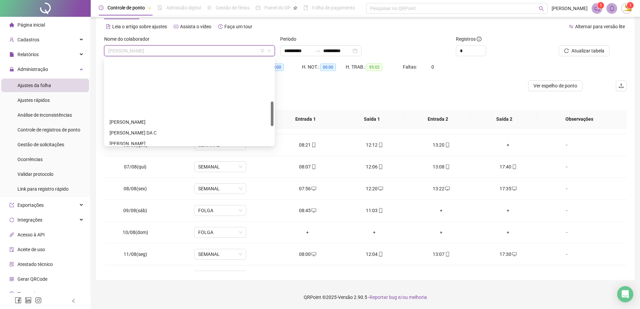
scroll to position [149, 0]
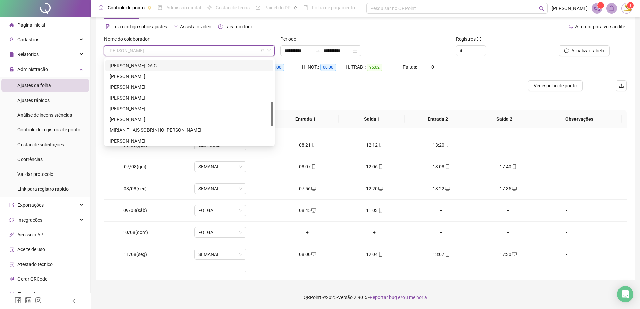
click at [152, 62] on div "[PERSON_NAME] DA C" at bounding box center [190, 65] width 168 height 11
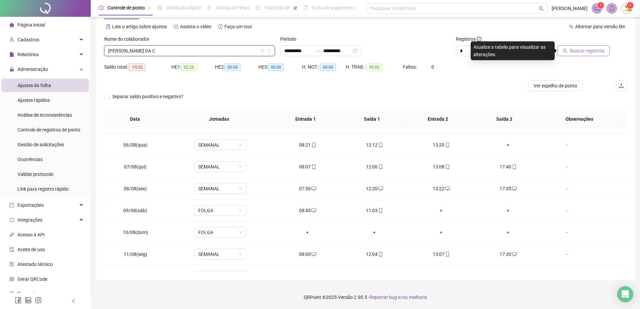
click at [594, 51] on span "Buscar registros" at bounding box center [587, 50] width 34 height 7
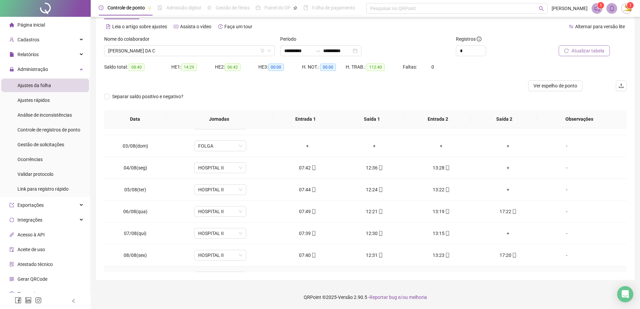
scroll to position [36, 0]
click at [189, 42] on div "Nome do colaborador" at bounding box center [189, 40] width 171 height 10
click at [181, 54] on span "[PERSON_NAME] DA C" at bounding box center [189, 51] width 163 height 10
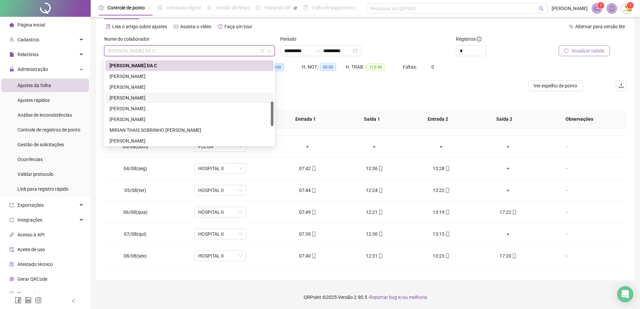
scroll to position [215, 0]
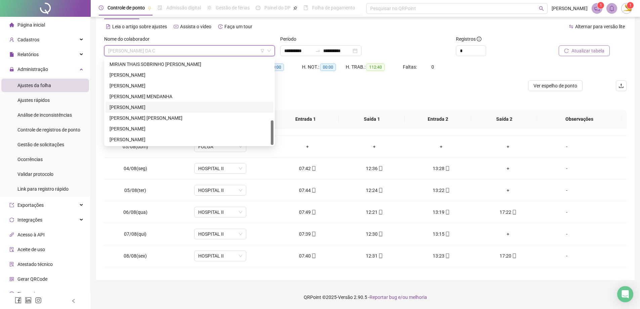
click at [128, 103] on div "[PERSON_NAME]" at bounding box center [190, 107] width 168 height 11
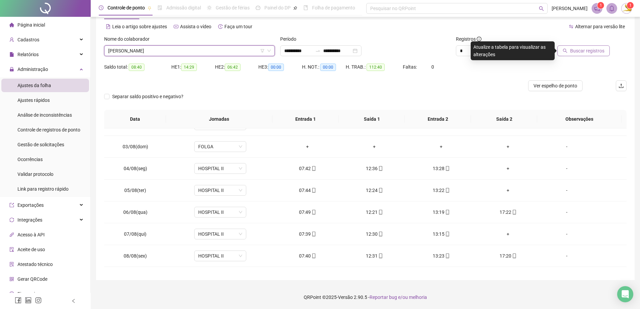
click at [605, 51] on button "Buscar registros" at bounding box center [584, 50] width 52 height 11
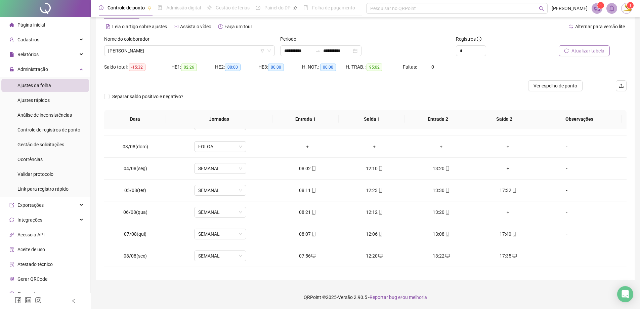
click at [571, 49] on button "Atualizar tabela" at bounding box center [584, 50] width 51 height 11
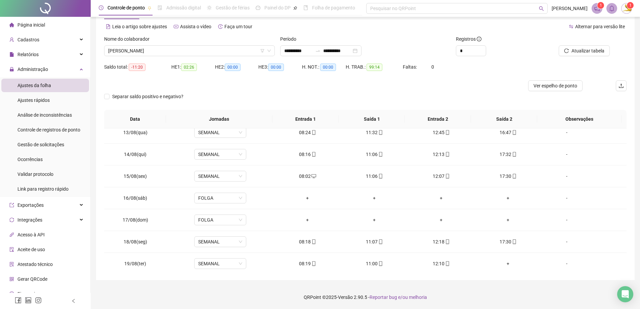
scroll to position [272, 0]
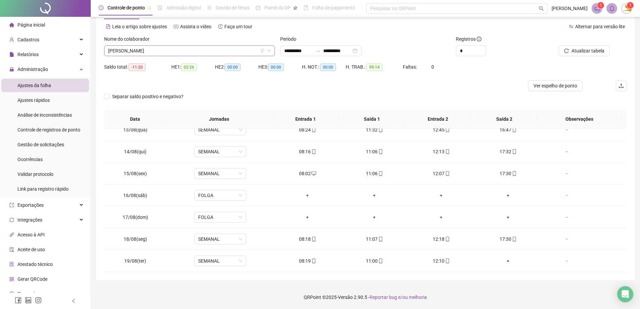
click at [223, 51] on span "[PERSON_NAME]" at bounding box center [189, 51] width 163 height 10
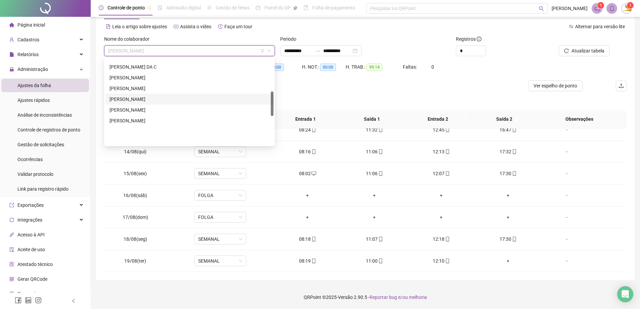
scroll to position [114, 0]
click at [136, 97] on div "[PERSON_NAME] DA C" at bounding box center [190, 100] width 160 height 7
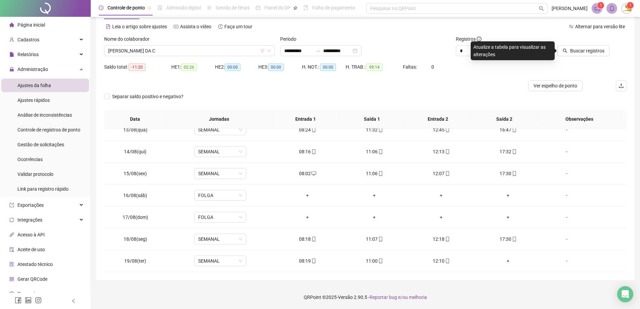
click at [587, 44] on div at bounding box center [577, 40] width 66 height 10
click at [581, 52] on span "Buscar registros" at bounding box center [587, 50] width 34 height 7
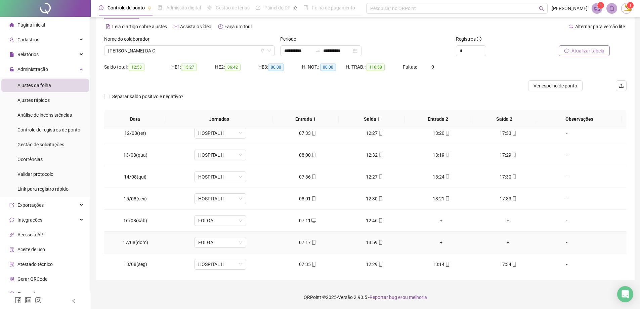
scroll to position [204, 0]
click at [593, 52] on span "Atualizar tabela" at bounding box center [588, 50] width 33 height 7
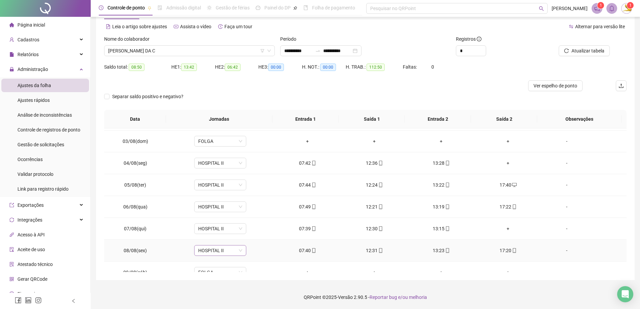
scroll to position [36, 0]
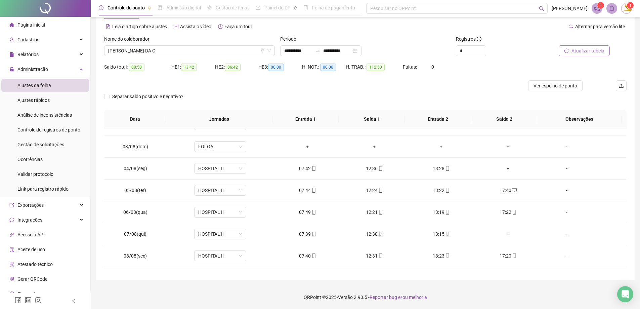
click at [607, 56] on div "Atualizar tabela" at bounding box center [585, 48] width 88 height 26
click at [604, 51] on span "Atualizar tabela" at bounding box center [588, 50] width 33 height 7
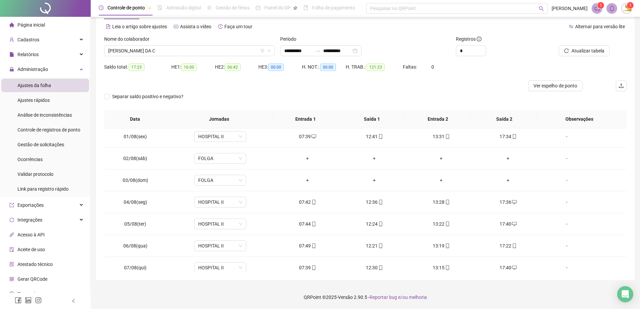
scroll to position [0, 0]
click at [187, 56] on div "Nome do colaborador [PERSON_NAME]" at bounding box center [190, 48] width 176 height 26
click at [191, 48] on span "[PERSON_NAME] DA C" at bounding box center [189, 51] width 163 height 10
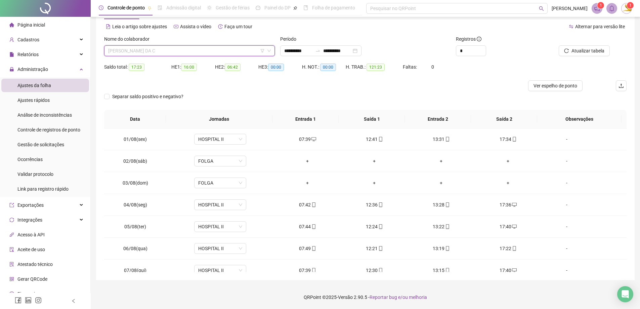
click at [184, 54] on span "[PERSON_NAME] DA C" at bounding box center [189, 51] width 163 height 10
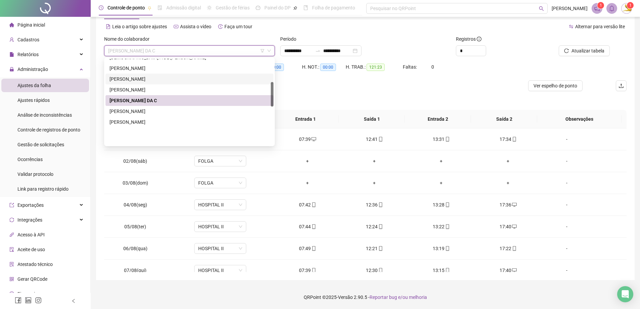
scroll to position [47, 0]
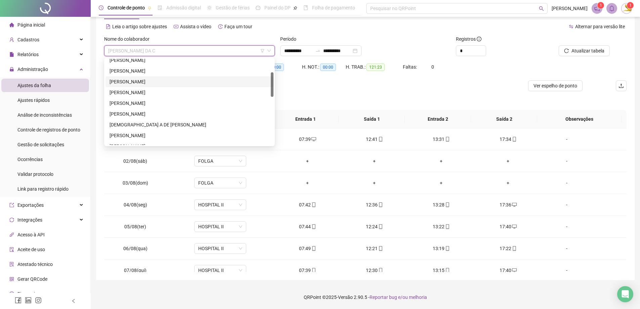
click at [186, 81] on div "[PERSON_NAME]" at bounding box center [190, 81] width 160 height 7
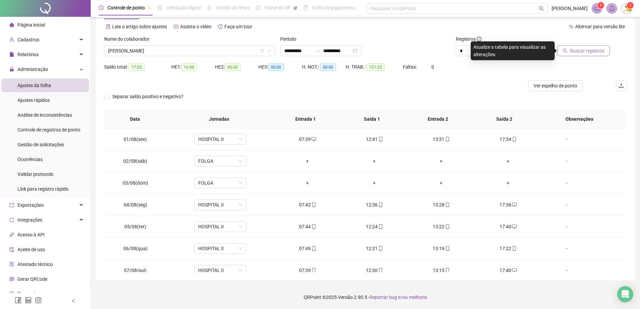
click at [588, 49] on span "Buscar registros" at bounding box center [587, 50] width 34 height 7
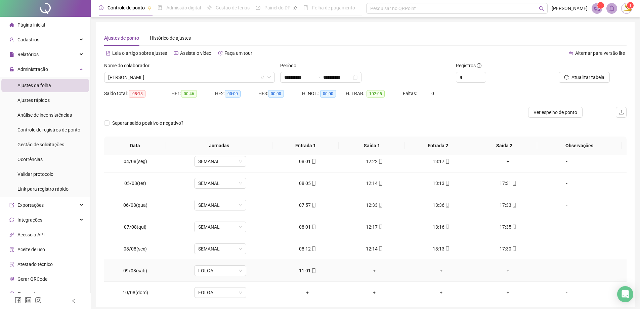
scroll to position [36, 0]
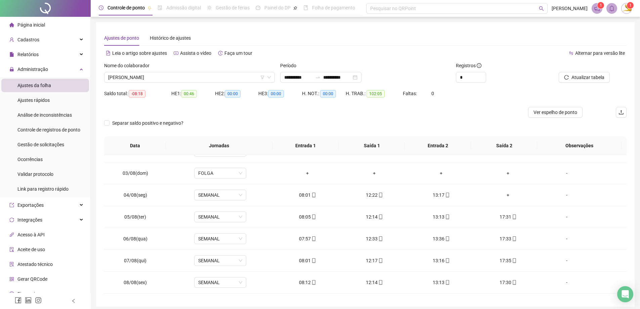
click at [594, 83] on div "Atualizar tabela" at bounding box center [585, 75] width 88 height 26
click at [594, 77] on span "Atualizar tabela" at bounding box center [588, 77] width 33 height 7
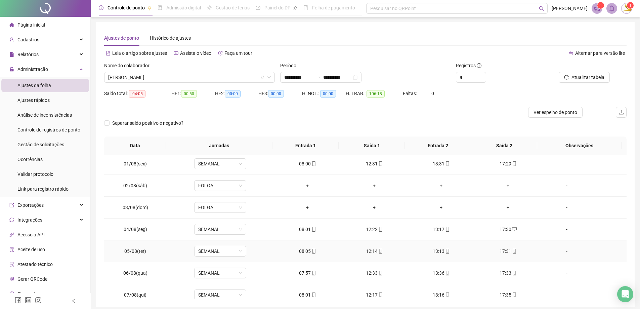
scroll to position [0, 0]
click at [603, 84] on div "Atualizar tabela" at bounding box center [585, 75] width 88 height 26
click at [602, 75] on span "Atualizar tabela" at bounding box center [588, 77] width 33 height 7
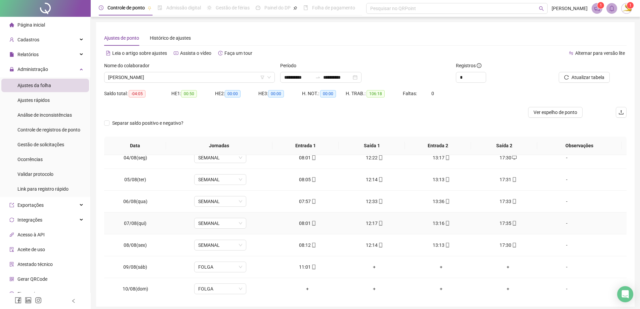
scroll to position [101, 0]
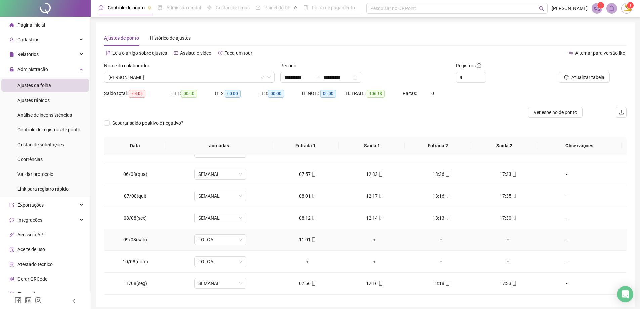
click at [371, 241] on div "+" at bounding box center [375, 239] width 56 height 7
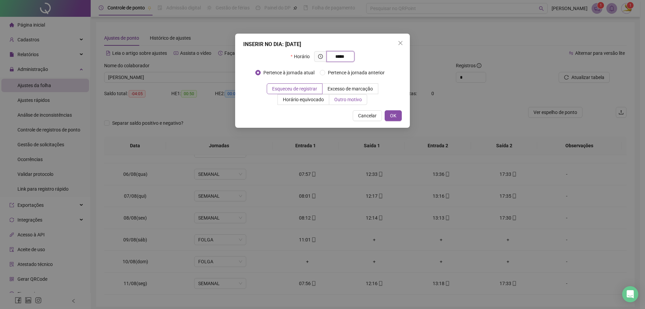
type input "*****"
click at [357, 101] on span "Outro motivo" at bounding box center [348, 99] width 28 height 5
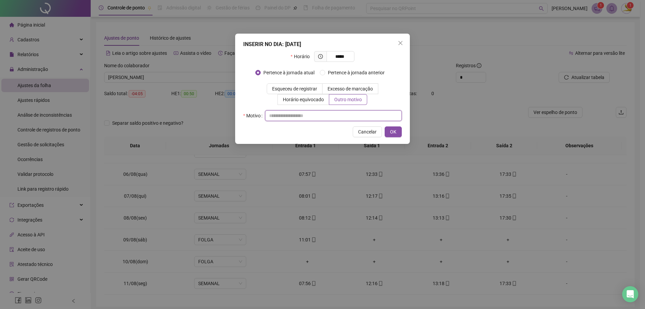
click at [314, 110] on input "text" at bounding box center [333, 115] width 137 height 11
drag, startPoint x: 321, startPoint y: 114, endPoint x: 257, endPoint y: 107, distance: 64.5
click at [257, 107] on div "**********" at bounding box center [322, 86] width 159 height 70
type input "**********"
click at [398, 130] on button "OK" at bounding box center [393, 131] width 17 height 11
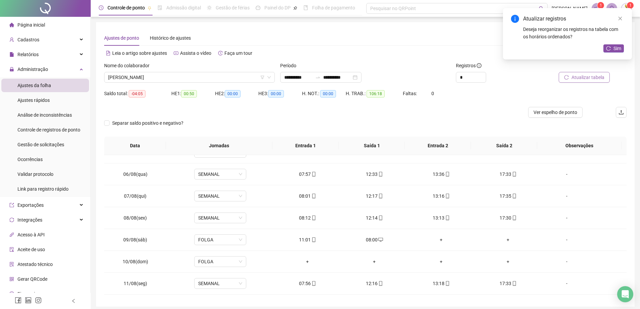
click at [586, 78] on span "Atualizar tabela" at bounding box center [588, 77] width 33 height 7
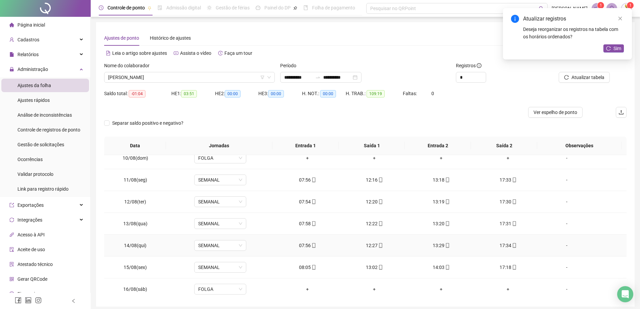
scroll to position [272, 0]
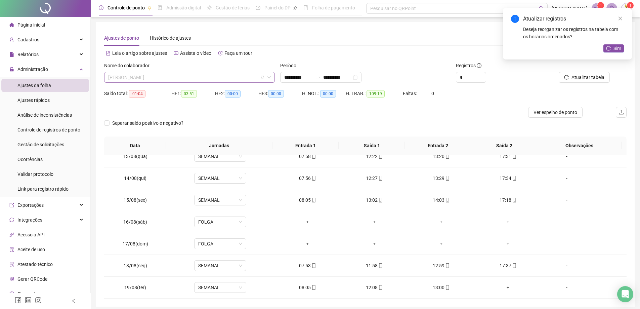
click at [175, 81] on span "[PERSON_NAME]" at bounding box center [189, 77] width 163 height 10
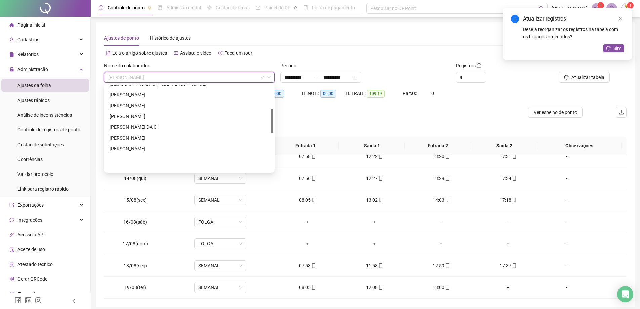
scroll to position [182, 0]
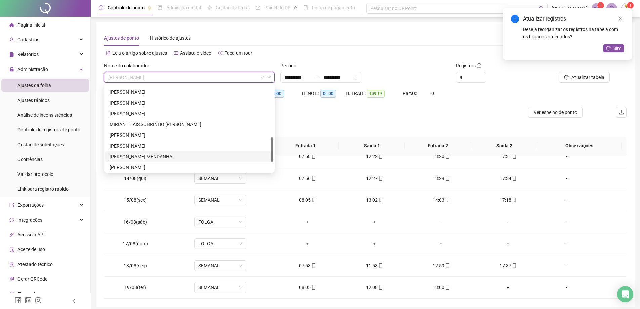
click at [148, 153] on div "[PERSON_NAME] MENDANHA" at bounding box center [190, 156] width 160 height 7
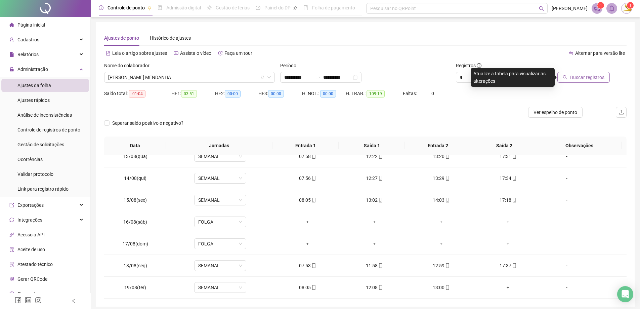
click at [593, 77] on span "Buscar registros" at bounding box center [587, 77] width 34 height 7
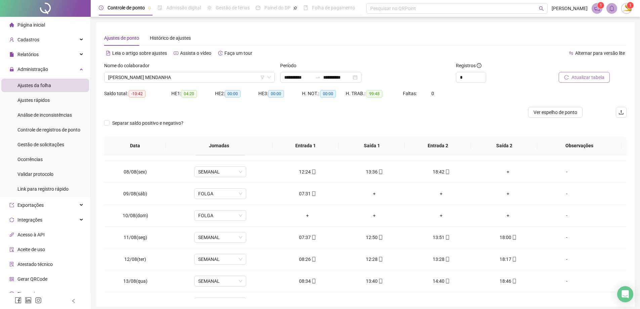
scroll to position [137, 0]
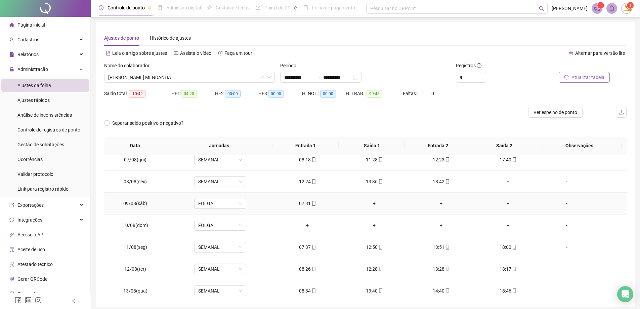
click at [373, 200] on div "+" at bounding box center [375, 203] width 56 height 7
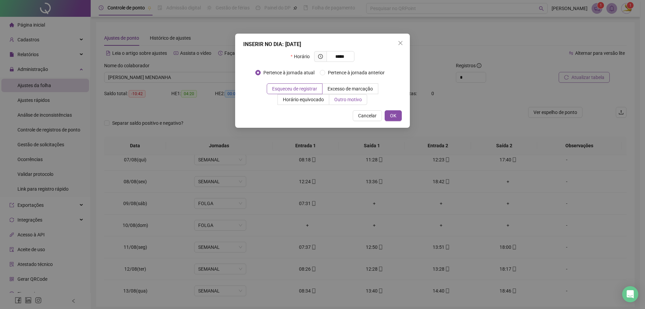
type input "*****"
click at [361, 101] on span "Outro motivo" at bounding box center [348, 99] width 28 height 5
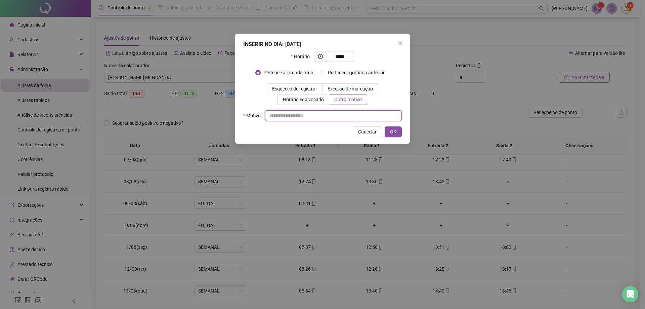
click at [340, 114] on input "text" at bounding box center [333, 115] width 137 height 11
paste input "**********"
type input "**********"
click at [393, 132] on span "OK" at bounding box center [393, 131] width 6 height 7
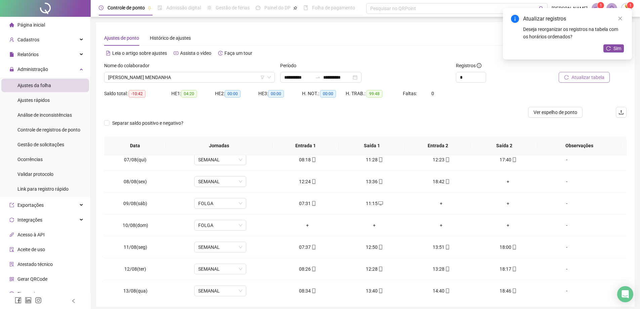
click at [574, 78] on span "Atualizar tabela" at bounding box center [588, 77] width 33 height 7
click at [158, 80] on span "[PERSON_NAME] MENDANHA" at bounding box center [189, 77] width 163 height 10
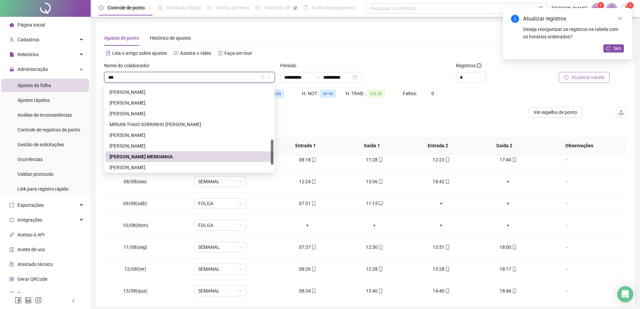
scroll to position [0, 0]
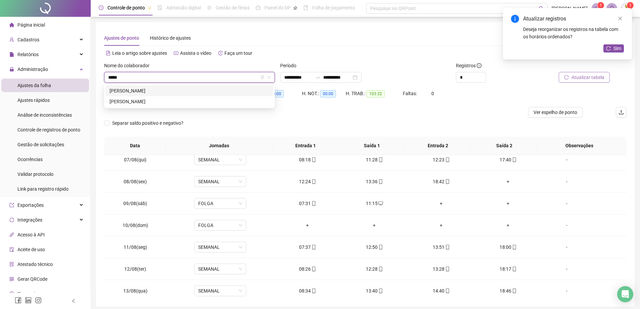
type input "******"
click at [147, 92] on div "[PERSON_NAME]" at bounding box center [190, 90] width 160 height 7
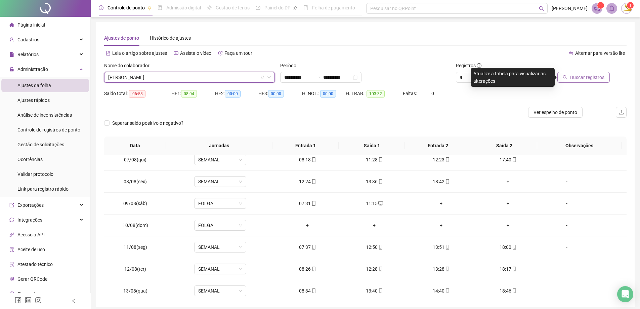
click at [595, 76] on span "Buscar registros" at bounding box center [587, 77] width 34 height 7
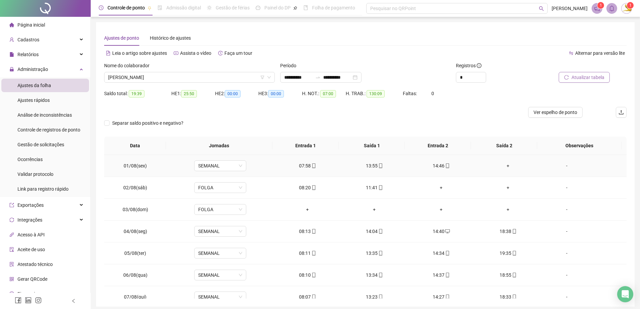
click at [507, 165] on div "+" at bounding box center [508, 165] width 56 height 7
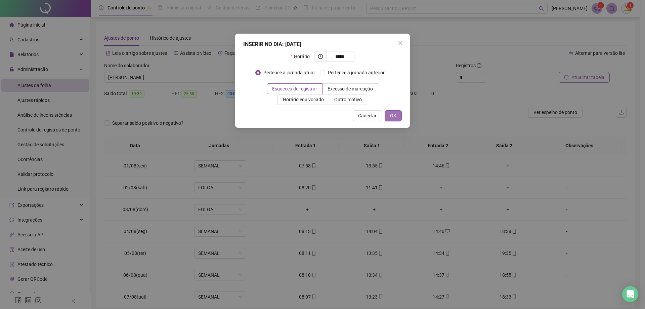
type input "*****"
click at [399, 117] on button "OK" at bounding box center [393, 115] width 17 height 11
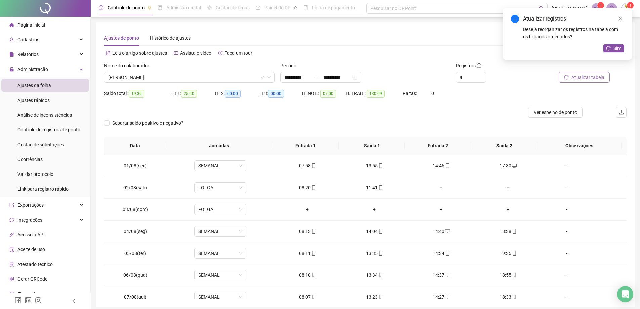
click at [579, 75] on span "Atualizar tabela" at bounding box center [588, 77] width 33 height 7
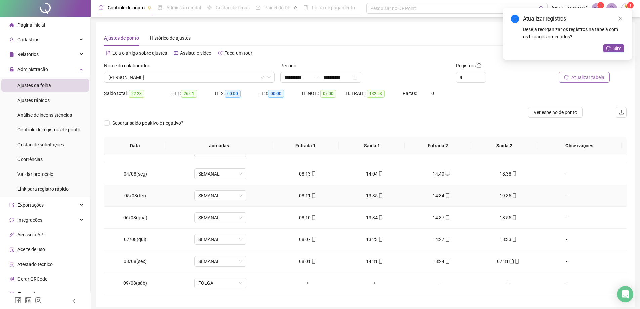
scroll to position [101, 0]
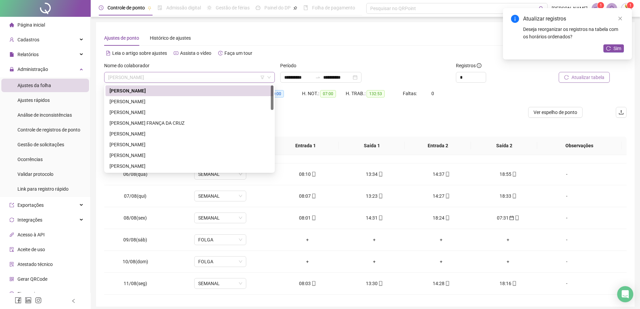
click at [193, 80] on span "[PERSON_NAME]" at bounding box center [189, 77] width 163 height 10
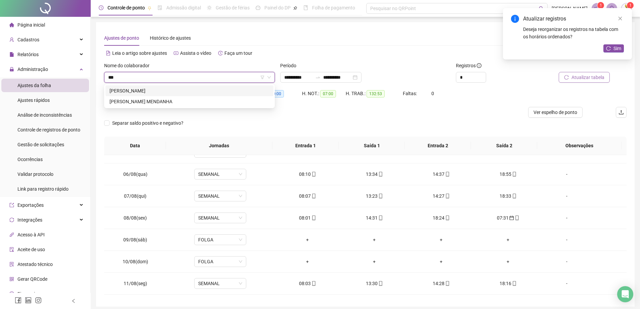
type input "****"
click at [200, 92] on div "[PERSON_NAME] MENDANHA" at bounding box center [190, 90] width 160 height 7
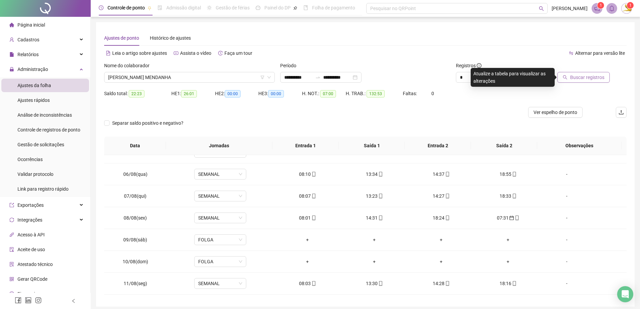
click at [578, 79] on span "Buscar registros" at bounding box center [587, 77] width 34 height 7
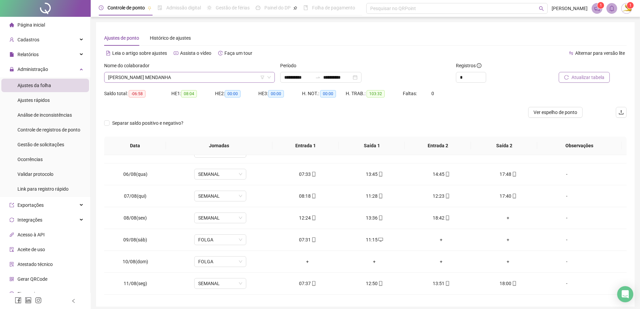
click at [205, 79] on span "[PERSON_NAME] MENDANHA" at bounding box center [189, 77] width 163 height 10
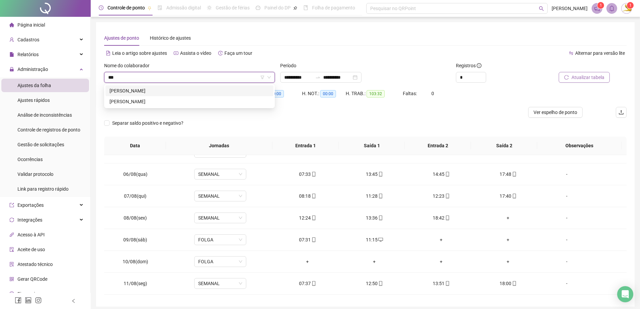
scroll to position [0, 0]
type input "******"
click at [247, 88] on div "[PERSON_NAME]" at bounding box center [190, 90] width 160 height 7
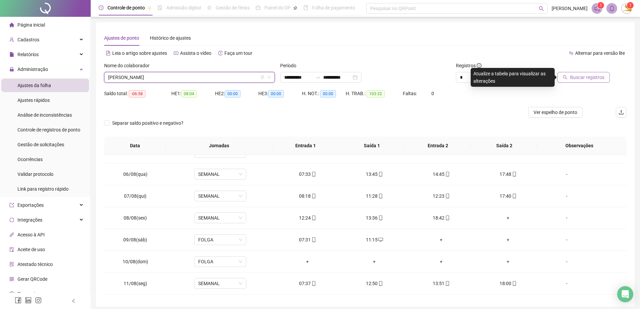
click at [593, 78] on span "Buscar registros" at bounding box center [587, 77] width 34 height 7
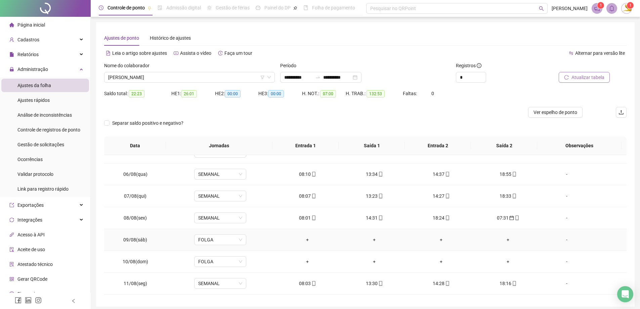
click at [305, 241] on div "+" at bounding box center [308, 239] width 56 height 7
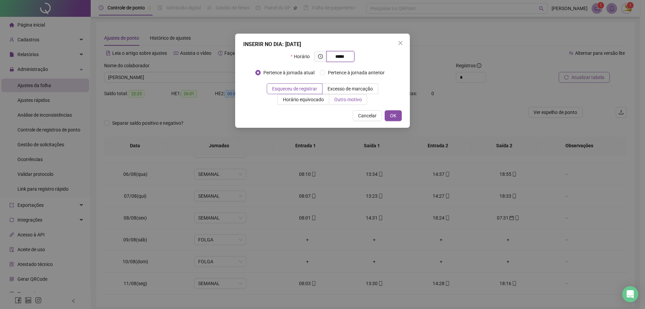
type input "*****"
click at [338, 99] on span "Outro motivo" at bounding box center [348, 99] width 28 height 5
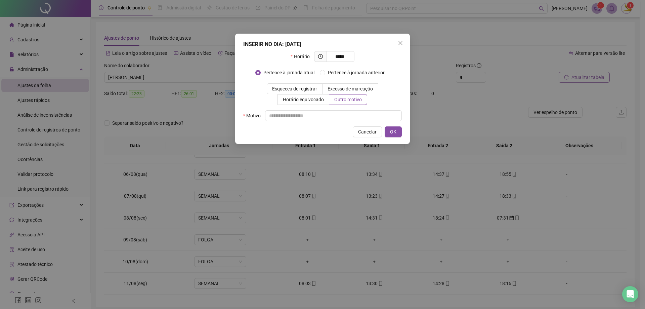
click at [318, 127] on div "Cancelar OK" at bounding box center [322, 131] width 159 height 11
click at [322, 116] on input "text" at bounding box center [333, 115] width 137 height 11
paste input "**********"
type input "**********"
click at [396, 130] on span "OK" at bounding box center [393, 131] width 6 height 7
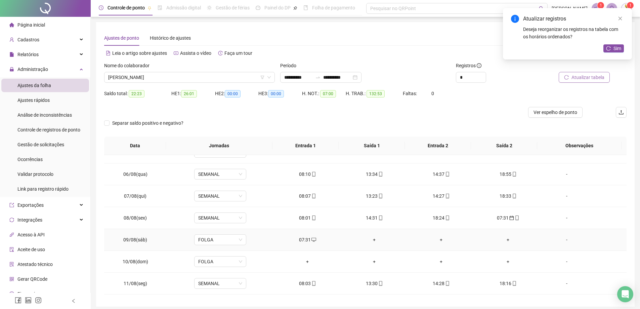
click at [370, 241] on div "+" at bounding box center [375, 239] width 56 height 7
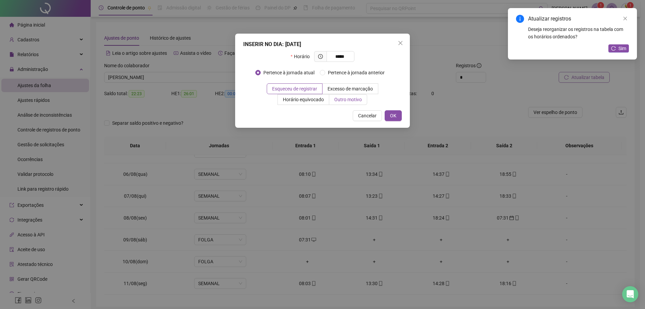
type input "*****"
click at [356, 104] on label "Outro motivo" at bounding box center [348, 99] width 38 height 11
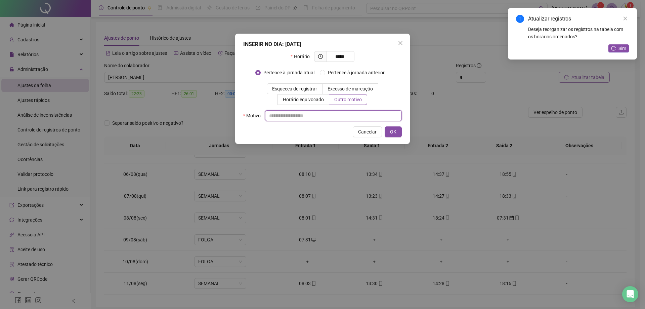
drag, startPoint x: 355, startPoint y: 111, endPoint x: 347, endPoint y: 124, distance: 15.5
click at [355, 112] on input "text" at bounding box center [333, 115] width 137 height 11
paste input "**********"
type input "**********"
click at [397, 129] on button "OK" at bounding box center [393, 131] width 17 height 11
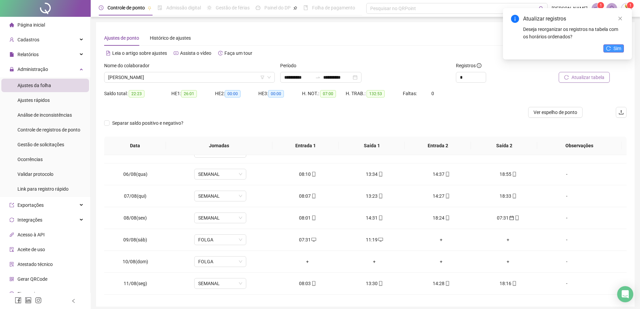
click at [621, 46] on span "Sim" at bounding box center [618, 48] width 8 height 7
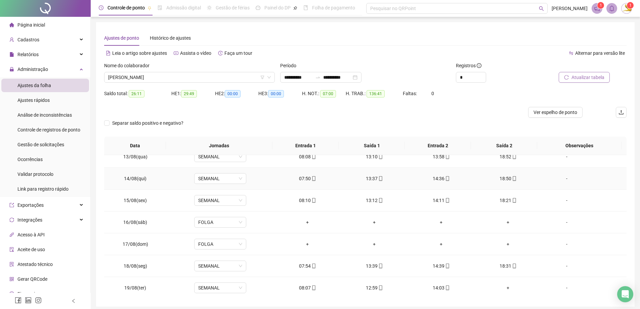
scroll to position [272, 0]
click at [45, 74] on span "Administração" at bounding box center [28, 69] width 39 height 13
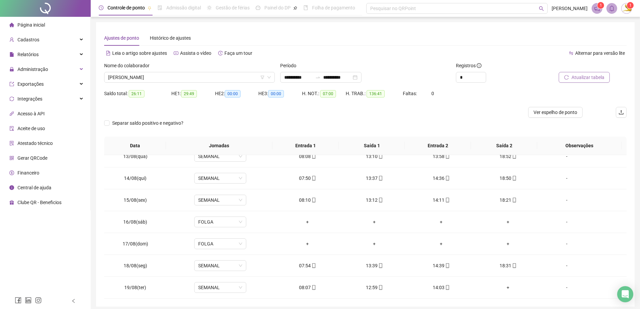
click at [41, 22] on span "Página inicial" at bounding box center [31, 24] width 28 height 5
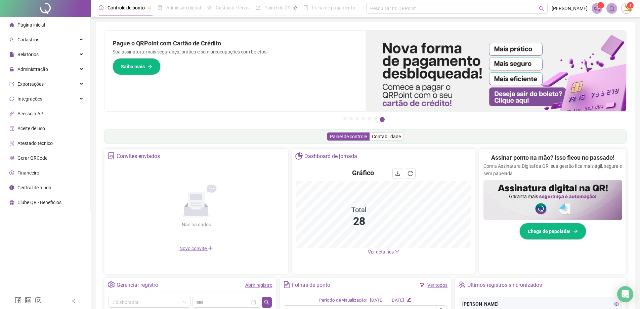
click at [61, 22] on li "Página inicial" at bounding box center [45, 24] width 88 height 13
